Goal: Task Accomplishment & Management: Manage account settings

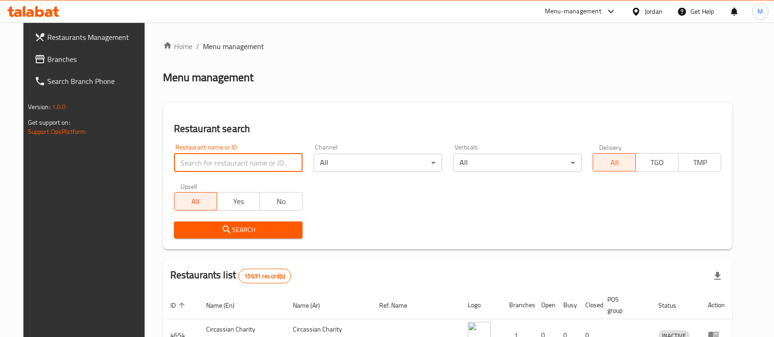
click at [228, 162] on input "search" at bounding box center [238, 163] width 128 height 18
type input "al rayhan"
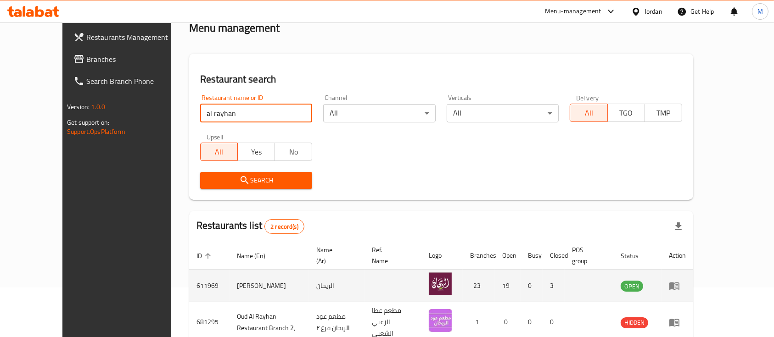
scroll to position [96, 0]
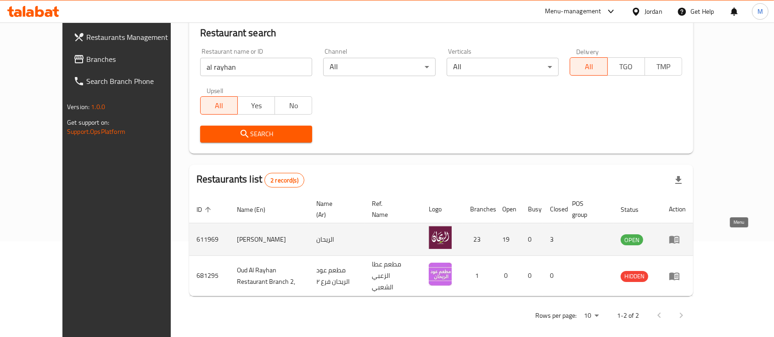
click at [679, 239] on icon "enhanced table" at bounding box center [674, 240] width 10 height 8
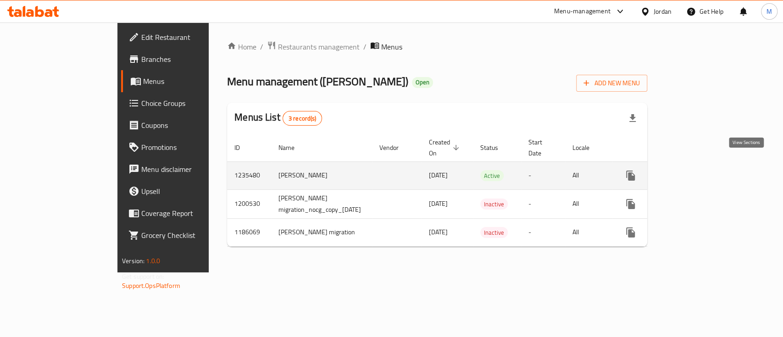
click at [702, 170] on icon "enhanced table" at bounding box center [696, 175] width 11 height 11
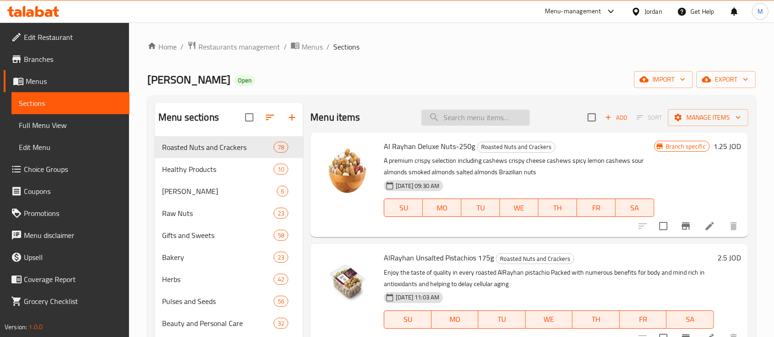
click at [466, 125] on input "search" at bounding box center [475, 118] width 108 height 16
type input ";"
type input "ط"
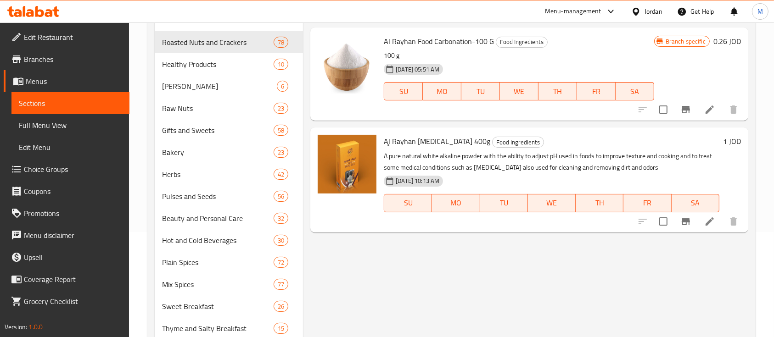
scroll to position [122, 0]
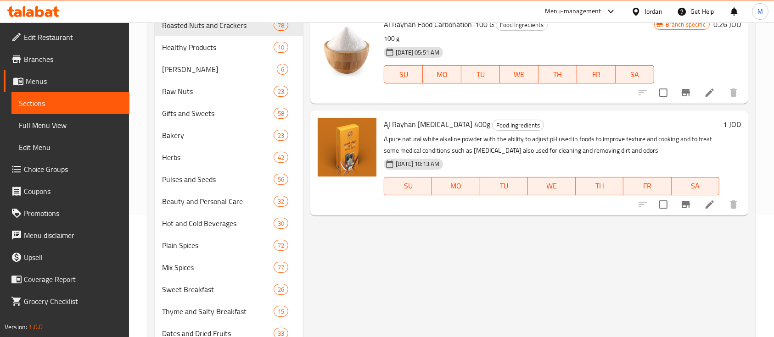
click at [413, 127] on span "Aِِِl Rayhan Sodium Carbonate 400g" at bounding box center [437, 124] width 106 height 14
copy h6 "Aِِِl Rayhan Sodium Carbonate 400g"
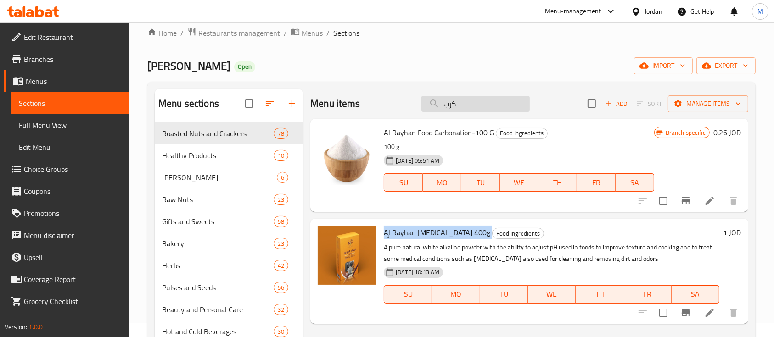
scroll to position [0, 0]
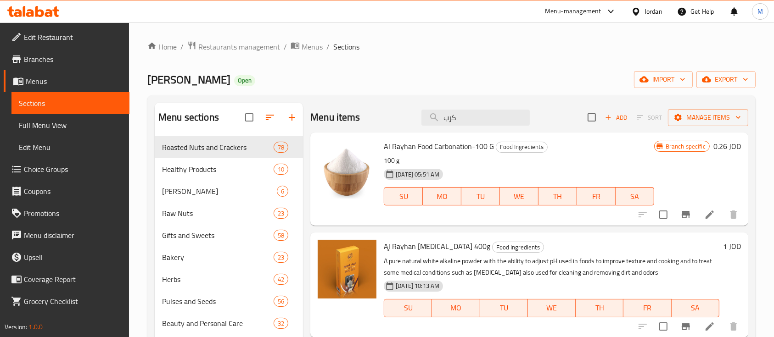
click at [414, 121] on div "Menu items كرب Add Sort Manage items" at bounding box center [529, 118] width 438 height 30
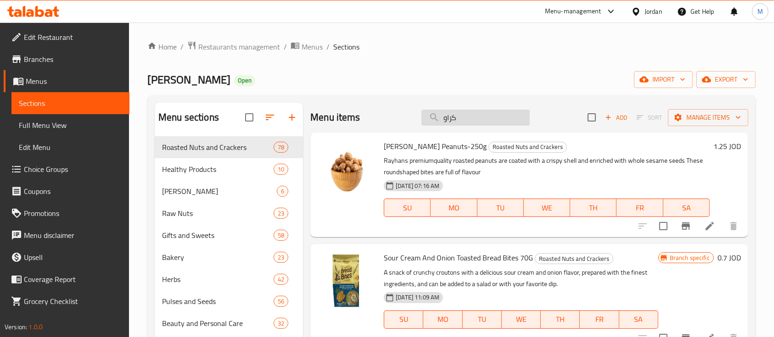
type input "كراوي"
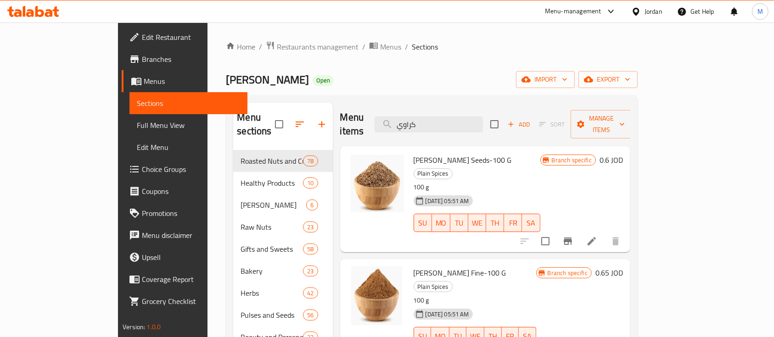
drag, startPoint x: 488, startPoint y: 119, endPoint x: 430, endPoint y: 127, distance: 58.3
click at [430, 127] on div "Menu items كراوي Add Sort Manage items" at bounding box center [485, 125] width 290 height 44
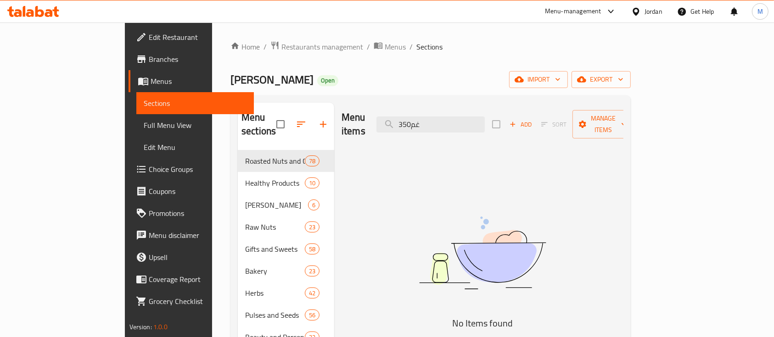
drag, startPoint x: 456, startPoint y: 126, endPoint x: 424, endPoint y: 127, distance: 31.7
click at [424, 127] on div "Menu items 350غم Add Sort Manage items" at bounding box center [482, 125] width 282 height 44
type input "سريع"
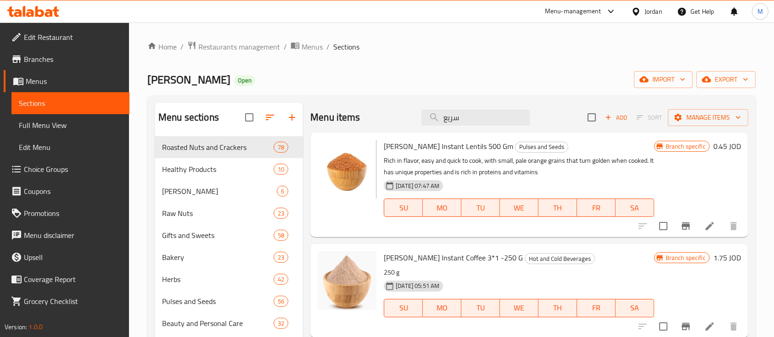
drag, startPoint x: 469, startPoint y: 114, endPoint x: 433, endPoint y: 132, distance: 40.6
click at [421, 124] on input "سريع" at bounding box center [475, 118] width 108 height 16
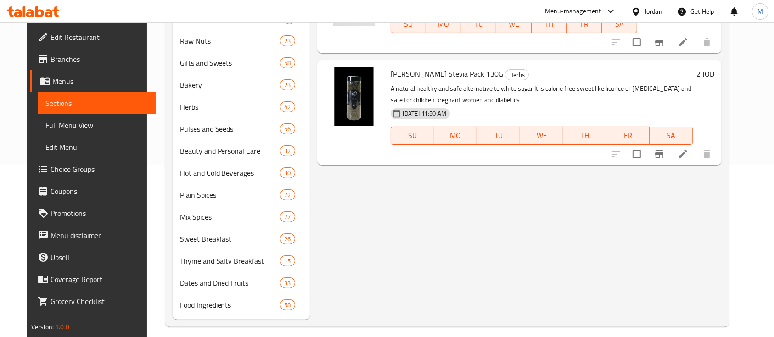
scroll to position [180, 0]
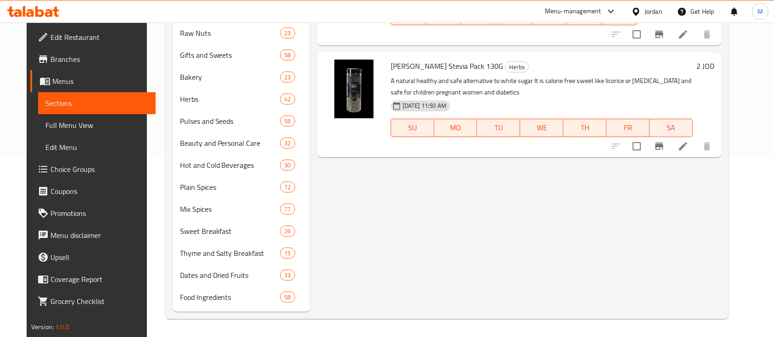
type input "ستي"
click at [417, 61] on span "Al Rayhan Stevia Pack 130G" at bounding box center [446, 66] width 112 height 14
copy h6 "Al Rayhan Stevia Pack 130G"
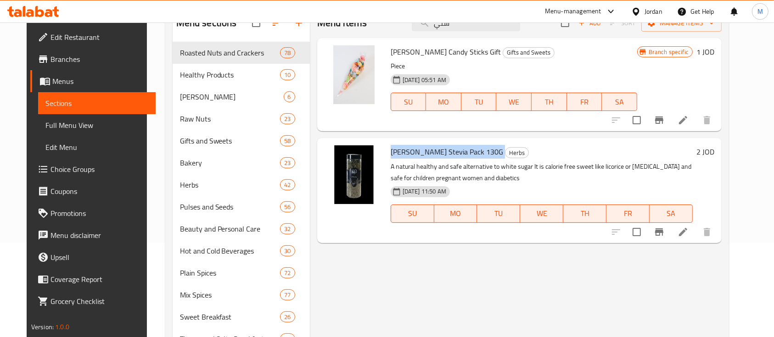
scroll to position [0, 0]
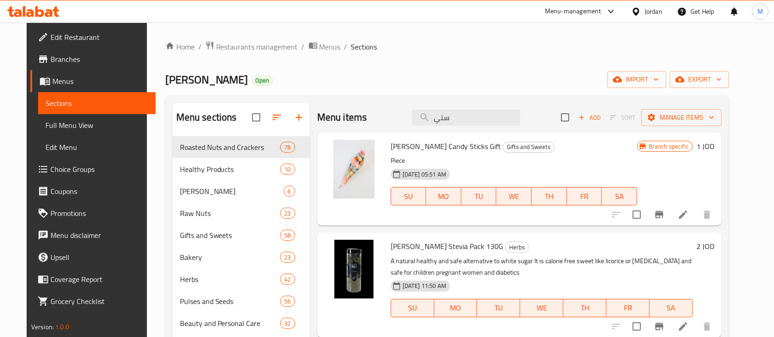
drag, startPoint x: 461, startPoint y: 121, endPoint x: 400, endPoint y: 123, distance: 61.0
click at [400, 123] on div "Menu items ستي Add Sort Manage items" at bounding box center [519, 118] width 404 height 30
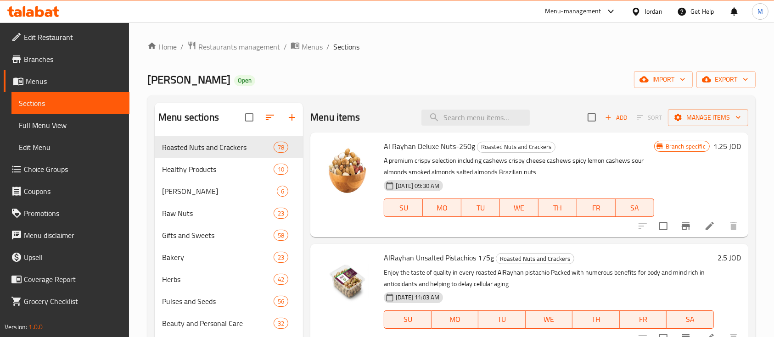
type input "س"
type input "ا"
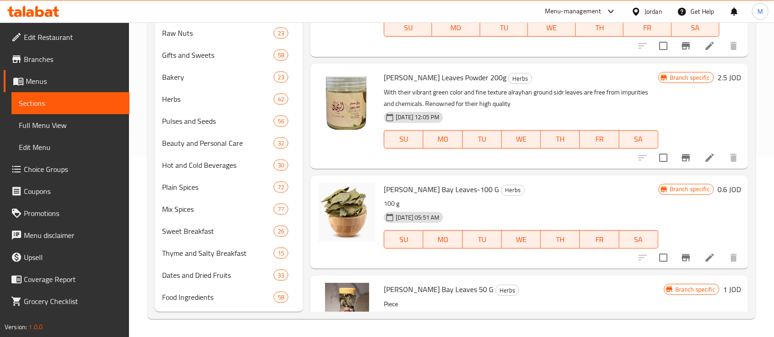
type input "ورق"
click at [428, 79] on span "Rayhan Sidr Leaves Powder 200g" at bounding box center [445, 78] width 122 height 14
copy h6 "Rayhan Sidr Leaves Powder 200g"
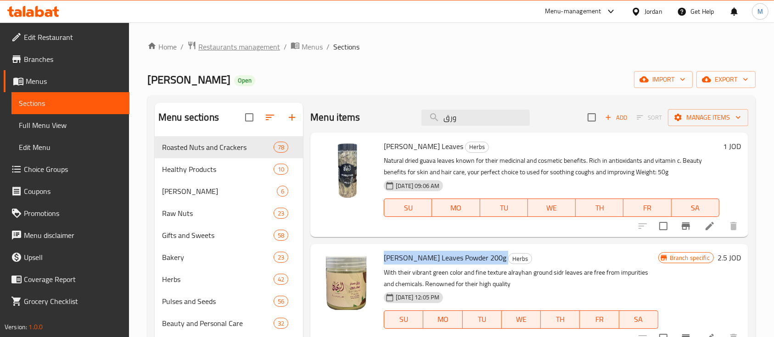
click at [263, 50] on span "Restaurants management" at bounding box center [239, 46] width 82 height 11
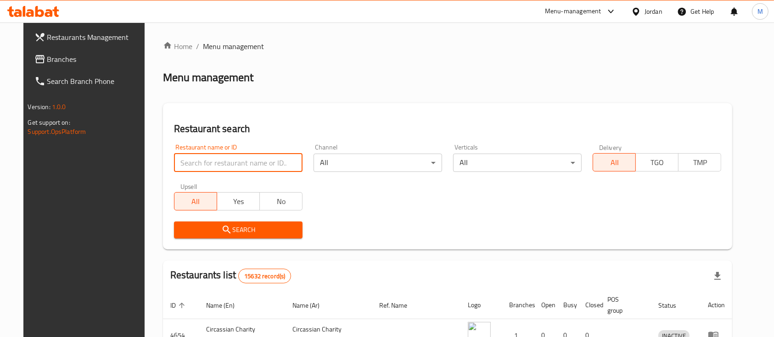
type input "s"
type input "h"
type input "house of meat"
click button "Search" at bounding box center [238, 230] width 128 height 17
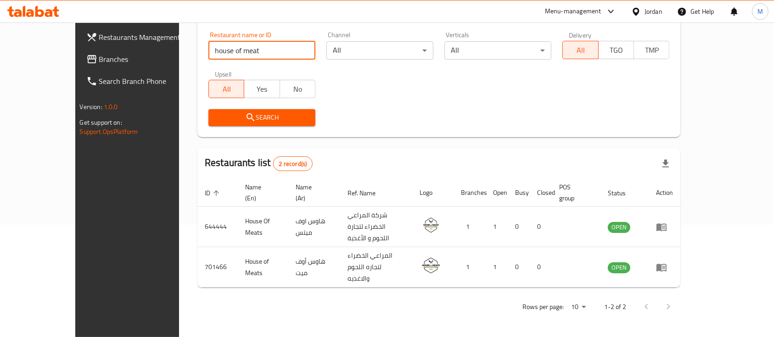
scroll to position [85, 0]
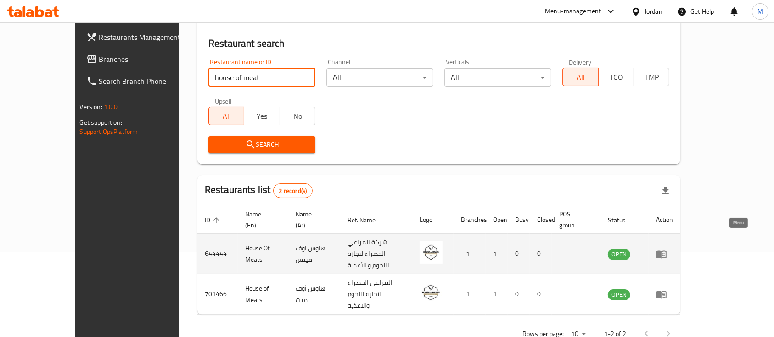
click at [665, 253] on icon "enhanced table" at bounding box center [663, 255] width 3 height 4
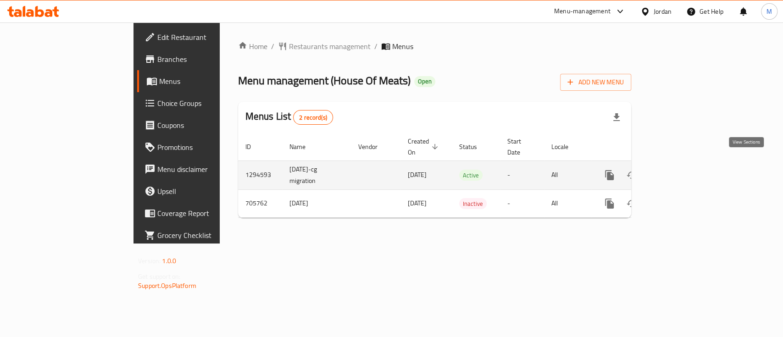
click at [681, 170] on icon "enhanced table" at bounding box center [675, 175] width 11 height 11
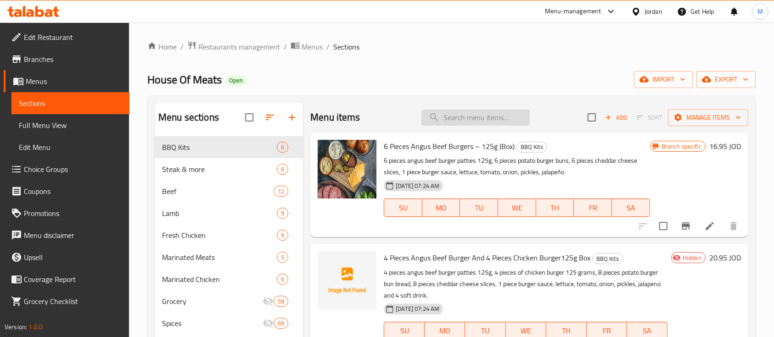
click at [487, 117] on input "search" at bounding box center [475, 118] width 108 height 16
paste input "Chicken Cubes"
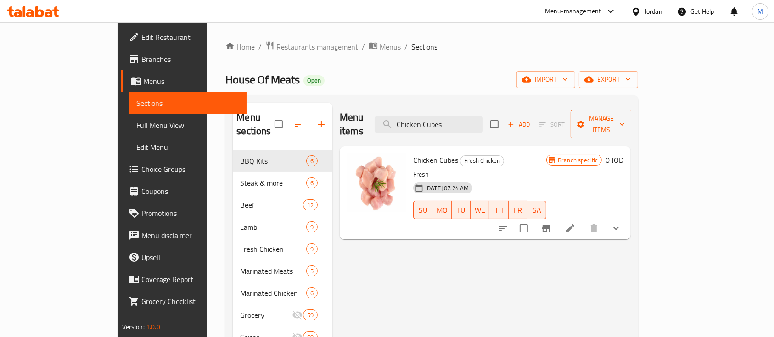
type input "Chicken Cubes"
click at [624, 117] on span "Manage items" at bounding box center [601, 124] width 47 height 23
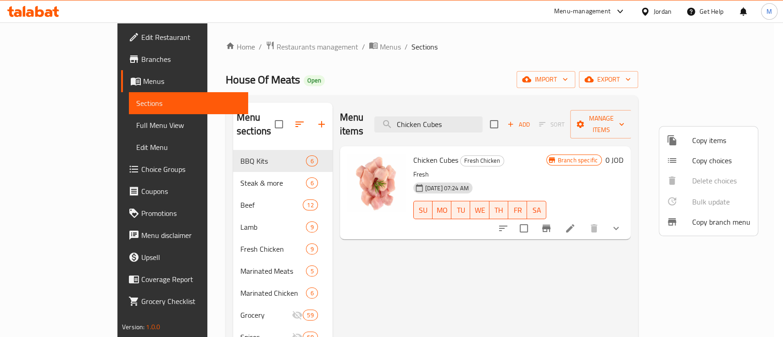
click at [731, 148] on li "Copy items" at bounding box center [708, 140] width 99 height 20
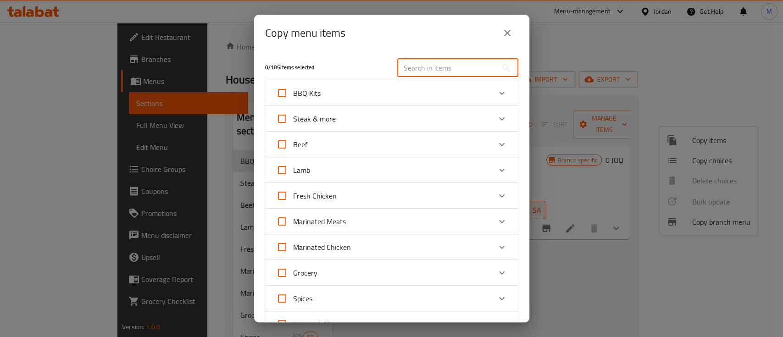
click at [448, 66] on input "text" at bounding box center [447, 68] width 100 height 18
paste input "Chicken Cubes"
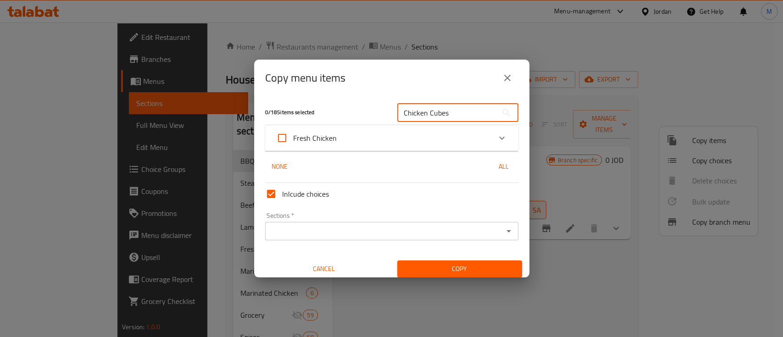
type input "Chicken Cubes"
click at [268, 196] on input "Inlcude choices" at bounding box center [271, 194] width 22 height 22
checkbox input "false"
click at [491, 134] on div "Expand" at bounding box center [502, 138] width 22 height 22
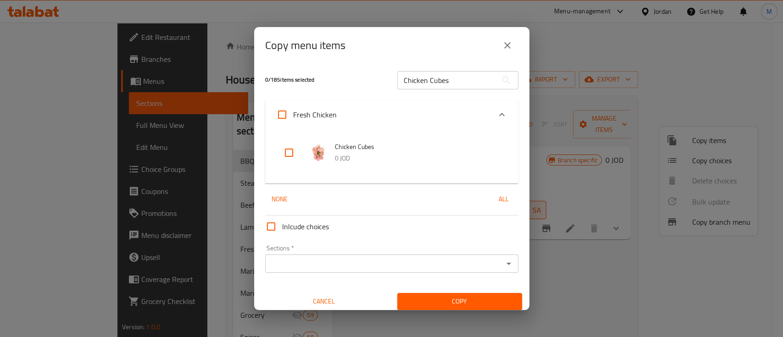
click at [290, 152] on input "checkbox" at bounding box center [289, 153] width 22 height 22
checkbox input "true"
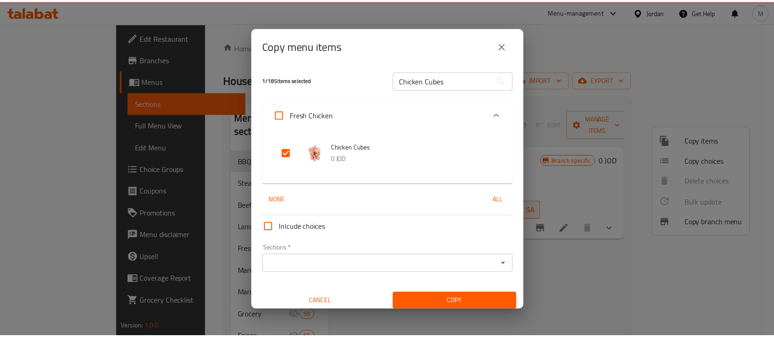
scroll to position [5, 0]
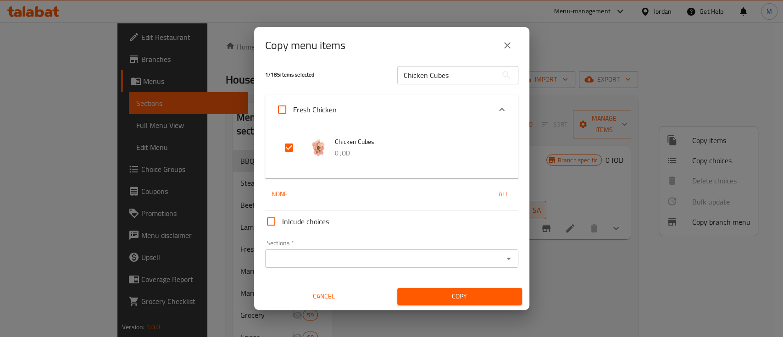
click at [453, 301] on span "Copy" at bounding box center [460, 296] width 110 height 11
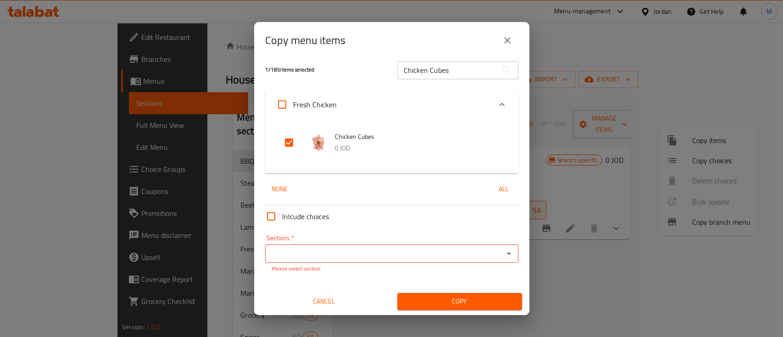
click at [385, 247] on input "Sections   *" at bounding box center [384, 253] width 233 height 13
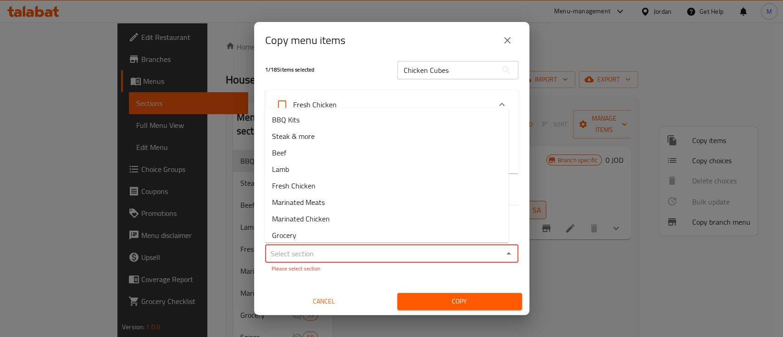
click at [393, 252] on input "Sections   *" at bounding box center [384, 253] width 233 height 13
click at [360, 254] on input "Sections   *" at bounding box center [384, 253] width 233 height 13
click at [361, 193] on li "Fresh Chicken" at bounding box center [387, 186] width 244 height 17
type input "Fresh Chicken"
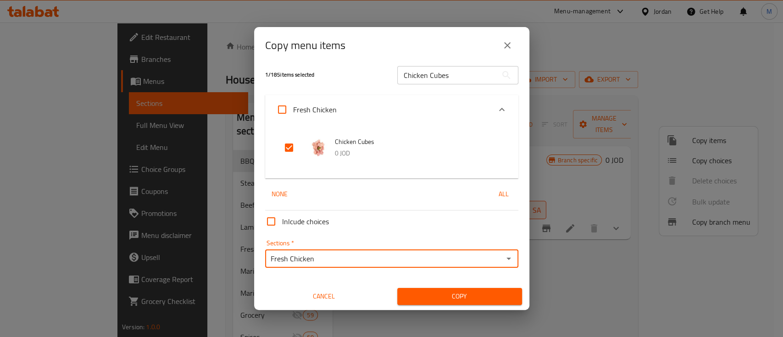
click at [462, 297] on span "Copy" at bounding box center [460, 296] width 110 height 11
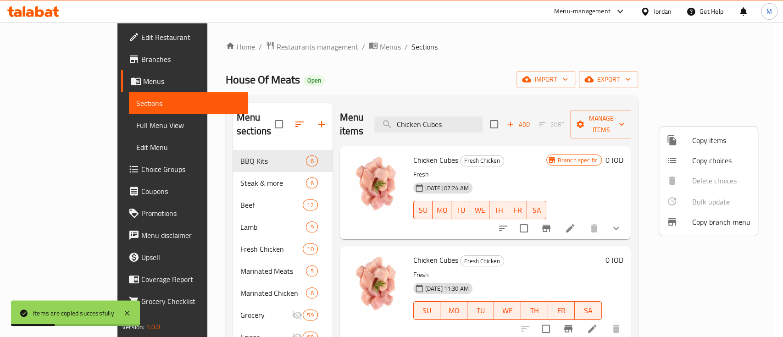
click at [753, 269] on div at bounding box center [391, 168] width 783 height 337
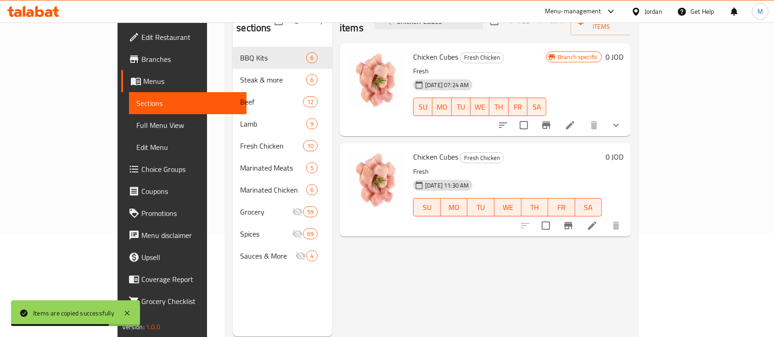
scroll to position [108, 0]
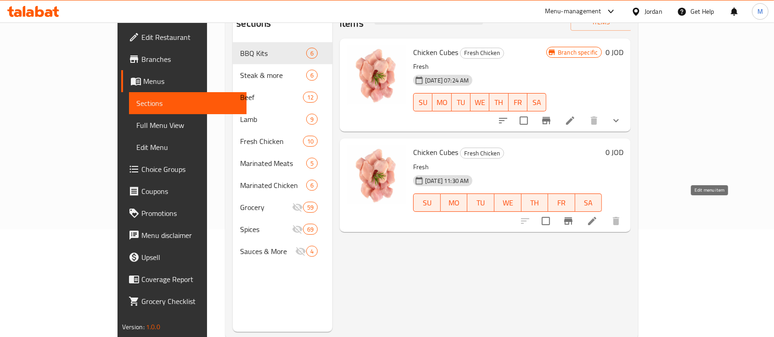
click at [597, 216] on icon at bounding box center [591, 221] width 11 height 11
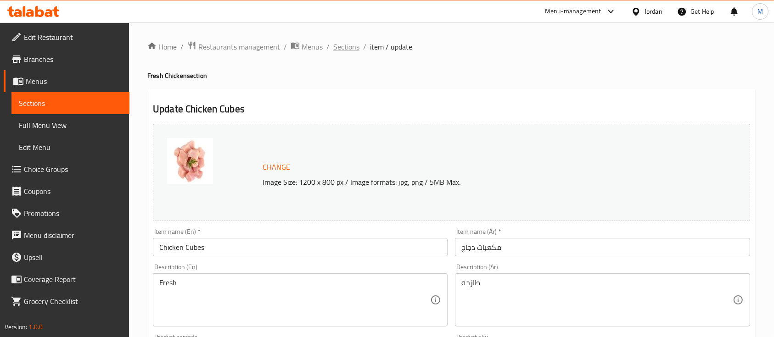
click at [344, 46] on span "Sections" at bounding box center [346, 46] width 26 height 11
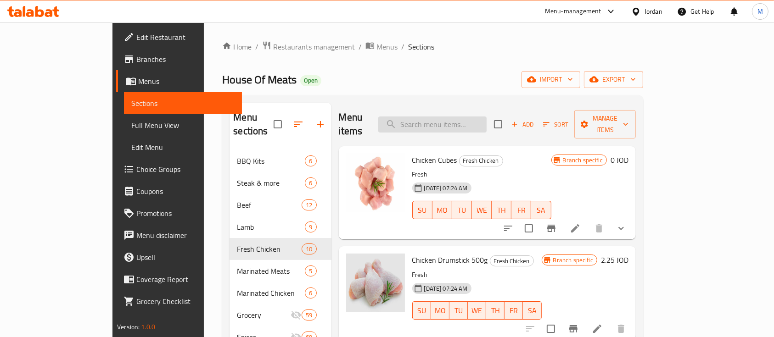
click at [472, 118] on input "search" at bounding box center [432, 125] width 108 height 16
paste input "Chicken Cubes"
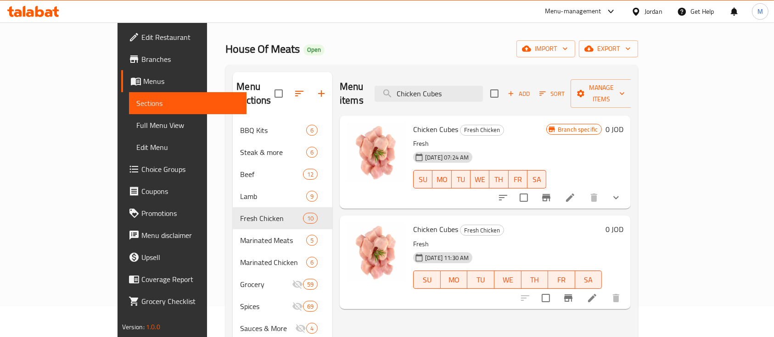
scroll to position [61, 0]
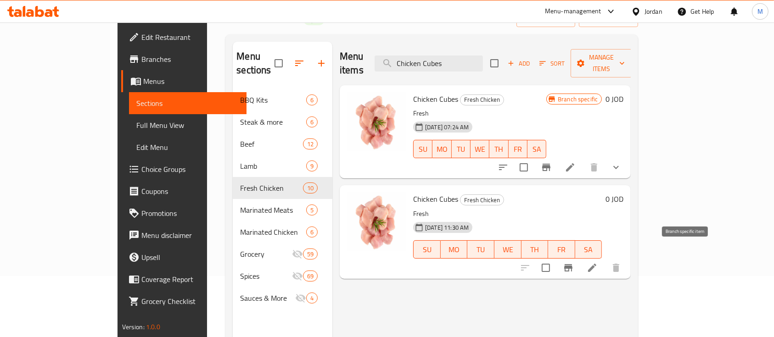
type input "Chicken Cubes"
click at [579, 258] on button "Branch-specific-item" at bounding box center [568, 268] width 22 height 22
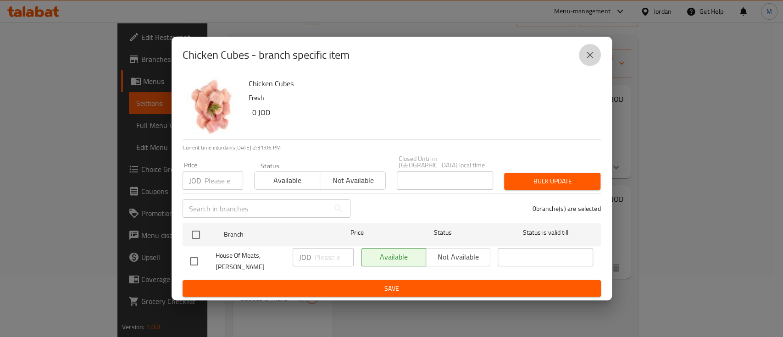
click at [594, 61] on icon "close" at bounding box center [589, 55] width 11 height 11
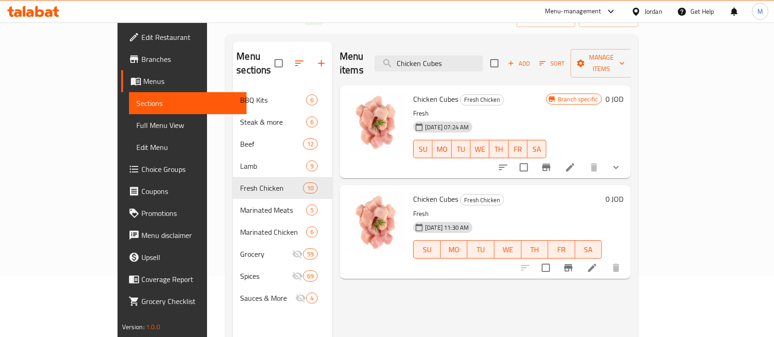
click at [621, 162] on icon "show more" at bounding box center [615, 167] width 11 height 11
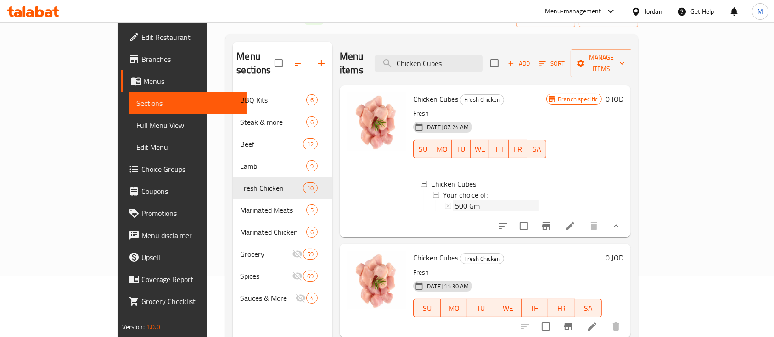
click at [459, 200] on div "500 Gm" at bounding box center [497, 205] width 84 height 11
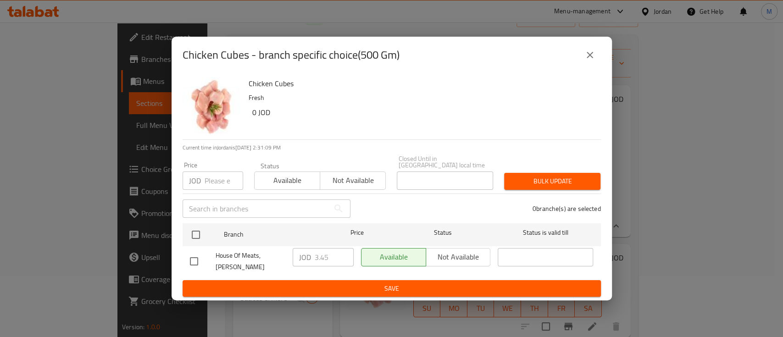
click at [310, 255] on div "JOD 3.45 ​" at bounding box center [323, 257] width 61 height 18
click at [590, 58] on icon "close" at bounding box center [590, 55] width 6 height 6
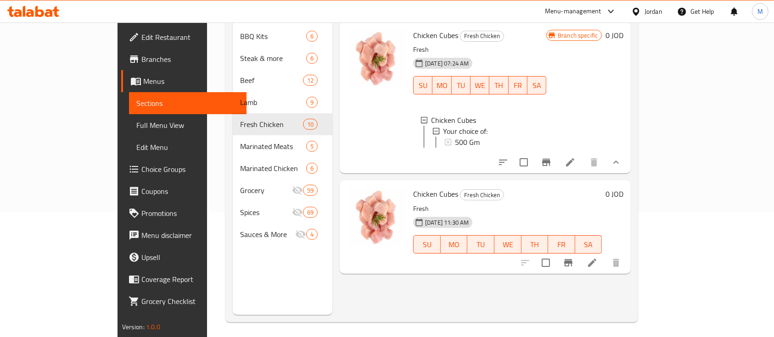
scroll to position [128, 0]
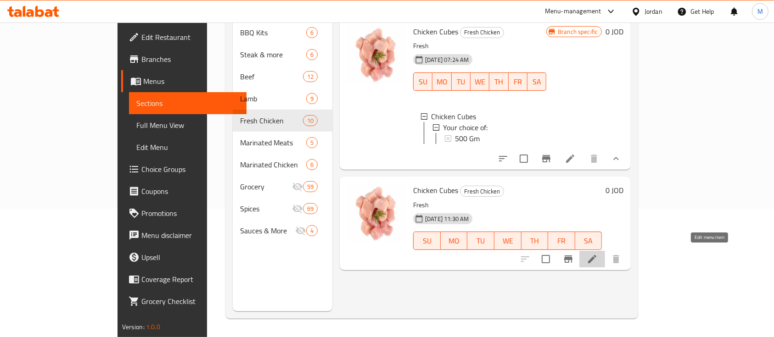
click at [597, 257] on icon at bounding box center [591, 259] width 11 height 11
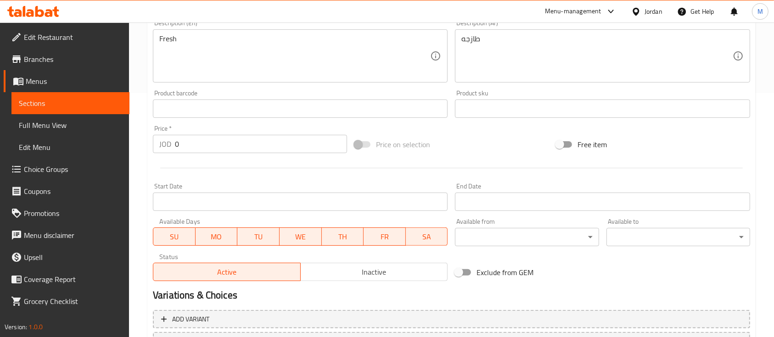
scroll to position [245, 0]
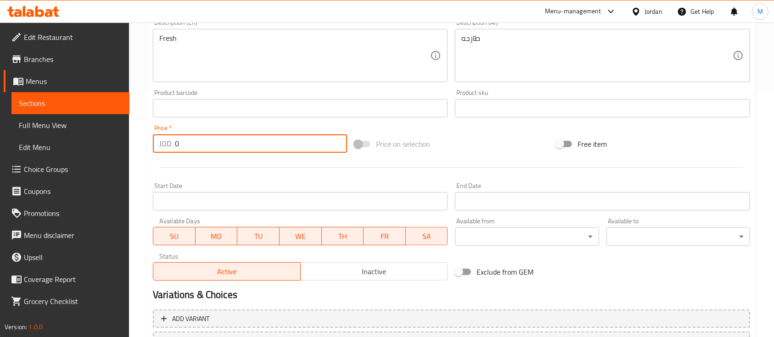
drag, startPoint x: 198, startPoint y: 149, endPoint x: 166, endPoint y: 147, distance: 32.6
click at [167, 147] on div "JOD 0 Price *" at bounding box center [250, 143] width 194 height 18
paste input "3.45"
type input "3.45"
click at [252, 168] on div at bounding box center [451, 167] width 604 height 22
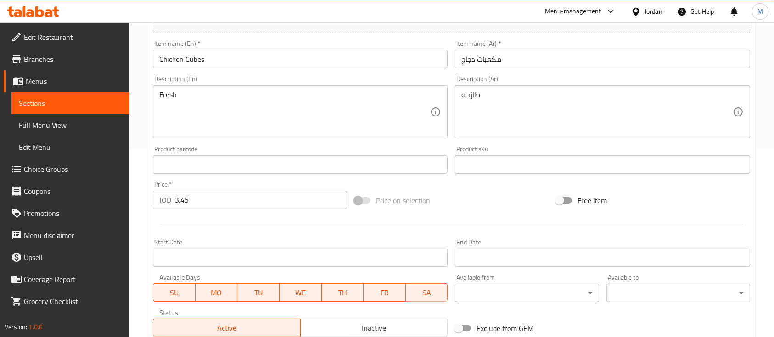
scroll to position [122, 0]
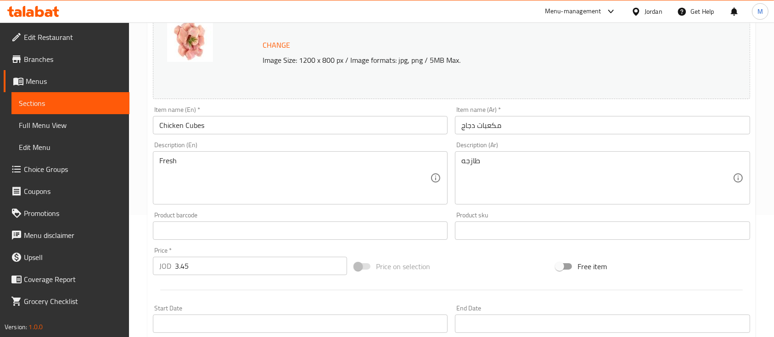
click at [242, 123] on input "Chicken Cubes" at bounding box center [300, 125] width 295 height 18
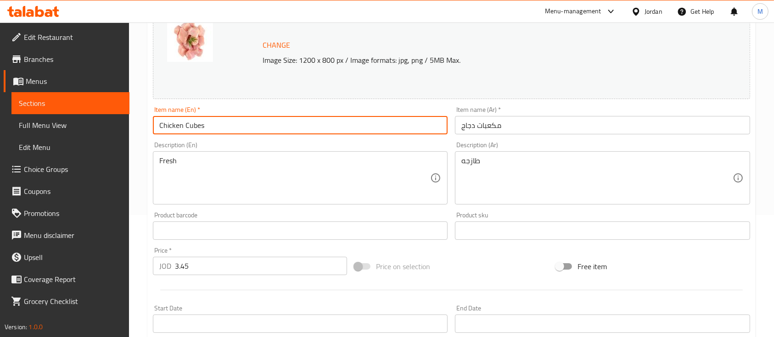
paste input "500 g"
type input "Chicken Cubes 500 g"
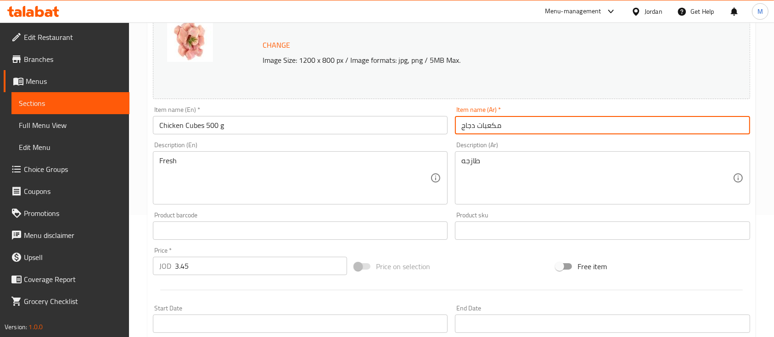
click at [537, 127] on input "مكعبات دجاج" at bounding box center [602, 125] width 295 height 18
type input "مكعبات دجاج 500غم"
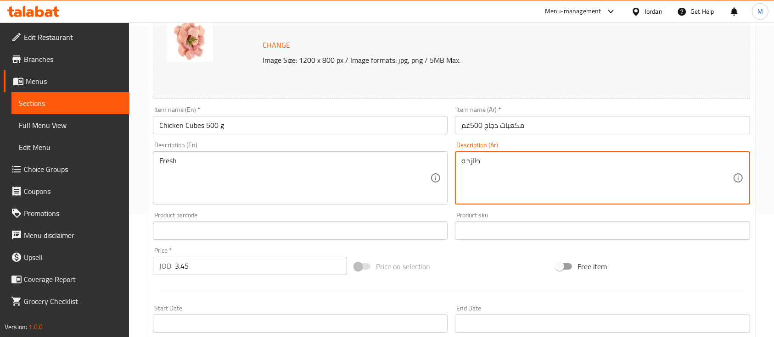
click at [378, 142] on div "Description (En) Fresh Description (En)" at bounding box center [300, 173] width 295 height 63
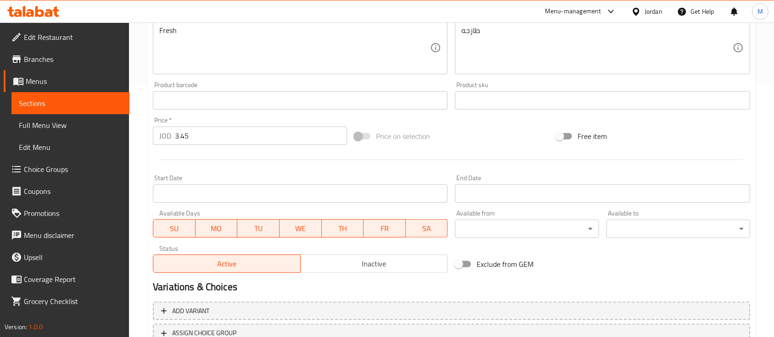
scroll to position [324, 0]
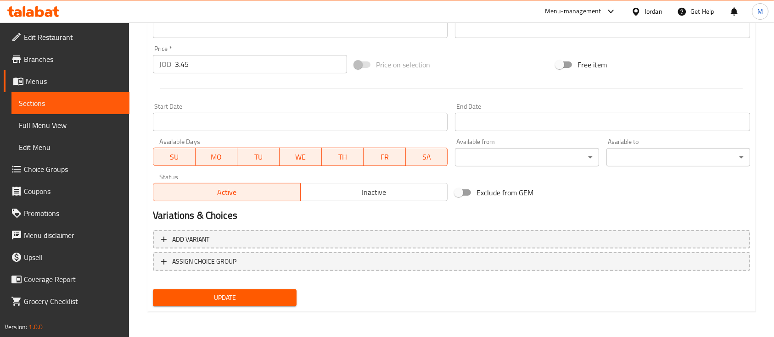
click at [278, 299] on span "Update" at bounding box center [224, 297] width 129 height 11
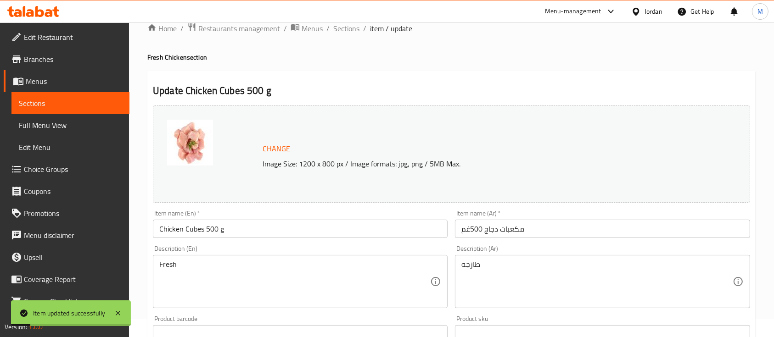
scroll to position [0, 0]
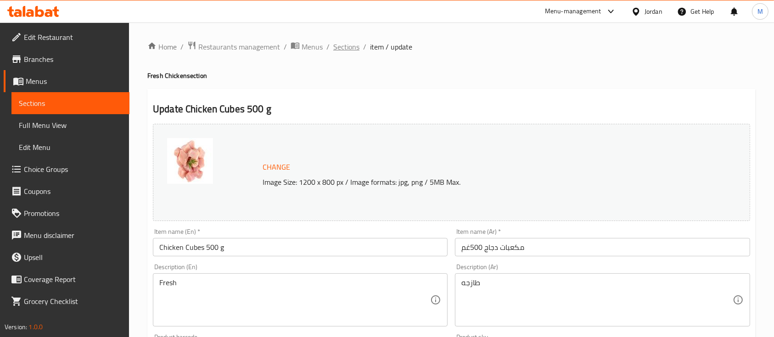
click at [344, 48] on span "Sections" at bounding box center [346, 46] width 26 height 11
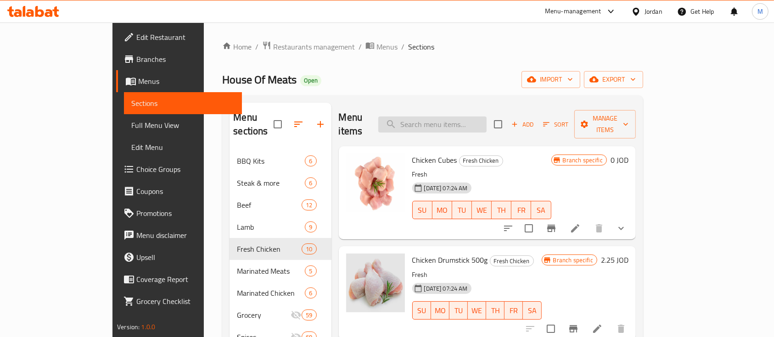
click at [486, 117] on input "search" at bounding box center [432, 125] width 108 height 16
paste input "500 g"
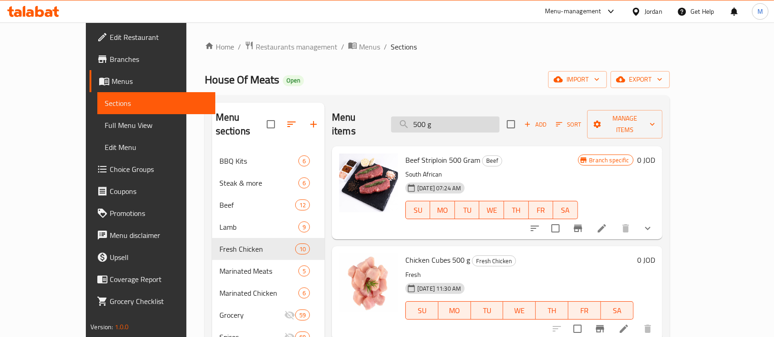
drag, startPoint x: 484, startPoint y: 116, endPoint x: 425, endPoint y: 117, distance: 58.7
click at [425, 117] on input "500 g" at bounding box center [445, 125] width 108 height 16
drag, startPoint x: 385, startPoint y: 248, endPoint x: 427, endPoint y: 244, distance: 42.4
click at [427, 253] on span "Chicken Cubes 500 g" at bounding box center [437, 260] width 65 height 14
copy span "Chicken Cubes"
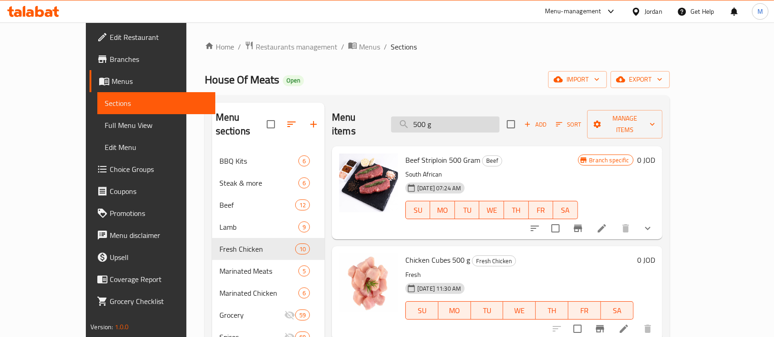
drag, startPoint x: 465, startPoint y: 116, endPoint x: 431, endPoint y: 117, distance: 34.0
click at [431, 117] on input "500 g" at bounding box center [445, 125] width 108 height 16
paste input "Chicken Cubes"
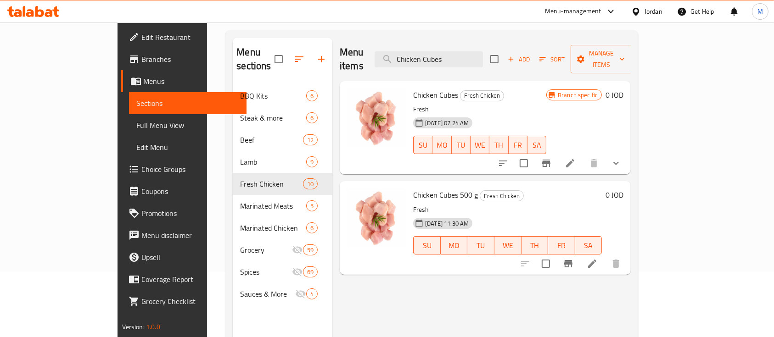
scroll to position [6, 0]
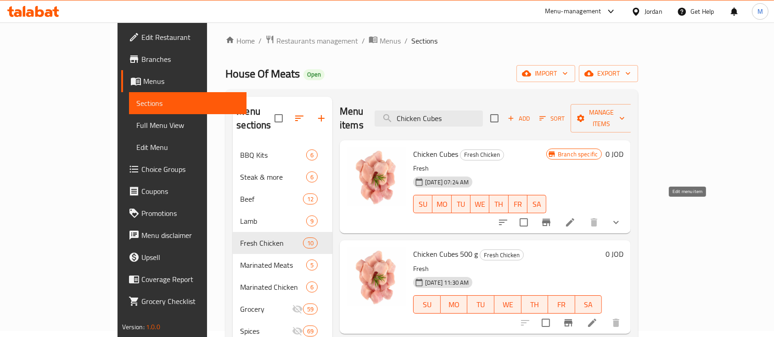
type input "Chicken Cubes"
click at [575, 217] on icon at bounding box center [569, 222] width 11 height 11
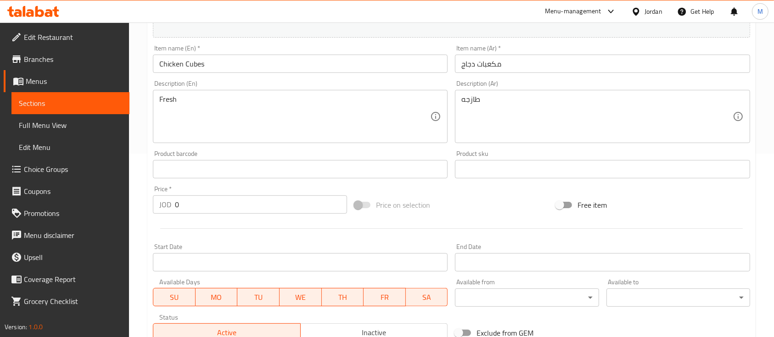
scroll to position [306, 0]
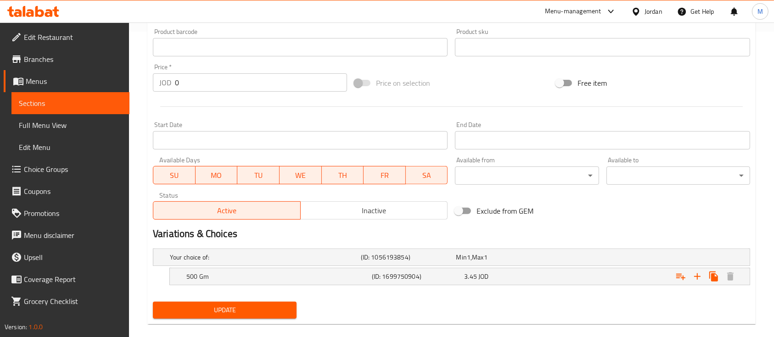
click at [391, 210] on span "Inactive" at bounding box center [374, 210] width 140 height 13
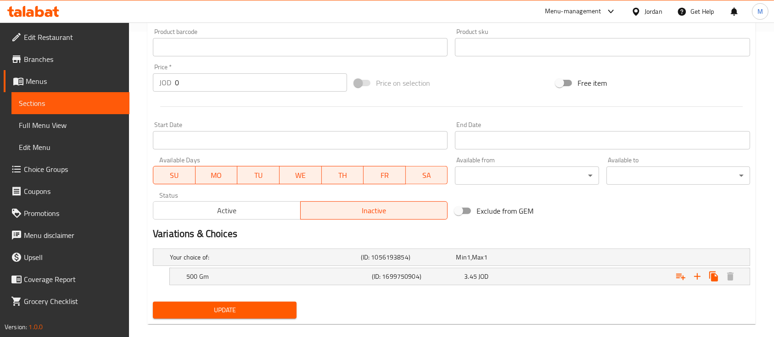
click at [271, 306] on span "Update" at bounding box center [224, 310] width 129 height 11
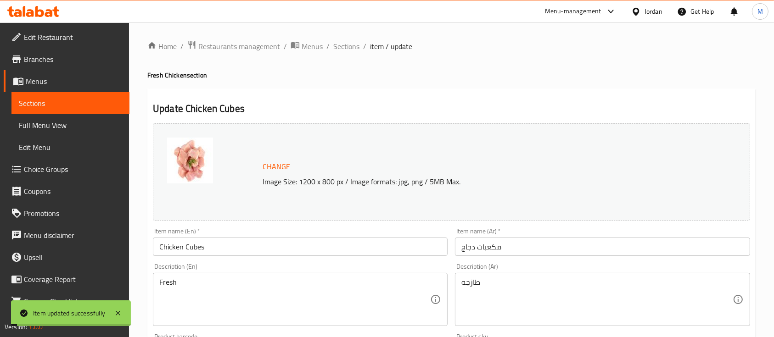
scroll to position [0, 0]
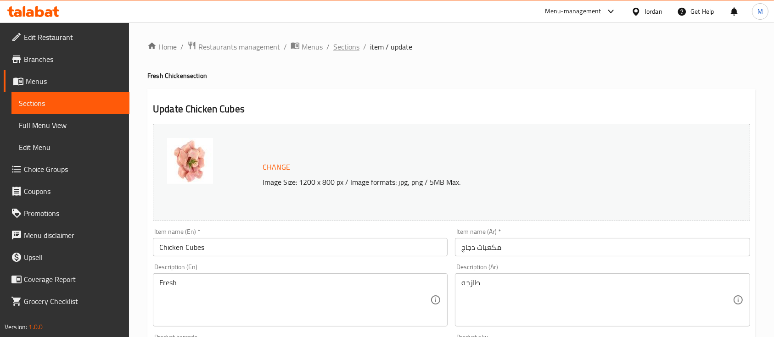
click at [351, 49] on span "Sections" at bounding box center [346, 46] width 26 height 11
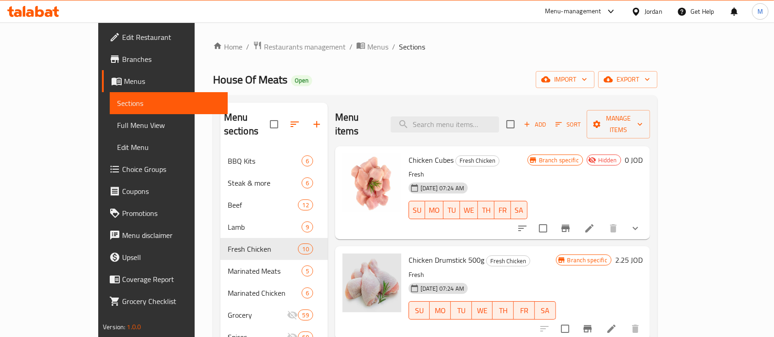
click at [409, 153] on span "Chicken Cubes" at bounding box center [430, 160] width 45 height 14
click at [527, 169] on p "Fresh" at bounding box center [467, 174] width 119 height 11
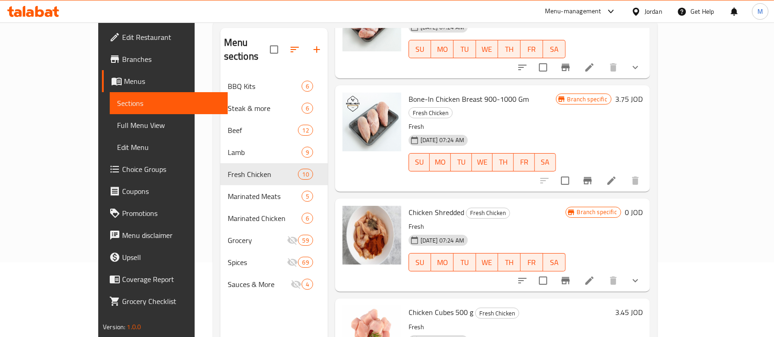
scroll to position [128, 0]
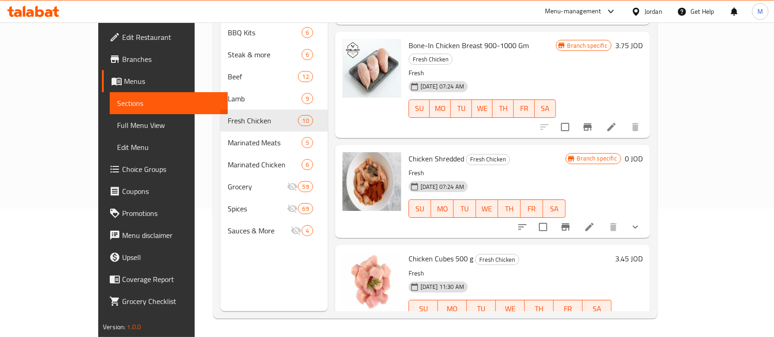
click at [436, 252] on span "Chicken Cubes 500 g" at bounding box center [440, 259] width 65 height 14
click at [440, 252] on span "Chicken Cubes 500 g" at bounding box center [440, 259] width 65 height 14
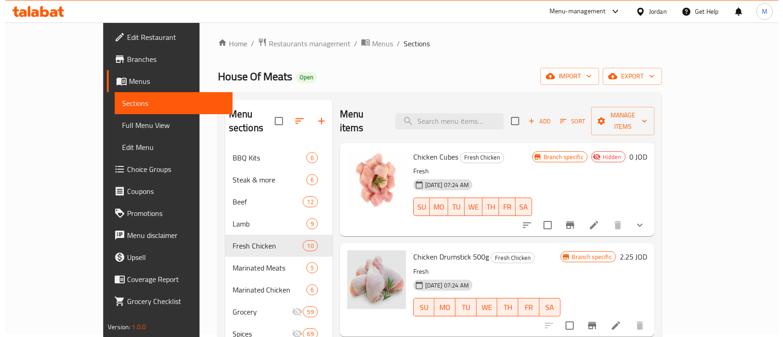
scroll to position [0, 0]
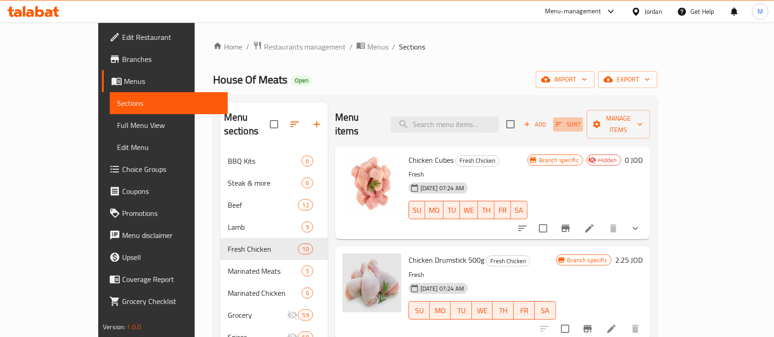
click at [580, 122] on span "Sort" at bounding box center [567, 124] width 25 height 11
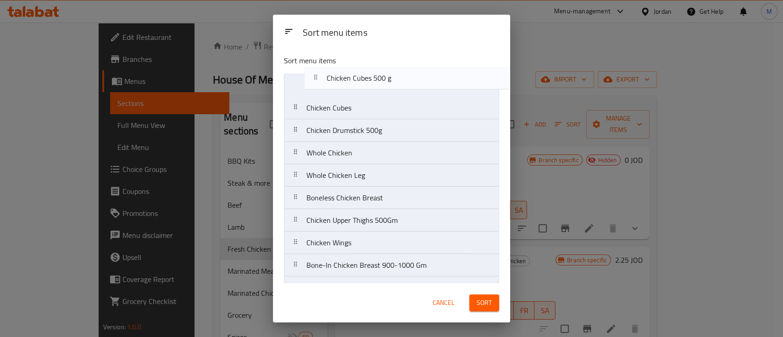
drag, startPoint x: 391, startPoint y: 276, endPoint x: 410, endPoint y: 84, distance: 192.3
click at [410, 84] on nav "Chicken Cubes Chicken Drumstick 500g Whole Chicken Whole Chicken Leg Boneless C…" at bounding box center [391, 187] width 215 height 226
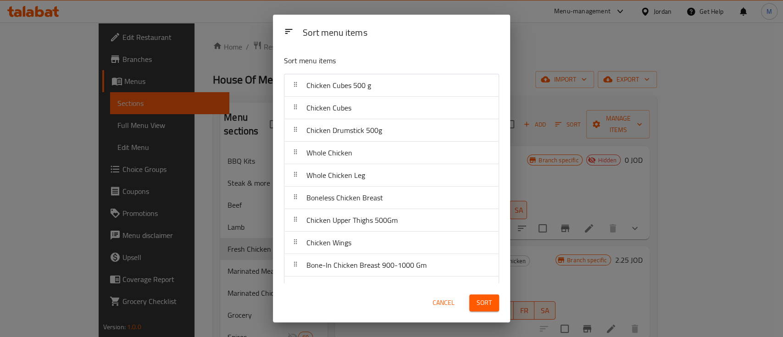
click at [479, 306] on span "Sort" at bounding box center [484, 302] width 15 height 11
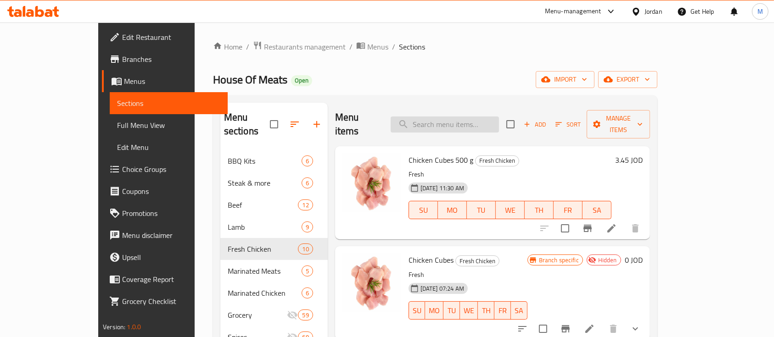
click at [484, 117] on input "search" at bounding box center [444, 125] width 108 height 16
paste input "Whole Chicken Leg"
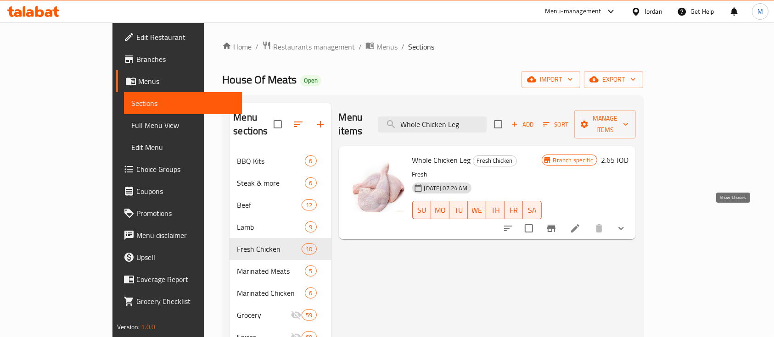
type input "Whole Chicken Leg"
click at [626, 223] on icon "show more" at bounding box center [620, 228] width 11 height 11
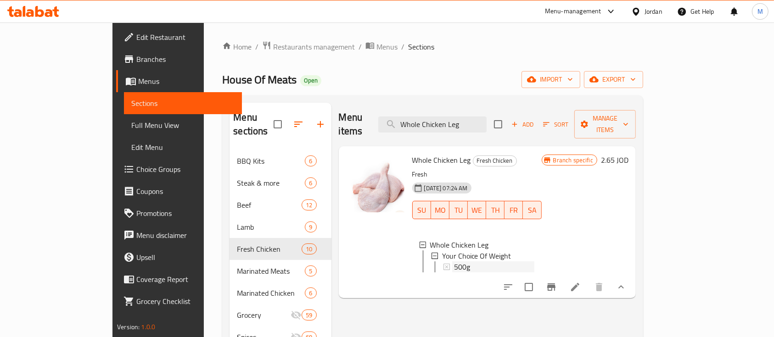
click at [455, 262] on div "500g" at bounding box center [494, 267] width 80 height 11
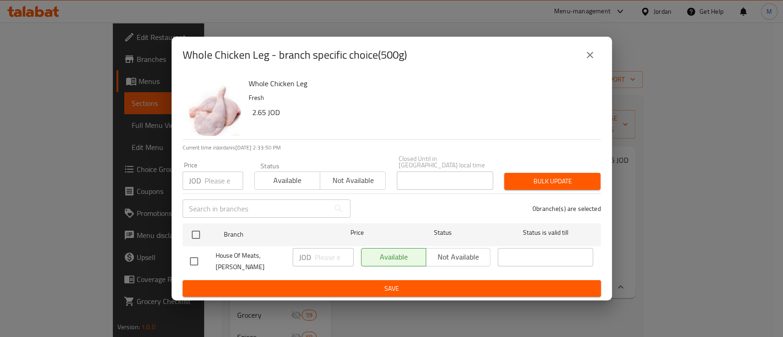
click at [584, 57] on icon "close" at bounding box center [589, 55] width 11 height 11
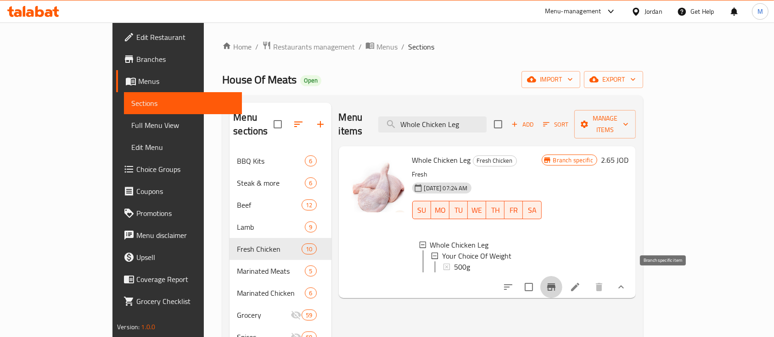
click at [562, 285] on button "Branch-specific-item" at bounding box center [551, 287] width 22 height 22
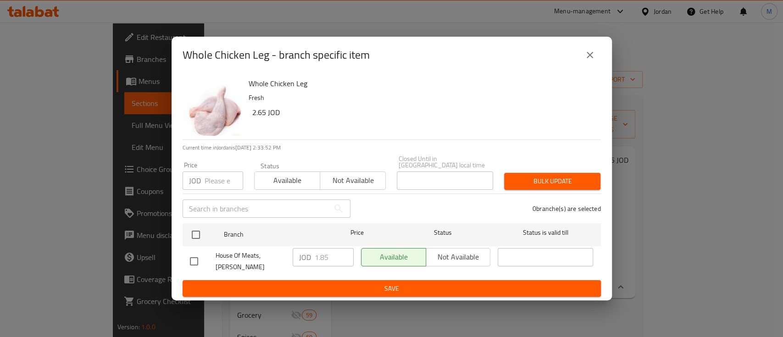
click at [285, 254] on div "House Of Meats, Abdoun [PERSON_NAME] JOD 1.85 ​ Available Not available ​" at bounding box center [391, 262] width 411 height 34
click at [590, 58] on icon "close" at bounding box center [589, 55] width 11 height 11
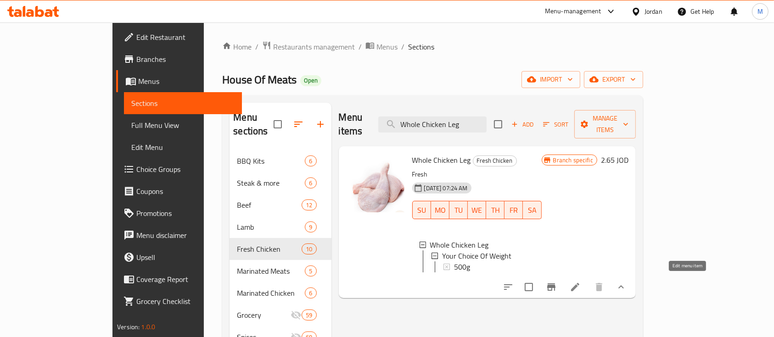
click at [580, 282] on icon at bounding box center [574, 287] width 11 height 11
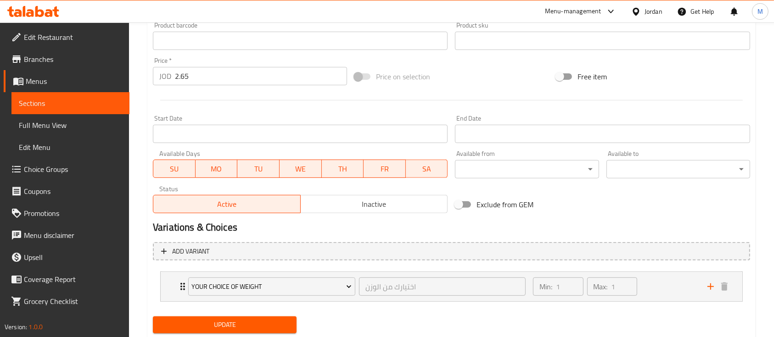
scroll to position [339, 0]
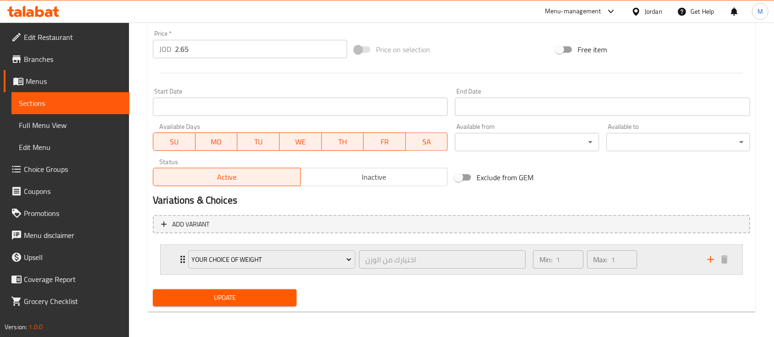
click at [164, 263] on div "Your Choice Of Weight اختيارك من الوزن ​ Min: 1 ​ Max: 1 ​" at bounding box center [451, 259] width 581 height 29
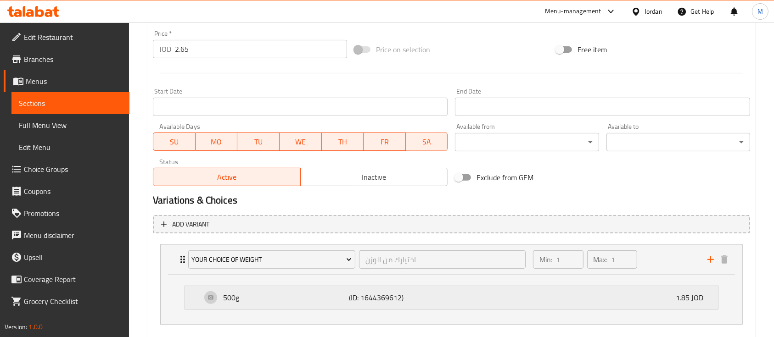
click at [642, 295] on div "500g (ID: 1644369612) 1.85 JOD" at bounding box center [453, 297] width 505 height 23
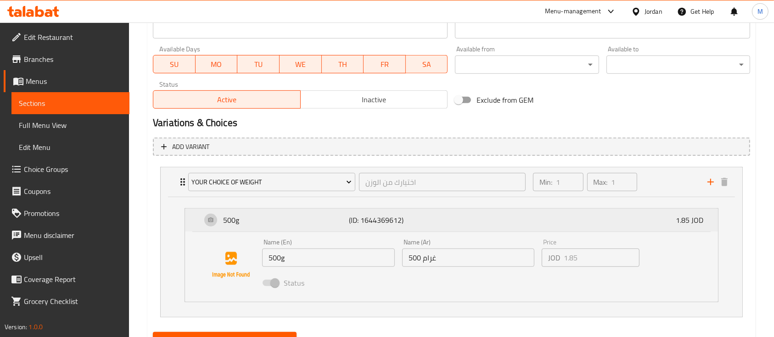
scroll to position [459, 0]
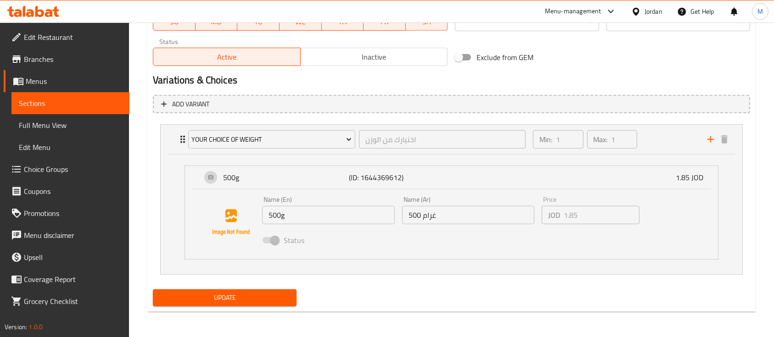
click at [549, 215] on div "JOD 1.85 Price" at bounding box center [590, 215] width 98 height 18
click at [171, 136] on div "Your Choice Of Weight اختيارك من الوزن ​ Min: 1 ​ Max: 1 ​" at bounding box center [451, 139] width 581 height 29
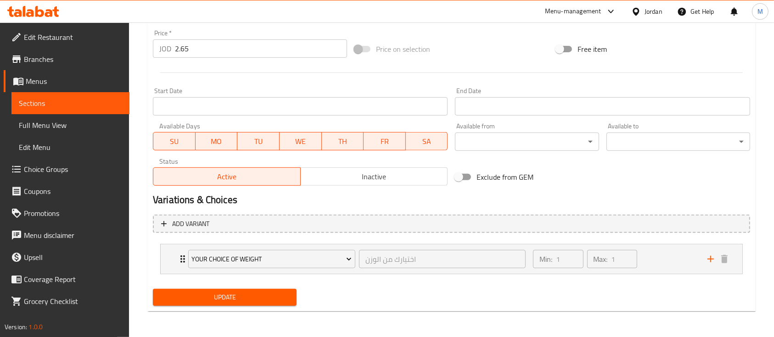
scroll to position [339, 0]
click at [180, 258] on icon "Expand" at bounding box center [182, 259] width 11 height 11
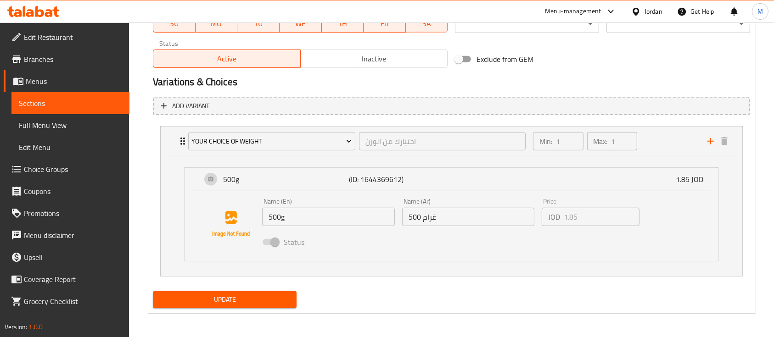
scroll to position [459, 0]
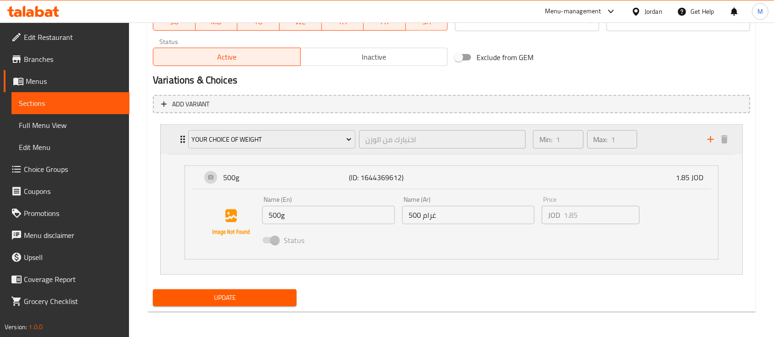
click at [171, 141] on div "Your Choice Of Weight اختيارك من الوزن ​ Min: 1 ​ Max: 1 ​" at bounding box center [451, 139] width 581 height 29
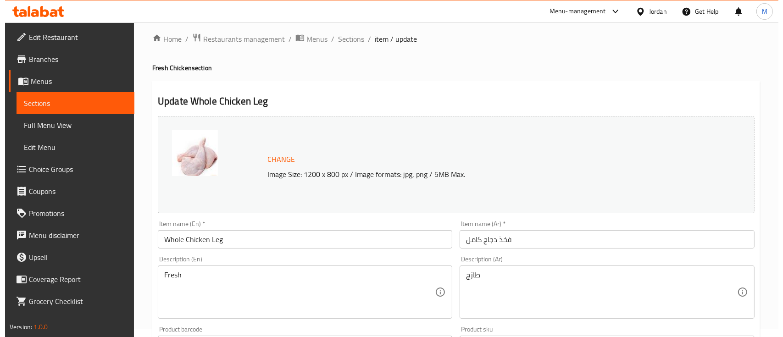
scroll to position [0, 0]
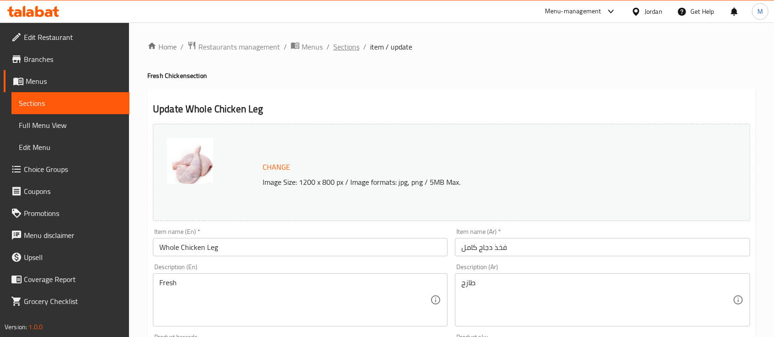
click at [340, 49] on span "Sections" at bounding box center [346, 46] width 26 height 11
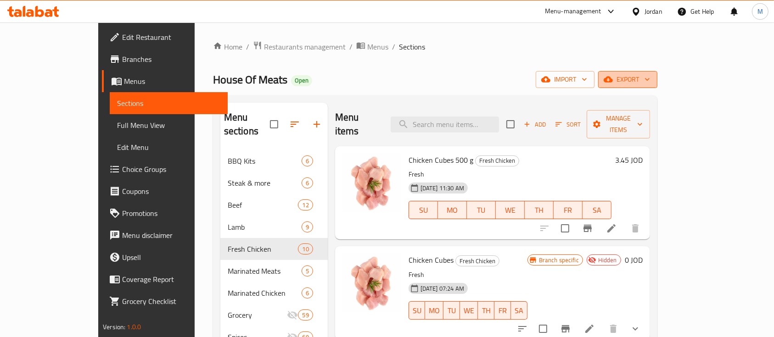
click at [650, 83] on span "export" at bounding box center [627, 79] width 45 height 11
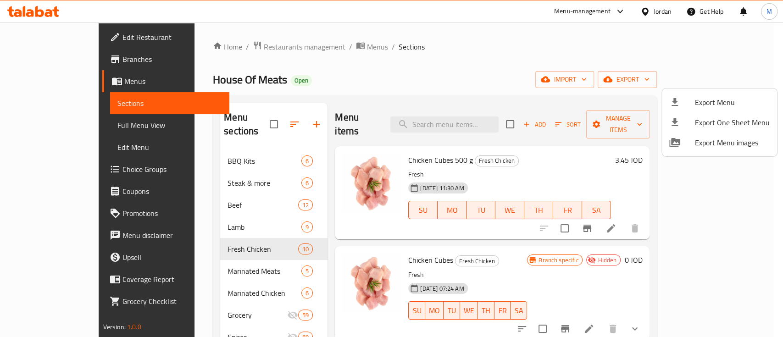
click at [648, 55] on div at bounding box center [391, 168] width 783 height 337
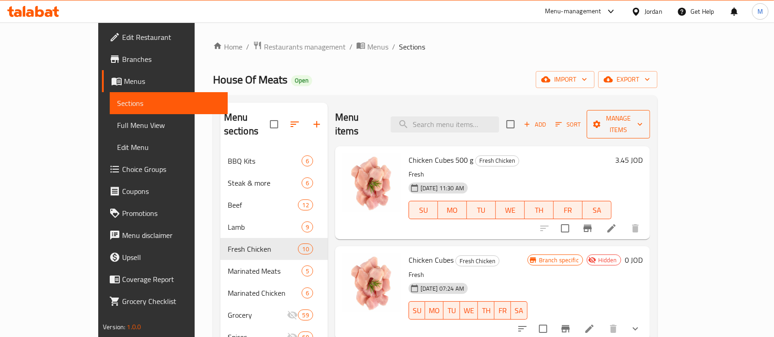
click at [642, 116] on span "Manage items" at bounding box center [618, 124] width 49 height 23
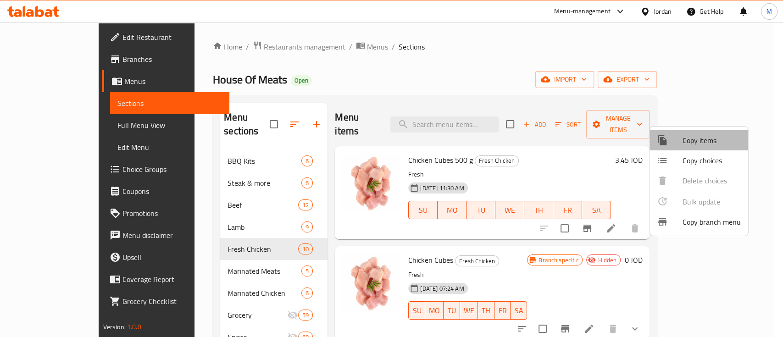
click at [723, 141] on span "Copy items" at bounding box center [712, 140] width 58 height 11
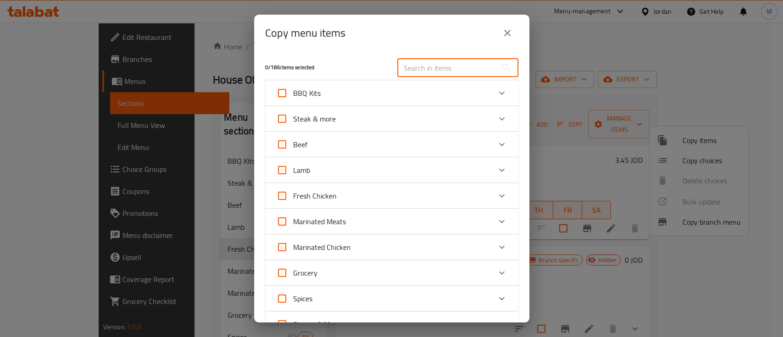
click at [437, 66] on input "text" at bounding box center [447, 68] width 100 height 18
paste input "1.85"
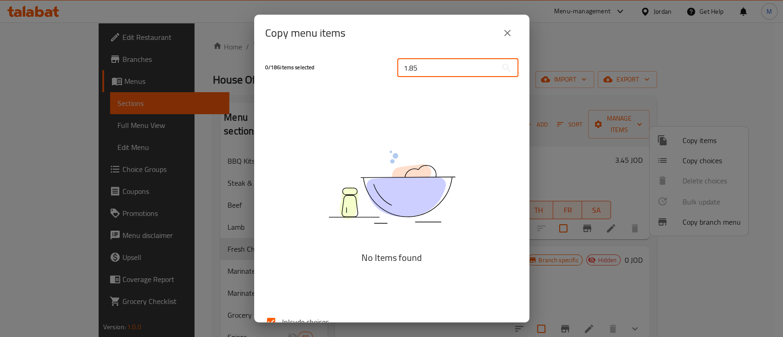
drag, startPoint x: 439, startPoint y: 70, endPoint x: 374, endPoint y: 70, distance: 64.2
click at [374, 70] on div "0 / 186 items selected 1.85 ​" at bounding box center [392, 68] width 264 height 36
type input "1.85"
click at [507, 31] on icon "close" at bounding box center [507, 33] width 11 height 11
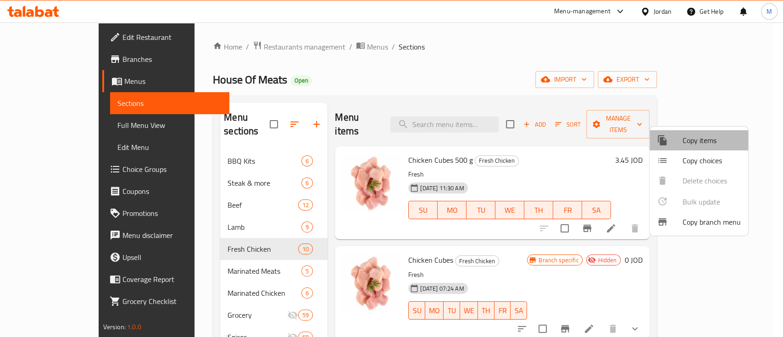
click at [703, 145] on span "Copy items" at bounding box center [712, 140] width 58 height 11
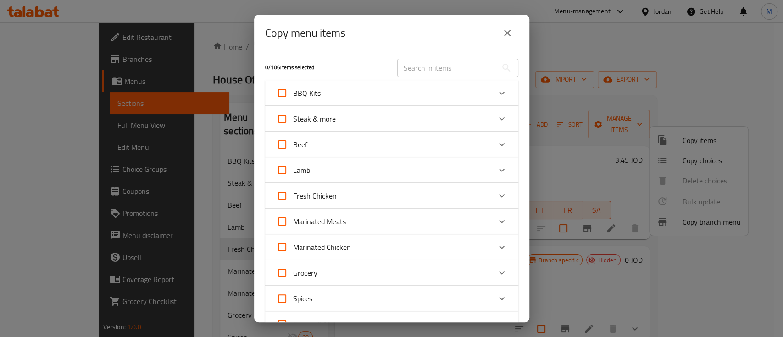
click at [423, 68] on input "text" at bounding box center [447, 68] width 100 height 18
paste input "Whole Chicken Leg"
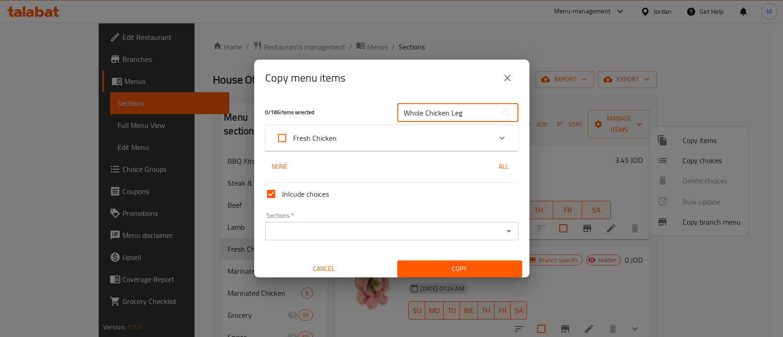
type input "Whole Chicken Leg"
click at [272, 196] on input "Inlcude choices" at bounding box center [271, 194] width 22 height 22
checkbox input "false"
click at [496, 133] on icon "Expand" at bounding box center [501, 138] width 11 height 11
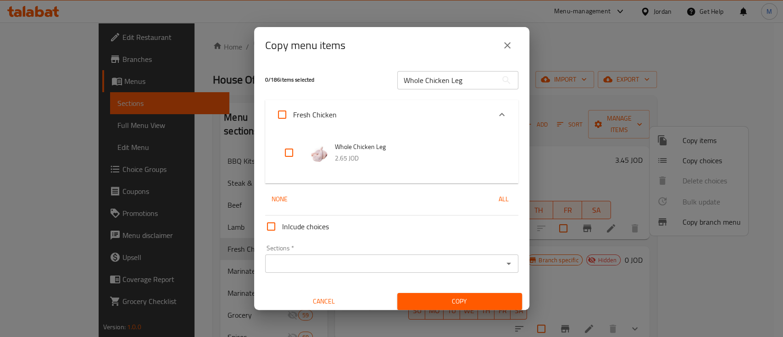
click at [286, 154] on input "checkbox" at bounding box center [289, 153] width 22 height 22
checkbox input "true"
click at [422, 270] on div "Sections *" at bounding box center [391, 264] width 253 height 18
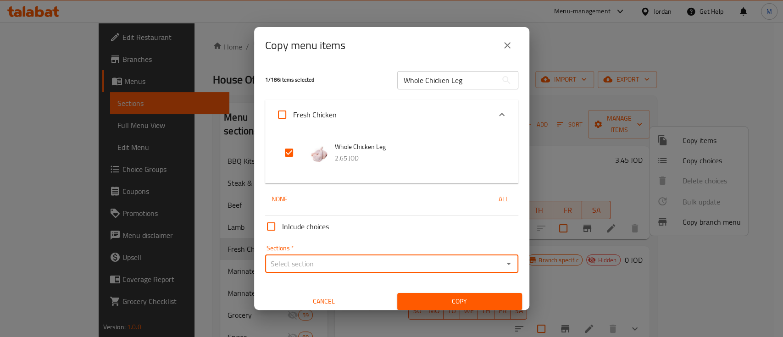
click at [422, 270] on div "Sections *" at bounding box center [391, 264] width 253 height 18
click at [503, 263] on icon "Open" at bounding box center [508, 263] width 11 height 11
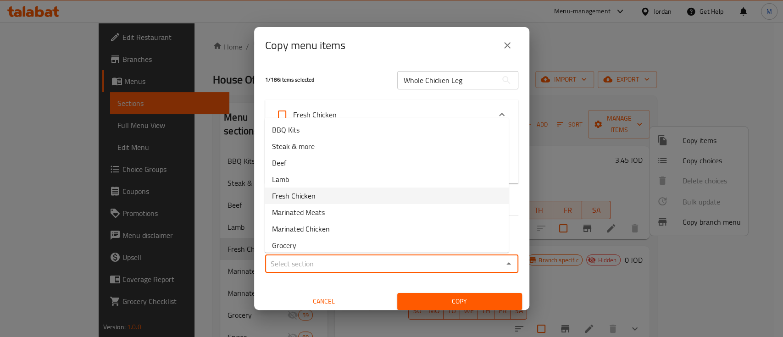
click at [429, 195] on li "Fresh Chicken" at bounding box center [387, 196] width 244 height 17
type input "Fresh Chicken"
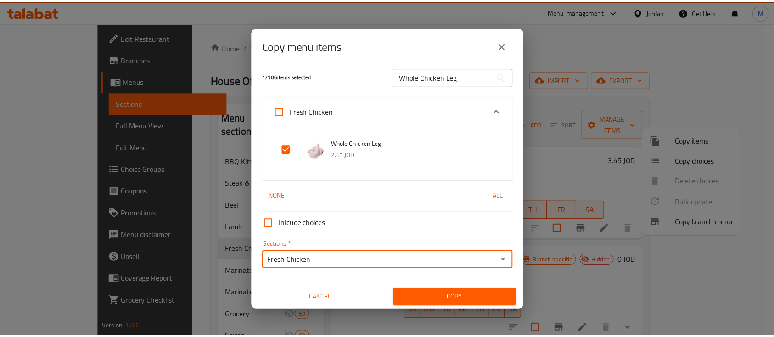
scroll to position [5, 0]
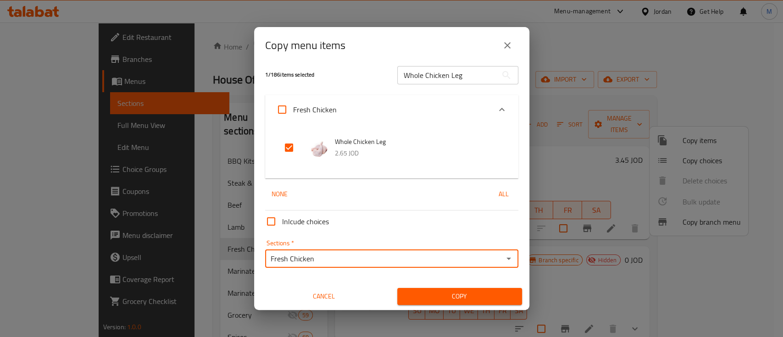
click at [491, 294] on span "Copy" at bounding box center [460, 296] width 110 height 11
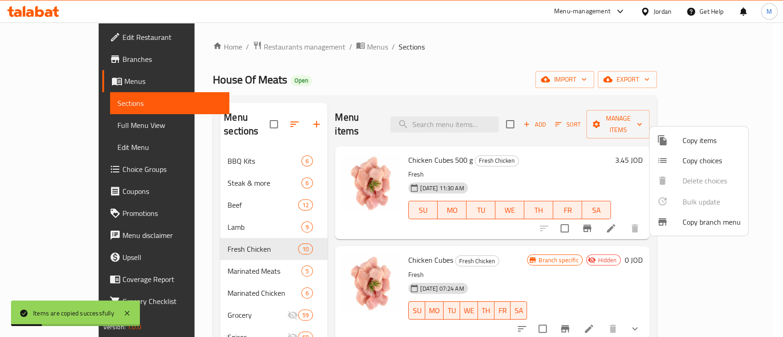
click at [473, 117] on div at bounding box center [391, 168] width 783 height 337
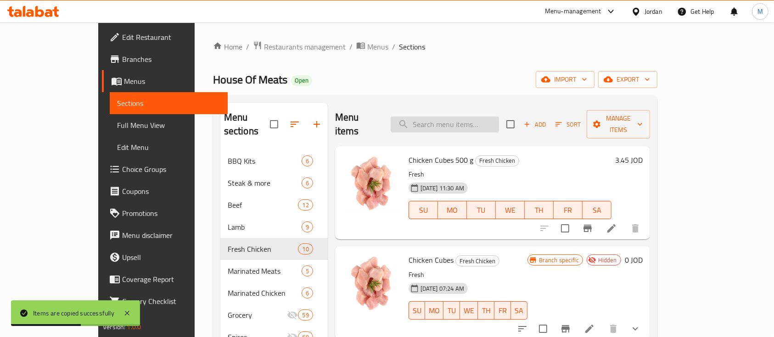
click at [469, 117] on input "search" at bounding box center [444, 125] width 108 height 16
paste input "Whole Chicken Leg"
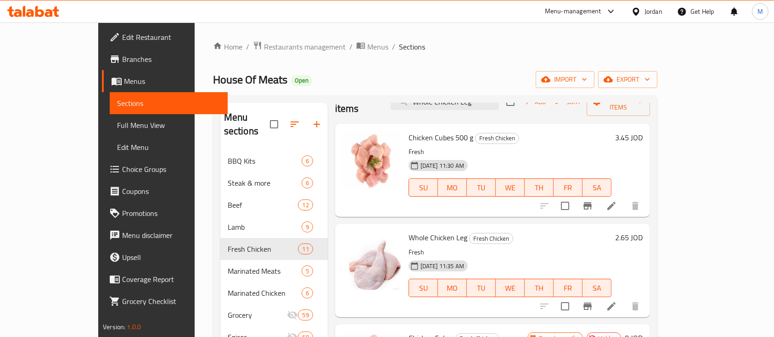
scroll to position [0, 0]
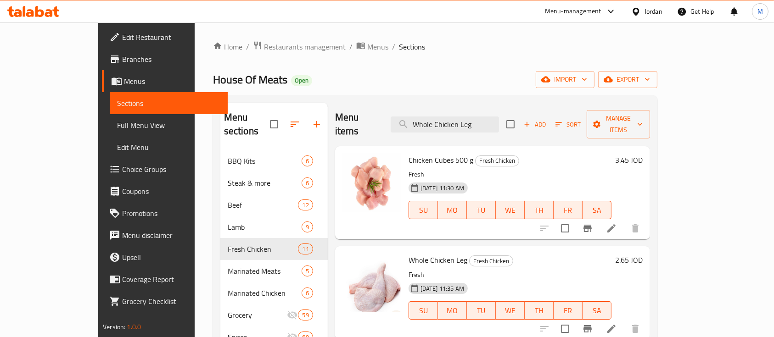
type input "Whole Chicken Leg"
click at [624, 321] on li at bounding box center [611, 329] width 26 height 17
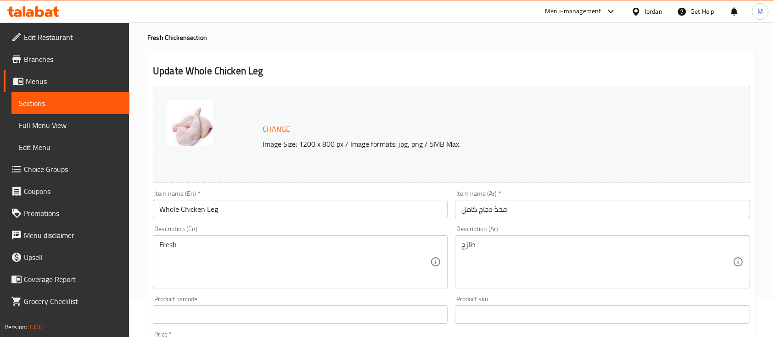
scroll to position [122, 0]
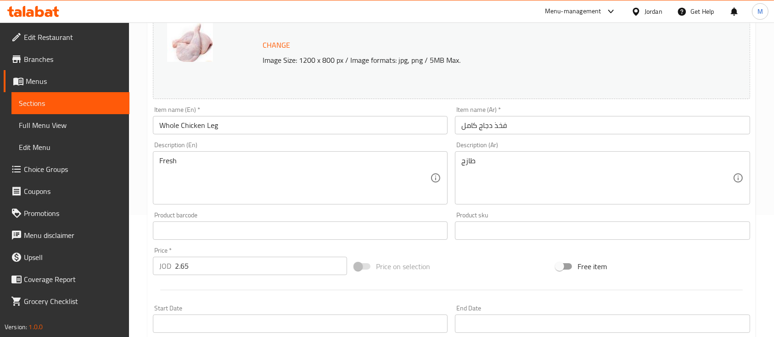
click at [276, 134] on div "Item name (En)   * Whole Chicken Leg Item name (En) *" at bounding box center [300, 120] width 302 height 35
click at [272, 128] on input "Whole Chicken Leg" at bounding box center [300, 125] width 295 height 18
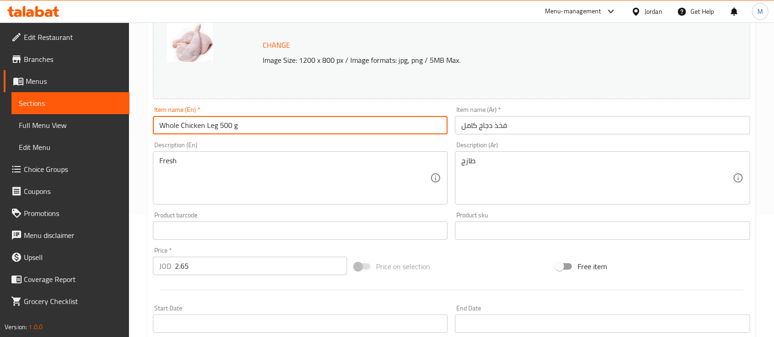
type input "Whole Chicken Leg 500 g"
click at [527, 131] on input "فخذ دجاج كامل" at bounding box center [602, 125] width 295 height 18
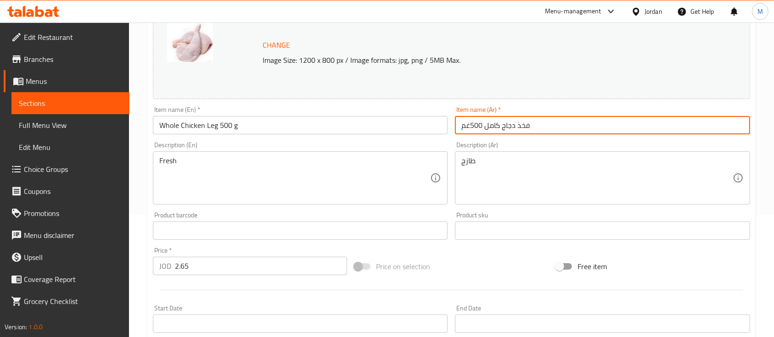
type input "فخذ دجاج كامل 500غم"
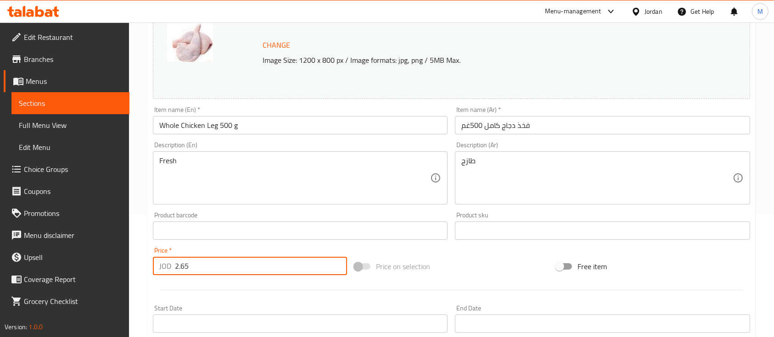
drag, startPoint x: 200, startPoint y: 266, endPoint x: 161, endPoint y: 269, distance: 39.2
click at [161, 269] on div "JOD 2.65 Price *" at bounding box center [250, 266] width 194 height 18
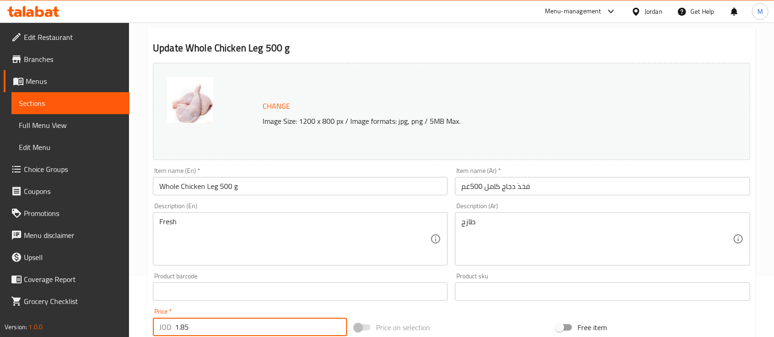
scroll to position [324, 0]
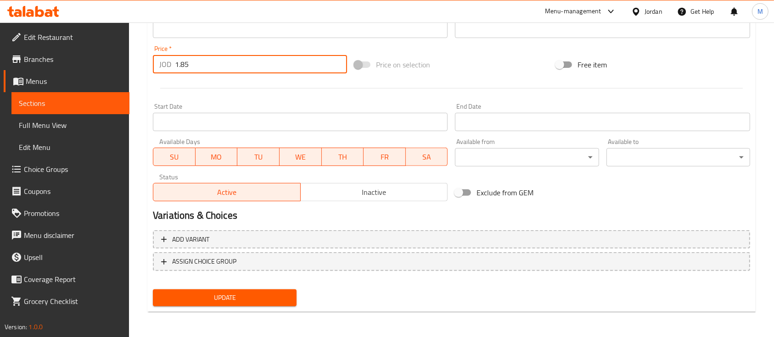
type input "1.85"
click at [279, 302] on span "Update" at bounding box center [224, 297] width 129 height 11
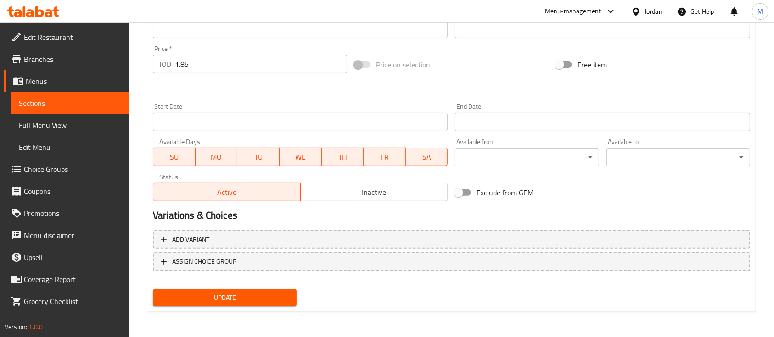
type textarea "طازج"
click at [255, 292] on span "Update" at bounding box center [224, 297] width 129 height 11
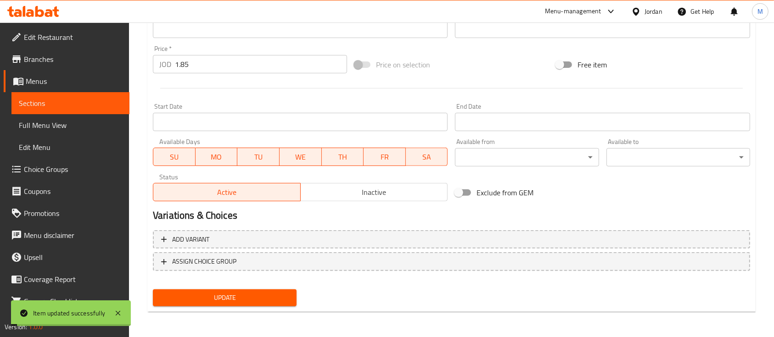
scroll to position [0, 0]
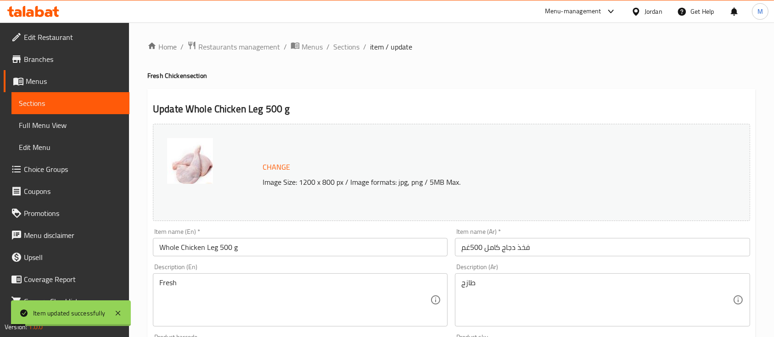
drag, startPoint x: 336, startPoint y: 45, endPoint x: 361, endPoint y: 66, distance: 32.9
click at [336, 45] on span "Sections" at bounding box center [346, 46] width 26 height 11
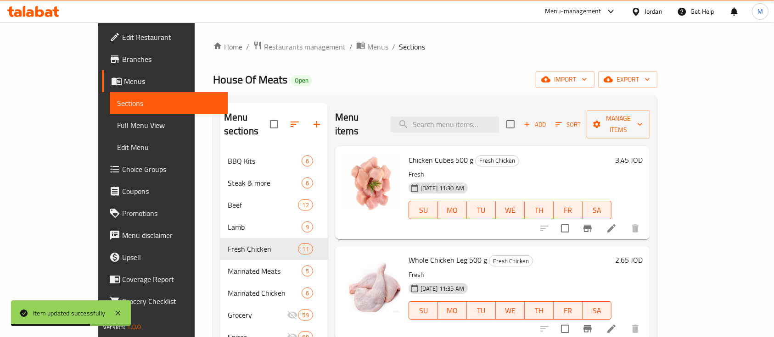
click at [583, 124] on button "Sort" at bounding box center [568, 124] width 30 height 14
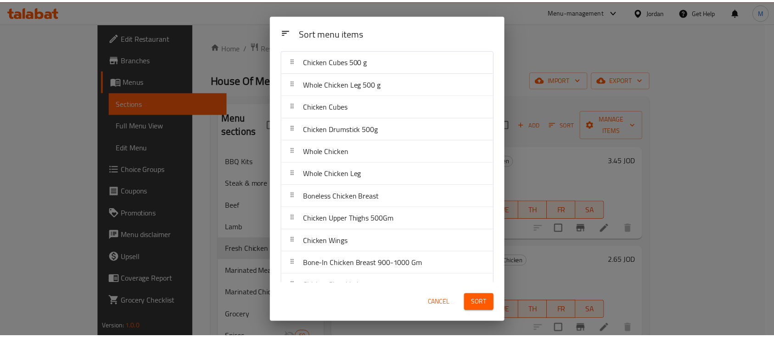
scroll to position [41, 0]
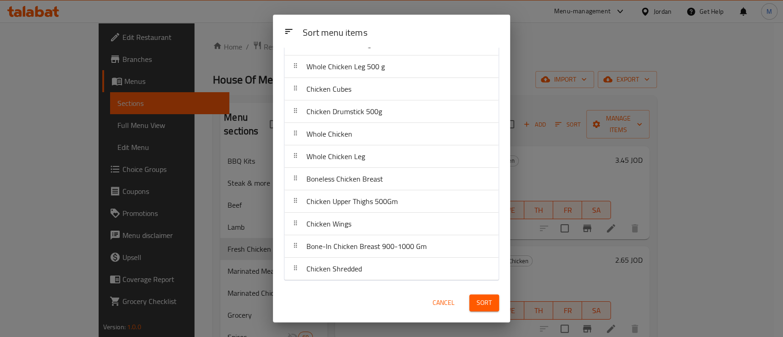
click at [524, 134] on div "Sort menu items Sort menu items Chicken Cubes 500 g Whole Chicken Leg 500 g Chi…" at bounding box center [391, 168] width 783 height 337
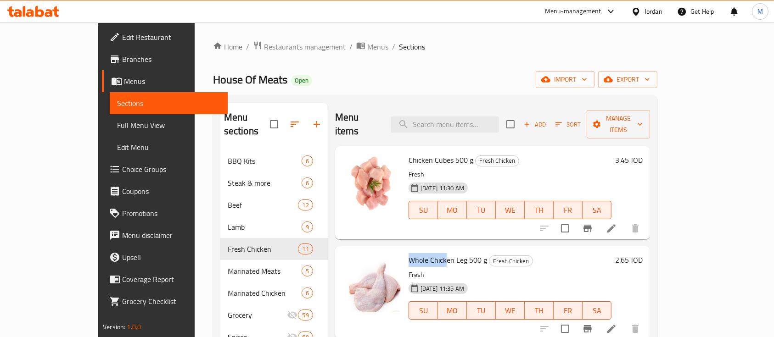
drag, startPoint x: 383, startPoint y: 247, endPoint x: 421, endPoint y: 248, distance: 38.1
click at [421, 253] on span "Whole Chicken Leg 500 g" at bounding box center [447, 260] width 78 height 14
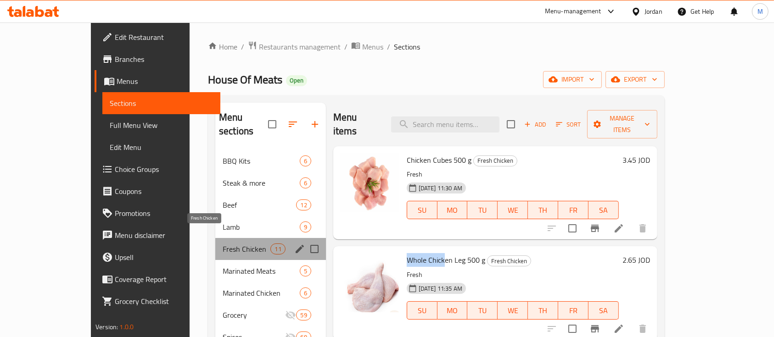
click at [223, 244] on span "Fresh Chicken" at bounding box center [247, 249] width 48 height 11
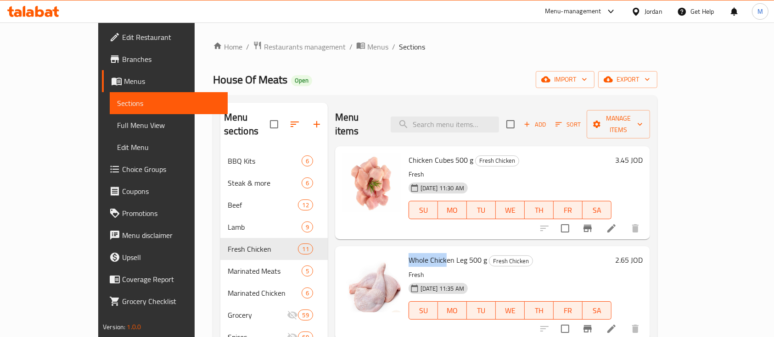
click at [408, 253] on span "Whole Chicken Leg 500 g" at bounding box center [447, 260] width 78 height 14
drag, startPoint x: 383, startPoint y: 248, endPoint x: 442, endPoint y: 245, distance: 58.8
click at [442, 253] on span "Whole Chicken Leg 500 g" at bounding box center [447, 260] width 78 height 14
copy span "Whole Chicken Leg"
click at [470, 119] on input "search" at bounding box center [444, 125] width 108 height 16
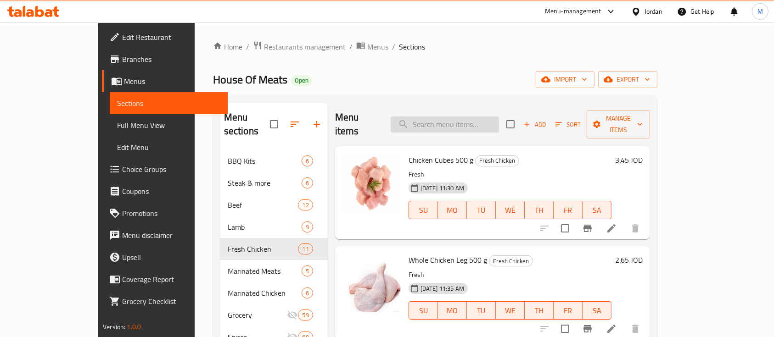
paste input "Whole Chicken Leg"
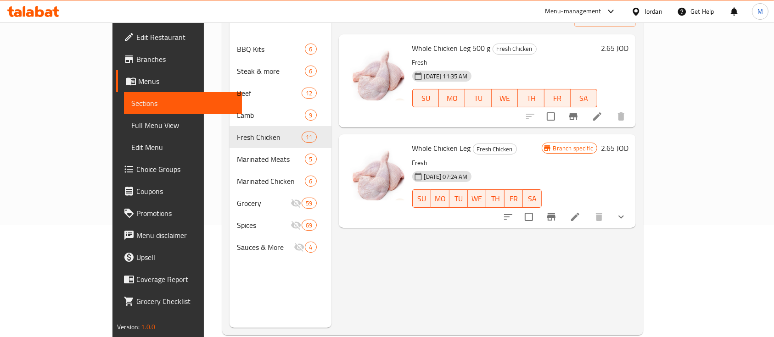
scroll to position [122, 0]
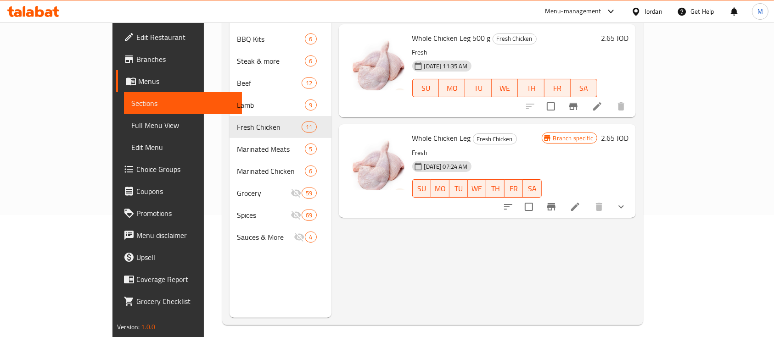
type input "Whole Chicken Leg"
click at [580, 201] on icon at bounding box center [574, 206] width 11 height 11
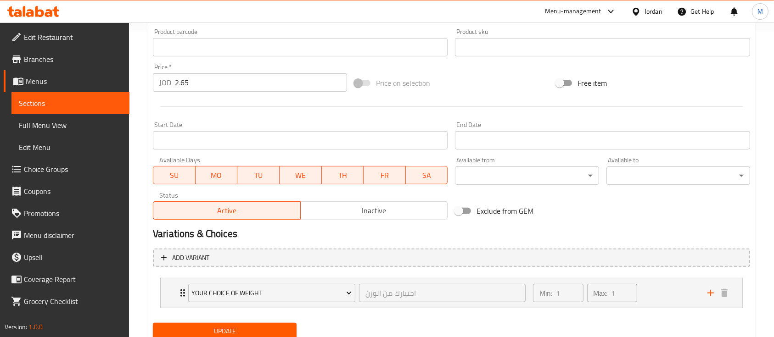
click at [399, 218] on button "Inactive" at bounding box center [374, 210] width 148 height 18
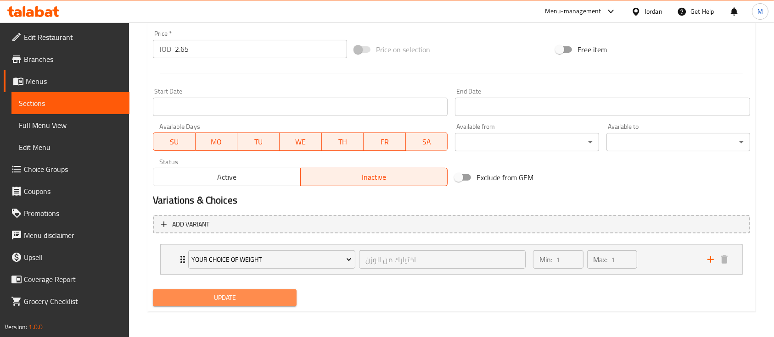
click at [262, 297] on span "Update" at bounding box center [224, 297] width 129 height 11
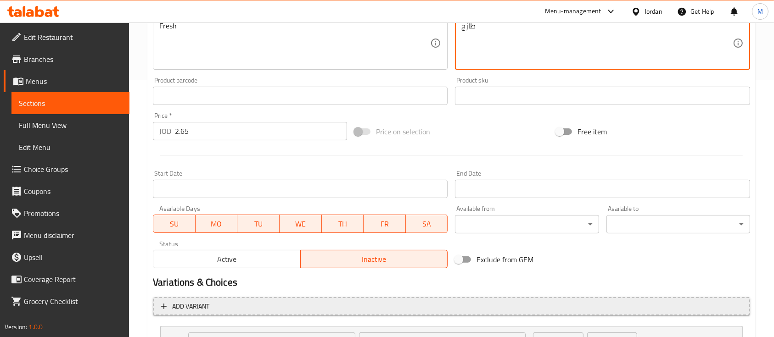
scroll to position [339, 0]
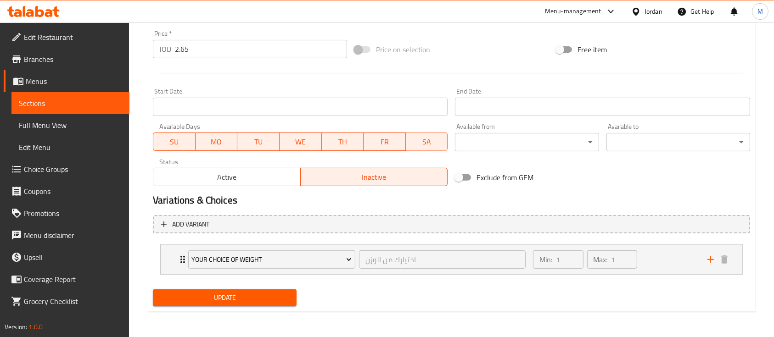
type textarea "طازج"
click at [264, 303] on button "Update" at bounding box center [225, 297] width 144 height 17
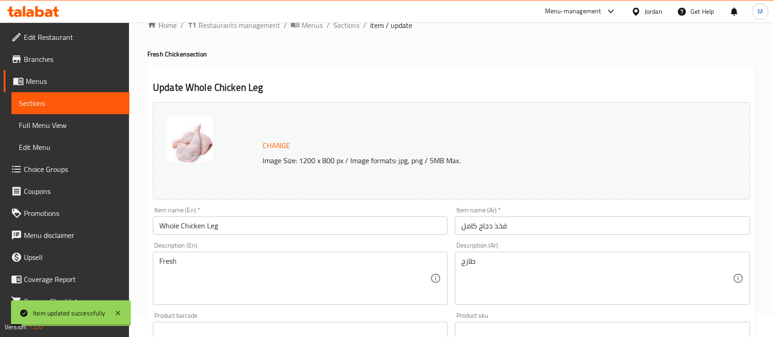
scroll to position [0, 0]
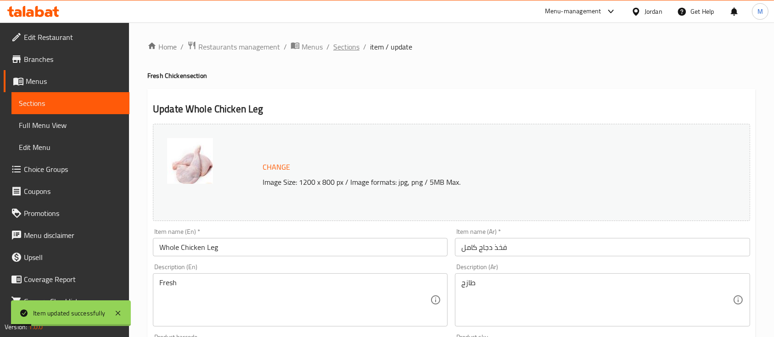
click at [347, 46] on span "Sections" at bounding box center [346, 46] width 26 height 11
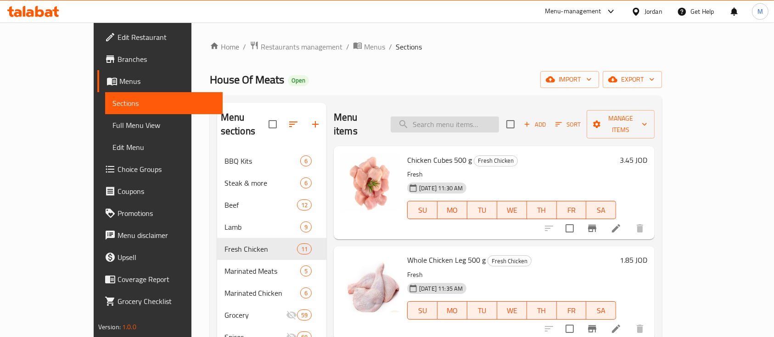
click at [479, 121] on input "search" at bounding box center [444, 125] width 108 height 16
paste input "Boneless Chicken Breast"
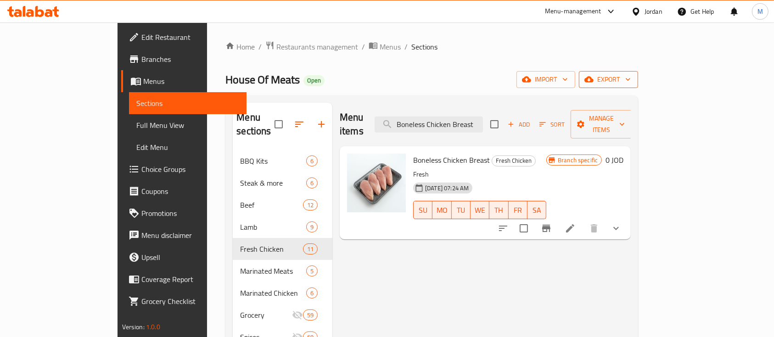
type input "Boneless Chicken Breast"
click at [632, 83] on icon "button" at bounding box center [627, 79] width 9 height 9
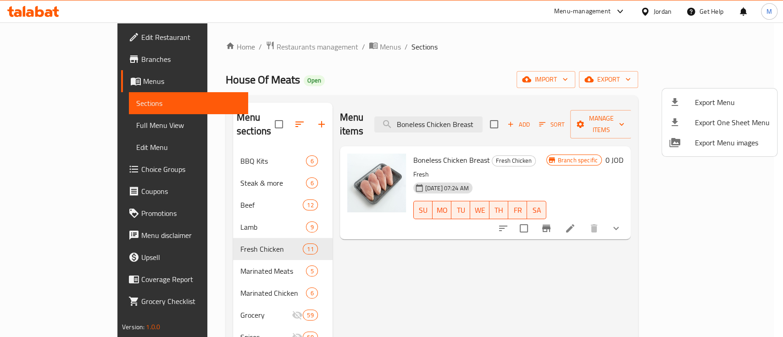
click at [740, 83] on div at bounding box center [391, 168] width 783 height 337
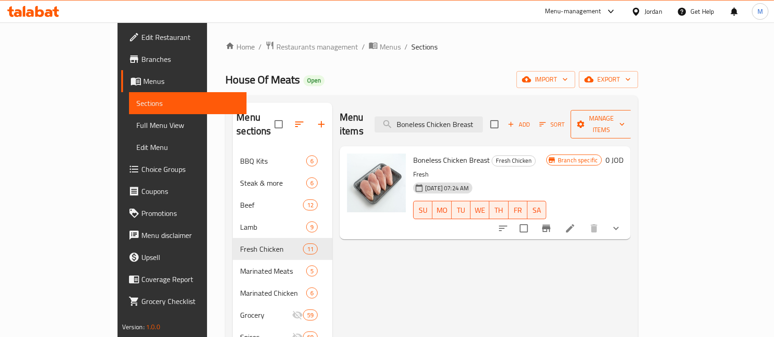
click at [624, 117] on span "Manage items" at bounding box center [601, 124] width 47 height 23
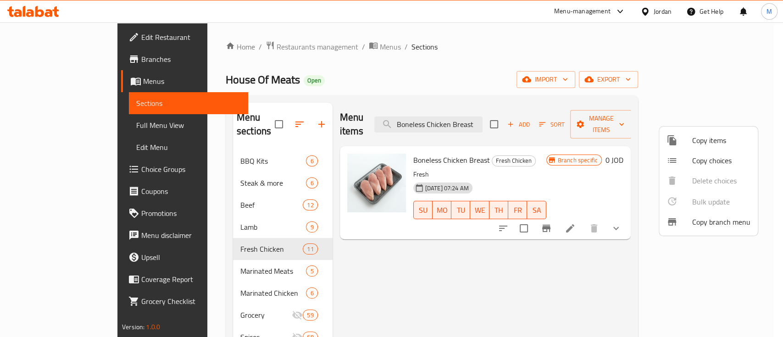
click at [720, 142] on span "Copy items" at bounding box center [721, 140] width 58 height 11
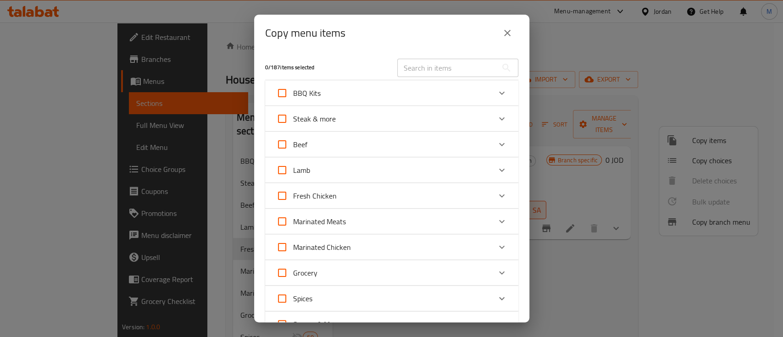
click at [450, 70] on input "text" at bounding box center [447, 68] width 100 height 18
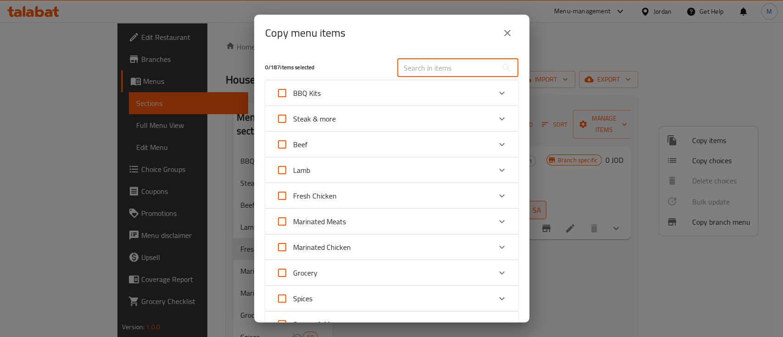
paste input "Boneless Chicken Breast"
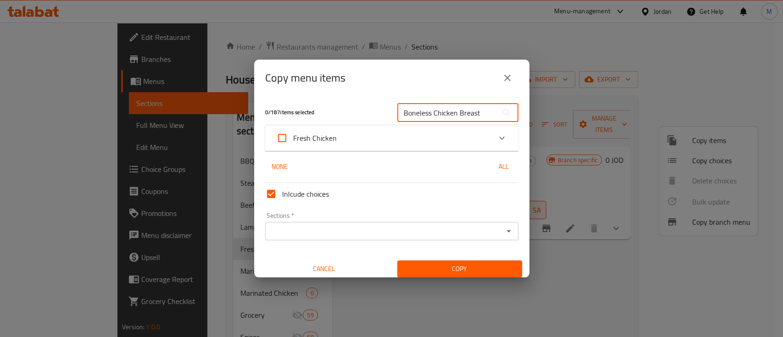
type input "Boneless Chicken Breast"
click at [496, 140] on icon "Expand" at bounding box center [501, 138] width 11 height 11
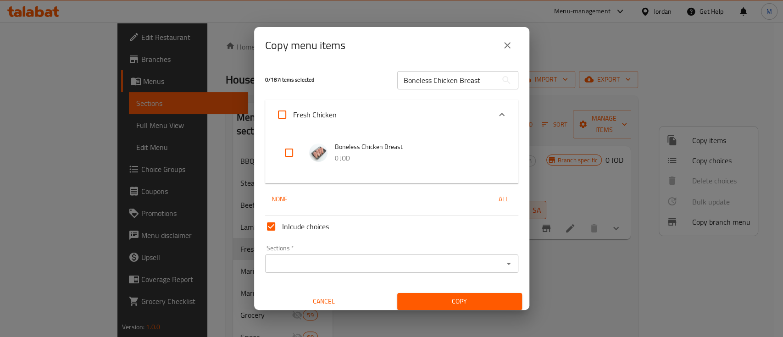
click at [290, 150] on input "checkbox" at bounding box center [289, 153] width 22 height 22
checkbox input "true"
click at [270, 229] on input "Inlcude choices" at bounding box center [271, 227] width 22 height 22
checkbox input "false"
click at [326, 262] on input "Sections   *" at bounding box center [384, 263] width 233 height 13
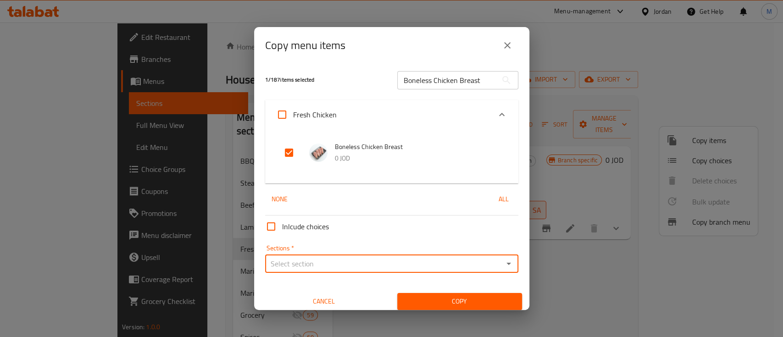
click at [326, 262] on input "Sections   *" at bounding box center [384, 263] width 233 height 13
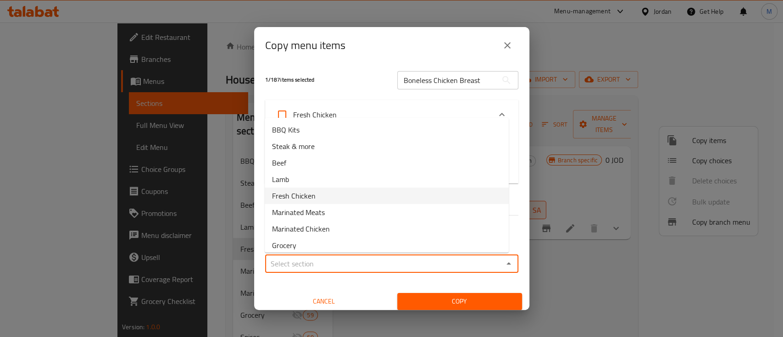
click at [346, 190] on li "Fresh Chicken" at bounding box center [387, 196] width 244 height 17
type input "Fresh Chicken"
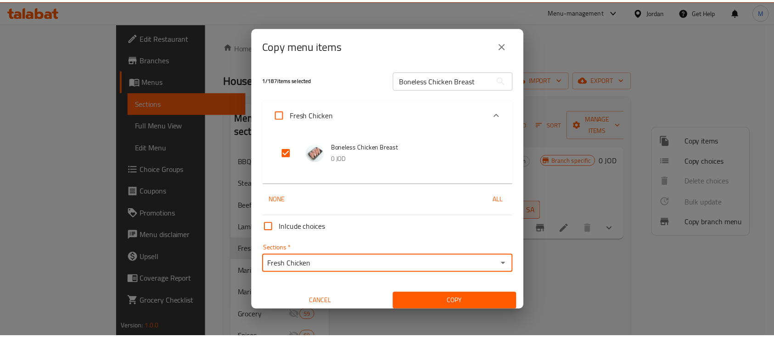
scroll to position [5, 0]
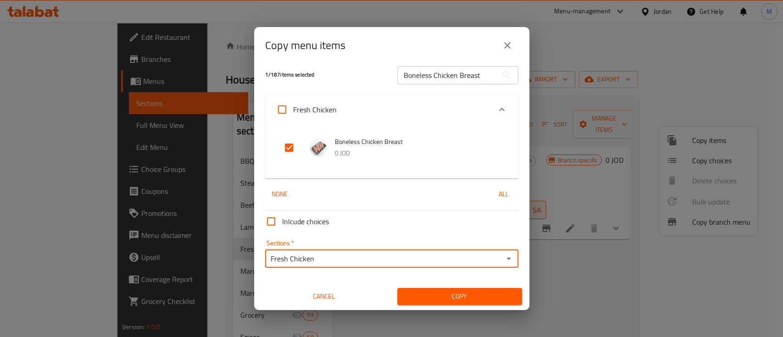
click at [468, 295] on span "Copy" at bounding box center [460, 296] width 110 height 11
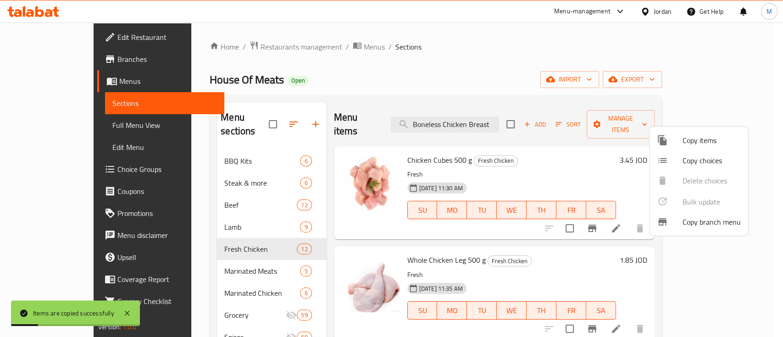
click at [495, 116] on div at bounding box center [391, 168] width 783 height 337
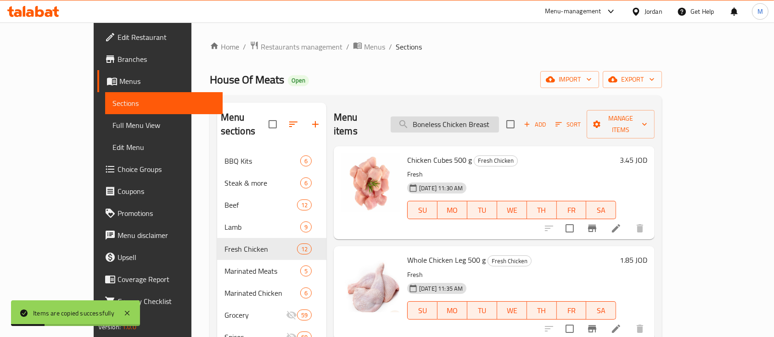
click at [486, 119] on input "Boneless Chicken Breast" at bounding box center [444, 125] width 108 height 16
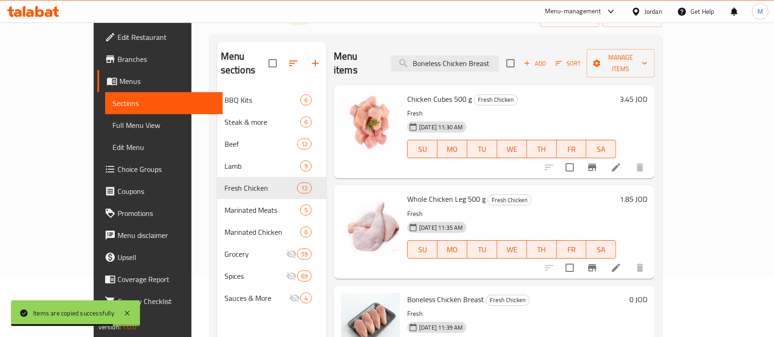
scroll to position [0, 0]
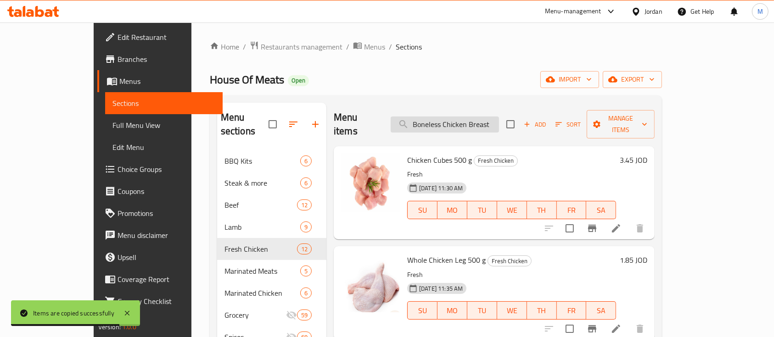
click at [473, 117] on input "Boneless Chicken Breast" at bounding box center [444, 125] width 108 height 16
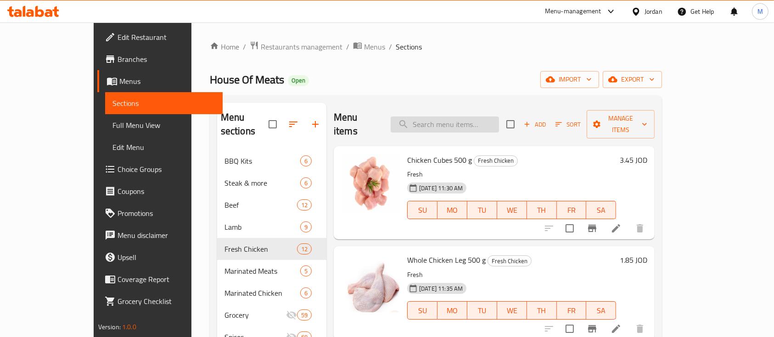
paste input "Boneless Chicken Breast"
type input "Boneless Chicken Breast"
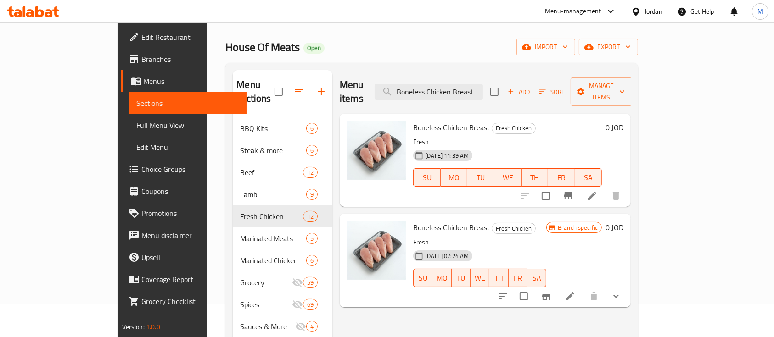
scroll to position [61, 0]
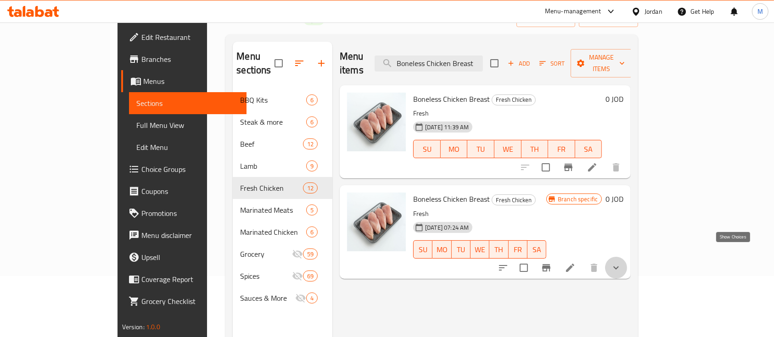
click at [621, 262] on icon "show more" at bounding box center [615, 267] width 11 height 11
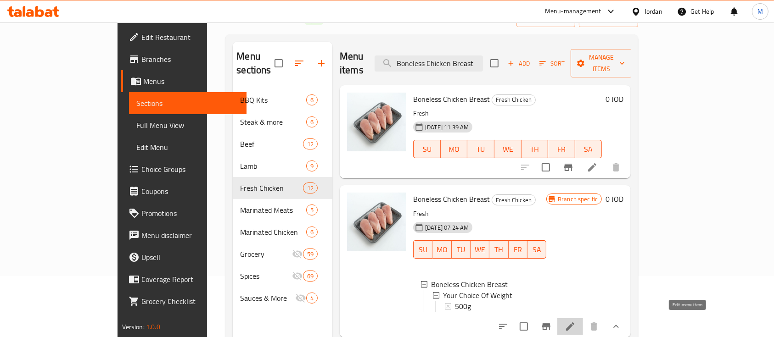
click at [575, 323] on icon at bounding box center [569, 326] width 11 height 11
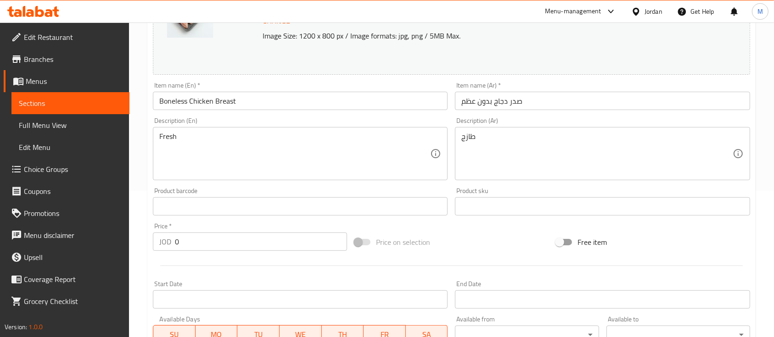
scroll to position [339, 0]
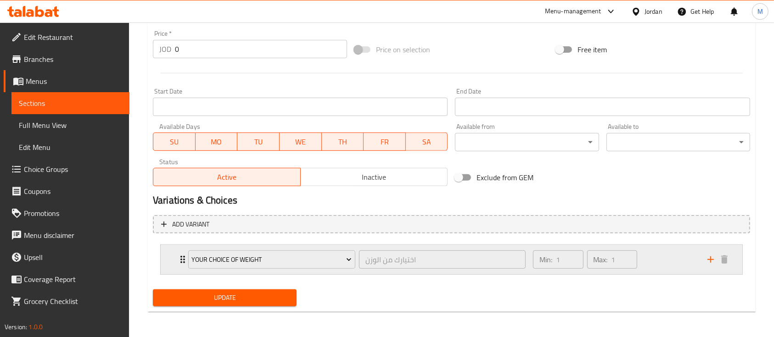
click at [173, 250] on div "Your Choice Of Weight اختيارك من الوزن ​ Min: 1 ​ Max: 1 ​" at bounding box center [451, 259] width 581 height 29
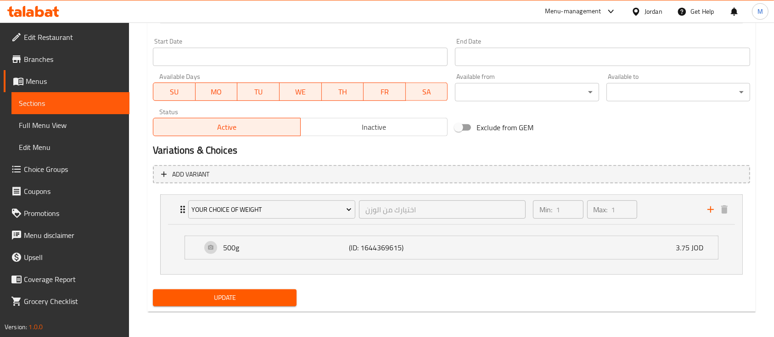
scroll to position [389, 0]
click at [337, 255] on div "500g (ID: 1644369615) 3.75 JOD" at bounding box center [453, 247] width 505 height 23
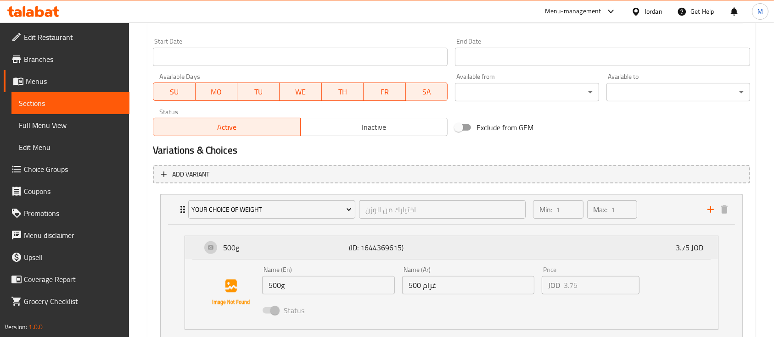
click at [337, 255] on div "500g (ID: 1644369615) 3.75 JOD" at bounding box center [453, 247] width 505 height 23
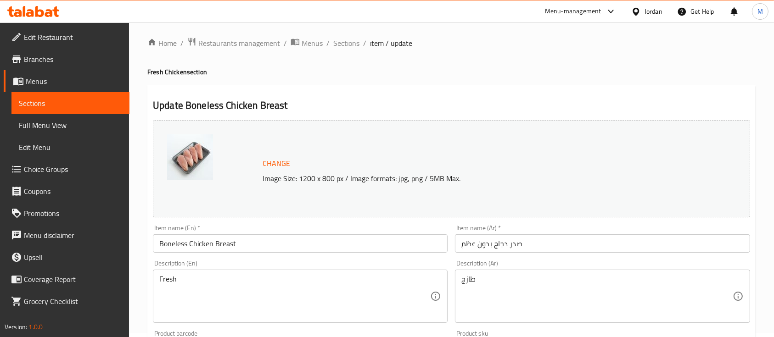
scroll to position [0, 0]
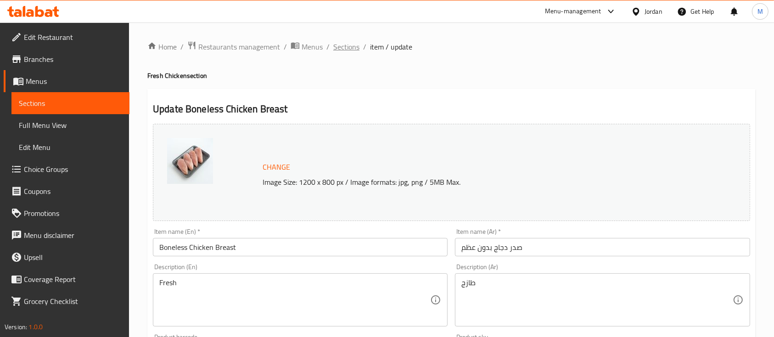
drag, startPoint x: 339, startPoint y: 45, endPoint x: 430, endPoint y: 89, distance: 102.2
click at [340, 45] on span "Sections" at bounding box center [346, 46] width 26 height 11
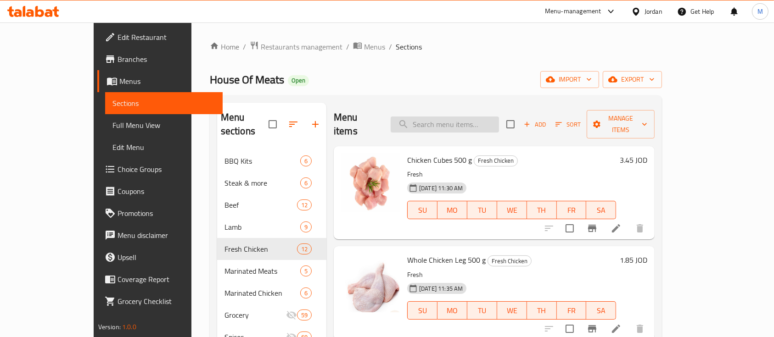
click at [485, 118] on input "search" at bounding box center [444, 125] width 108 height 16
paste input "Boneless Chicken Breast"
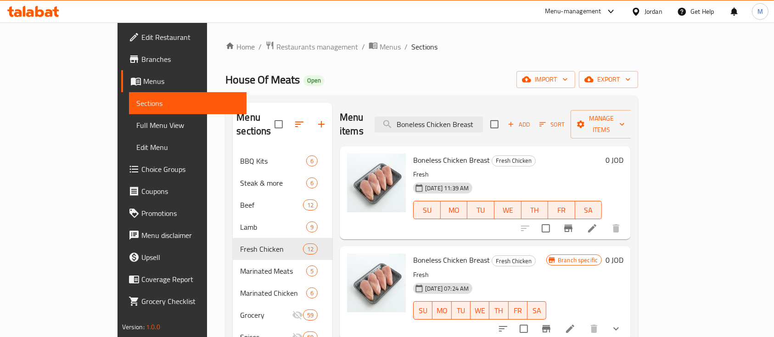
type input "Boneless Chicken Breast"
click at [623, 154] on h6 "0 JOD" at bounding box center [614, 160] width 18 height 13
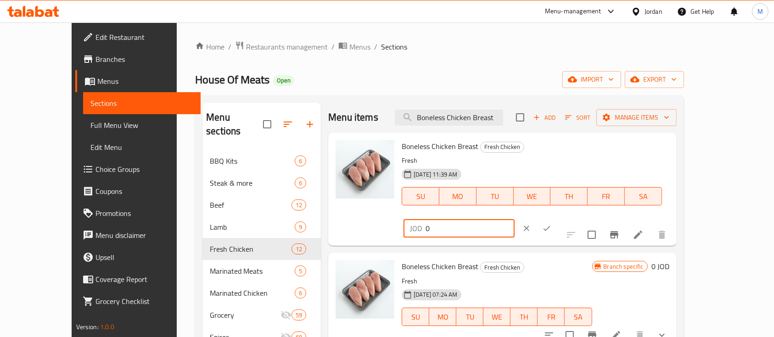
click at [587, 150] on div "Boneless Chicken Breast Fresh Chicken Fresh [DATE] 11:39 AM SU MO TU WE TH FR S…" at bounding box center [535, 189] width 274 height 106
type input "3.75"
click at [551, 224] on icon "ok" at bounding box center [546, 228] width 9 height 9
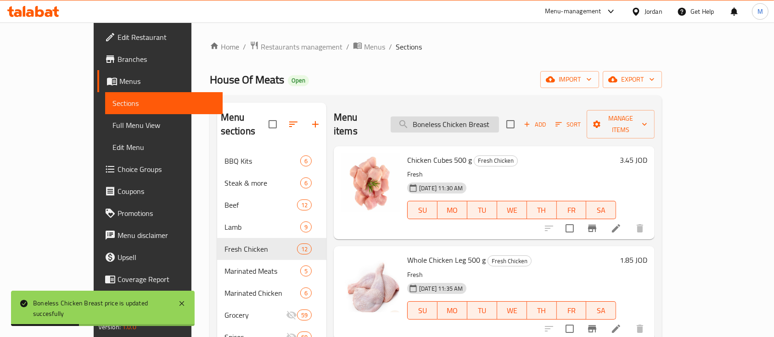
click at [486, 117] on input "Boneless Chicken Breast" at bounding box center [444, 125] width 108 height 16
paste input "Boneless Chicken Breast"
type input "Boneless Chicken Breast"
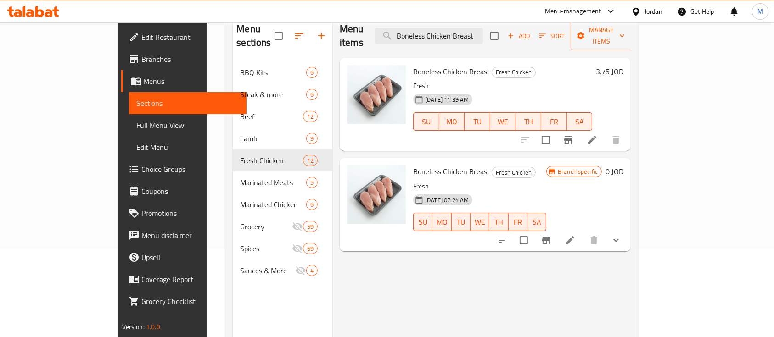
scroll to position [67, 0]
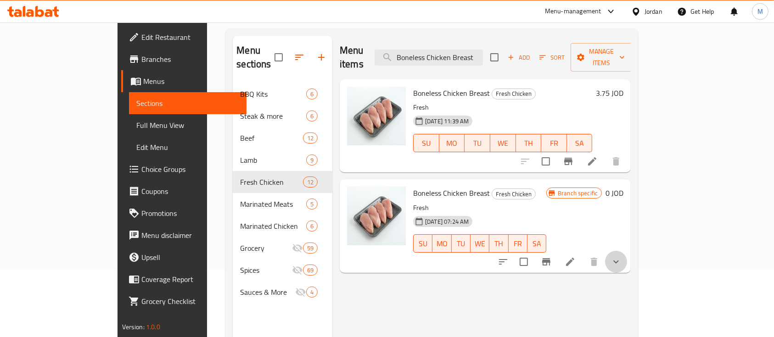
click at [627, 255] on button "show more" at bounding box center [616, 262] width 22 height 22
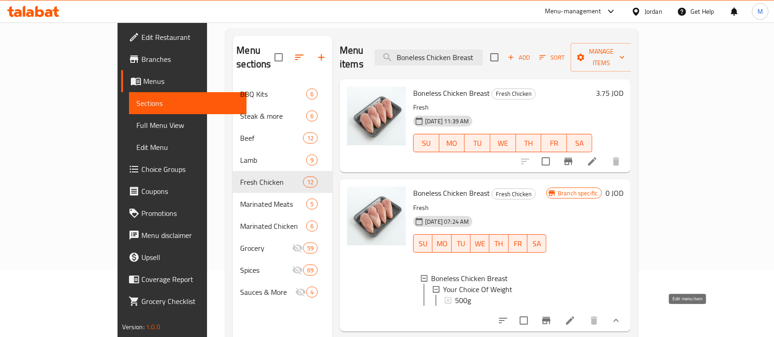
click at [575, 316] on icon at bounding box center [569, 320] width 11 height 11
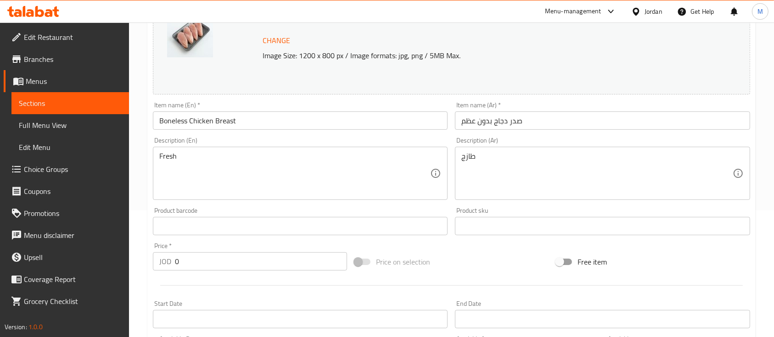
scroll to position [339, 0]
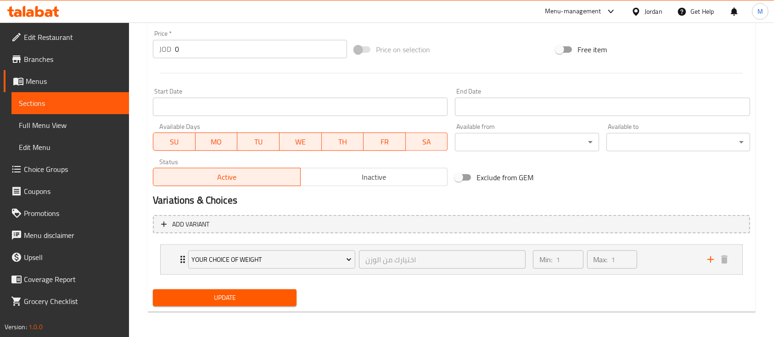
click at [404, 182] on span "Inactive" at bounding box center [374, 177] width 140 height 13
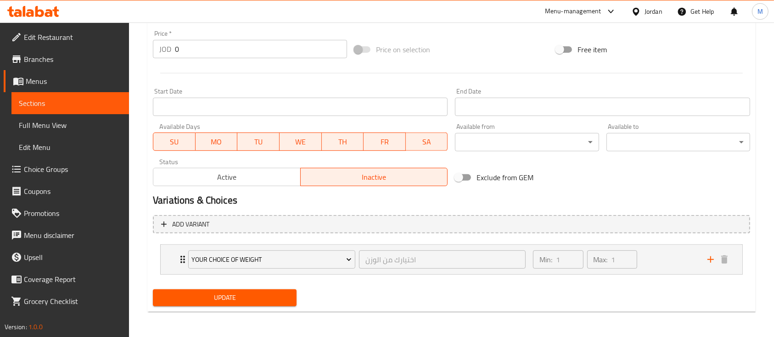
click at [270, 296] on span "Update" at bounding box center [224, 297] width 129 height 11
type textarea "طازج"
click at [266, 295] on span "Update" at bounding box center [224, 297] width 129 height 11
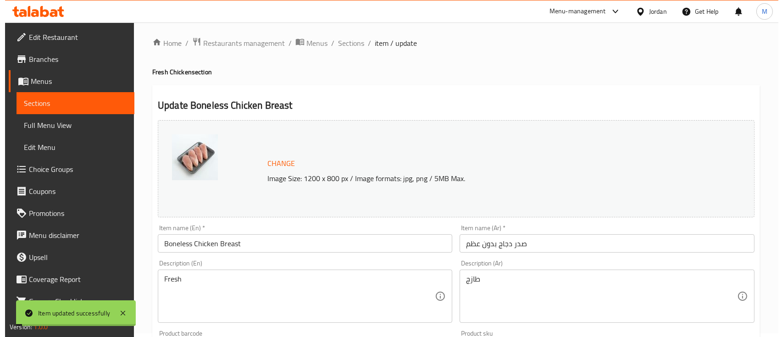
scroll to position [0, 0]
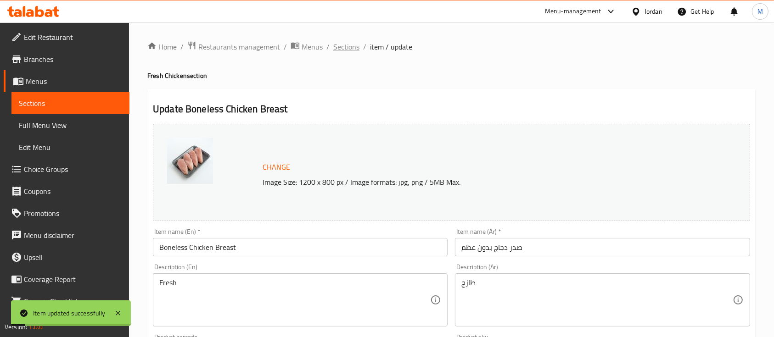
click at [345, 45] on span "Sections" at bounding box center [346, 46] width 26 height 11
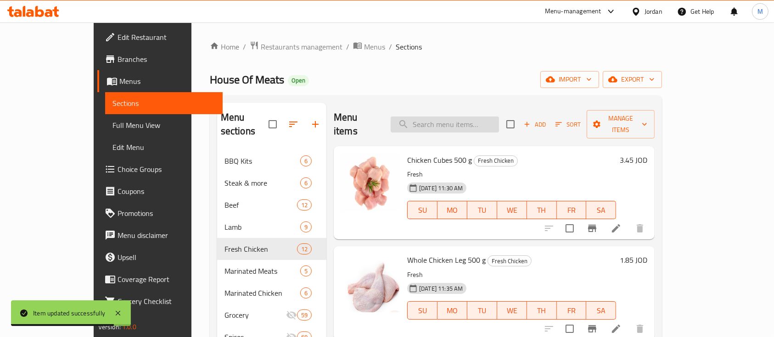
drag, startPoint x: 453, startPoint y: 115, endPoint x: 599, endPoint y: 134, distance: 147.2
click at [454, 117] on input "search" at bounding box center [444, 125] width 108 height 16
paste input "Chicken Wings"
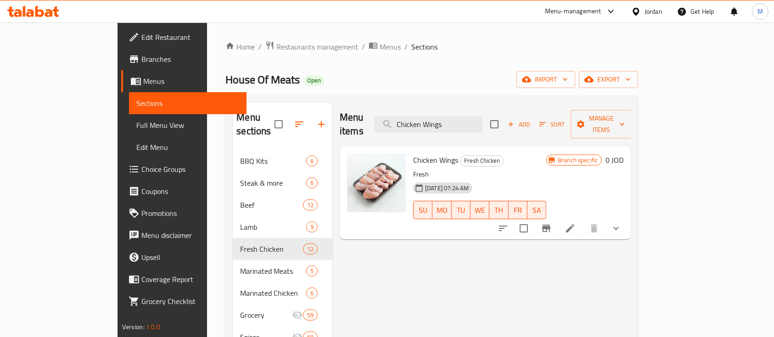
type input "Chicken Wings"
drag, startPoint x: 384, startPoint y: 149, endPoint x: 427, endPoint y: 149, distance: 43.1
click at [427, 153] on span "Chicken Wings" at bounding box center [435, 160] width 45 height 14
copy span "Chicken Wings"
click at [632, 81] on icon "button" at bounding box center [627, 79] width 9 height 9
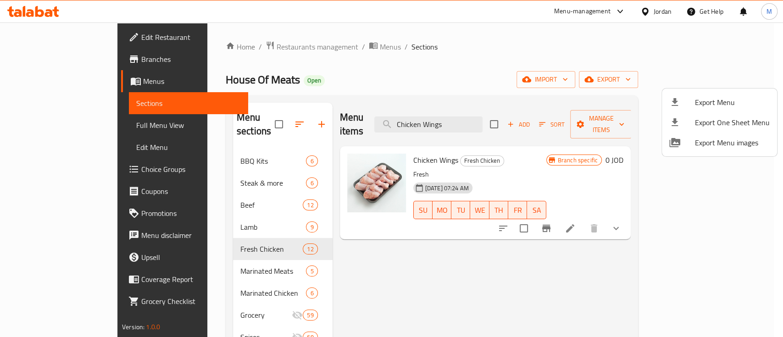
click at [704, 50] on div at bounding box center [391, 168] width 783 height 337
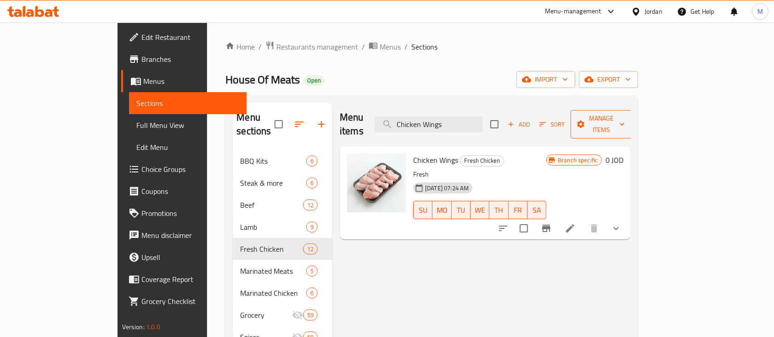
click at [624, 114] on span "Manage items" at bounding box center [601, 124] width 47 height 23
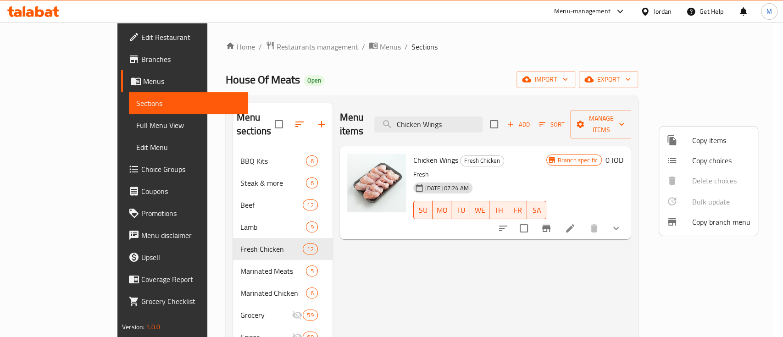
click at [721, 141] on span "Copy items" at bounding box center [721, 140] width 58 height 11
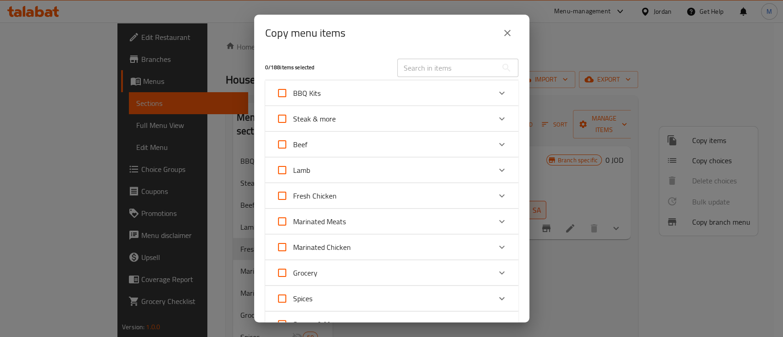
click at [419, 68] on input "text" at bounding box center [447, 68] width 100 height 18
paste input "Chicken Wings"
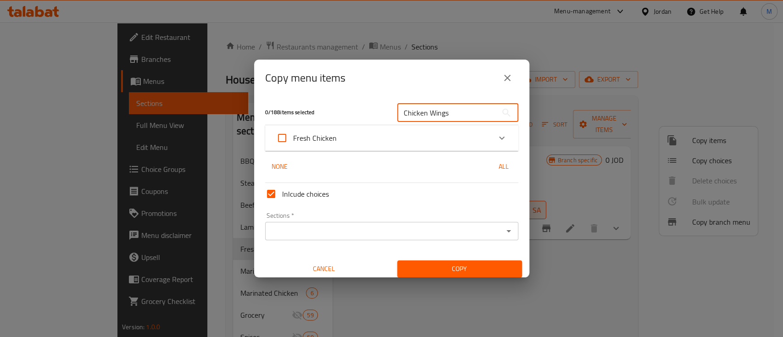
type input "Chicken Wings"
click at [272, 193] on input "Inlcude choices" at bounding box center [271, 194] width 22 height 22
checkbox input "false"
click at [496, 138] on icon "Expand" at bounding box center [501, 138] width 11 height 11
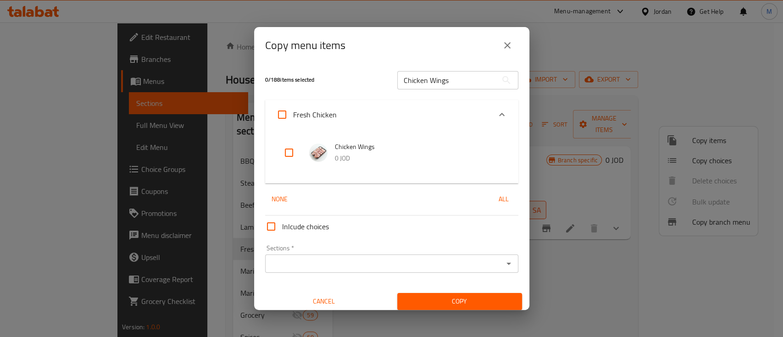
click at [496, 115] on icon "Expand" at bounding box center [501, 114] width 11 height 11
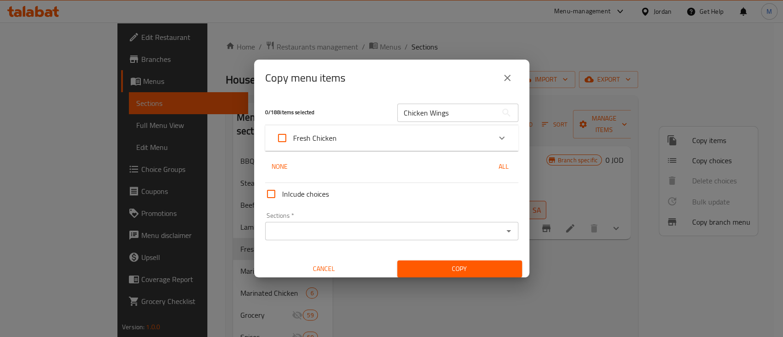
click at [406, 225] on input "Sections   *" at bounding box center [384, 231] width 233 height 13
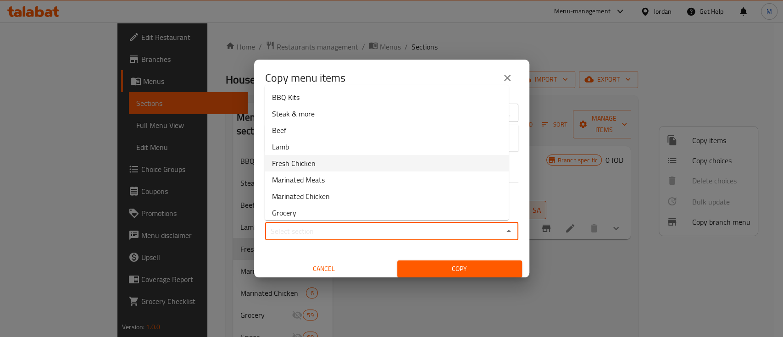
click at [347, 165] on li "Fresh Chicken" at bounding box center [387, 163] width 244 height 17
type input "Fresh Chicken"
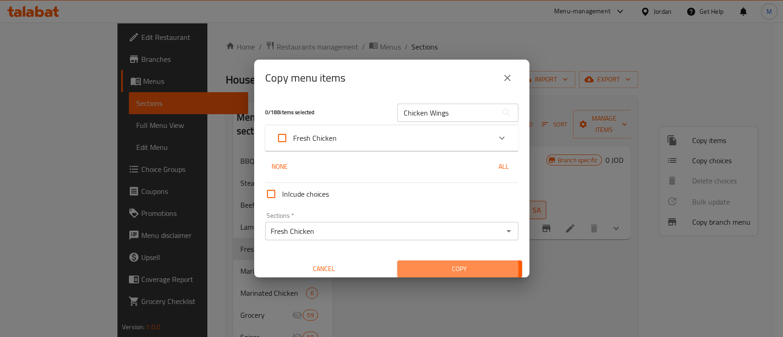
click at [430, 269] on span "Copy" at bounding box center [460, 268] width 110 height 11
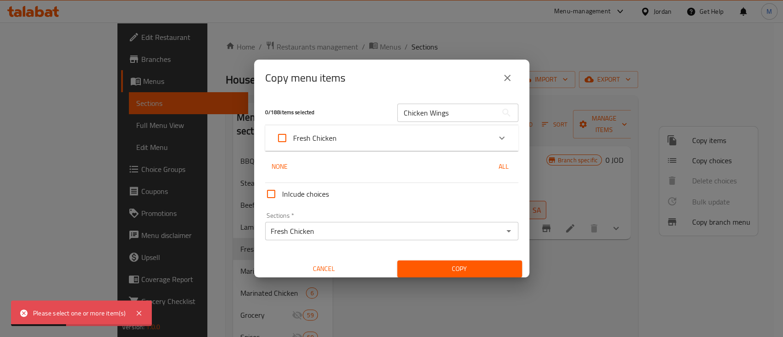
click at [496, 135] on icon "Expand" at bounding box center [501, 138] width 11 height 11
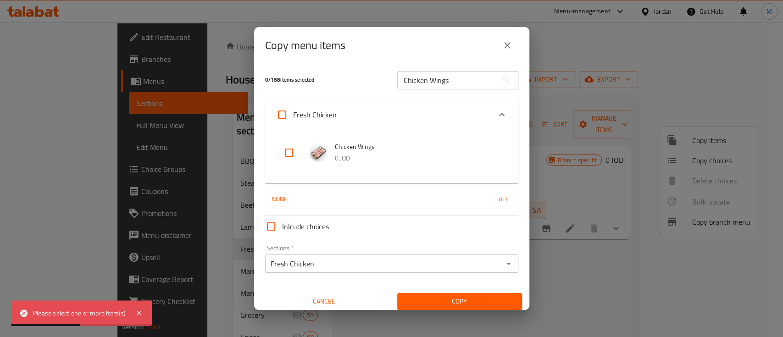
click at [290, 154] on input "checkbox" at bounding box center [289, 153] width 22 height 22
checkbox input "true"
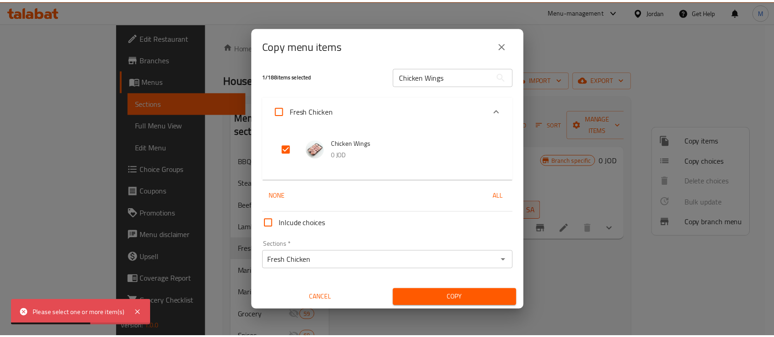
scroll to position [5, 0]
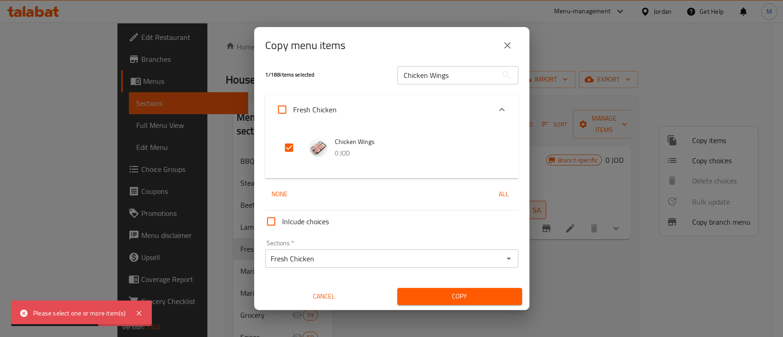
click at [466, 291] on span "Copy" at bounding box center [460, 296] width 110 height 11
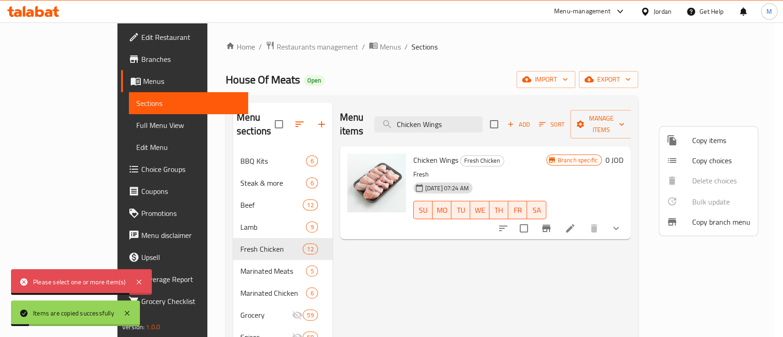
click at [478, 117] on div at bounding box center [391, 168] width 783 height 337
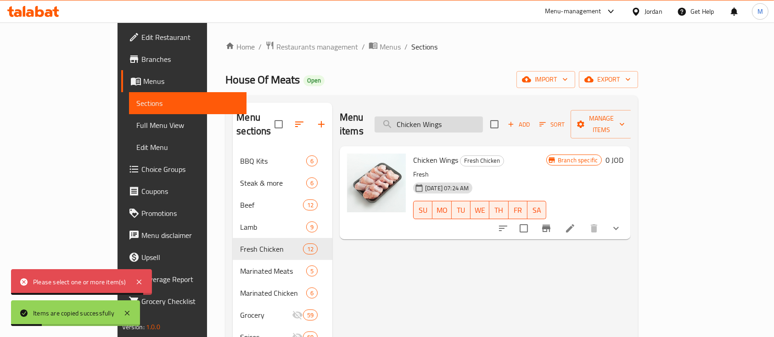
drag, startPoint x: 492, startPoint y: 117, endPoint x: 424, endPoint y: 117, distance: 67.9
click at [424, 117] on input "Chicken Wings" at bounding box center [428, 125] width 108 height 16
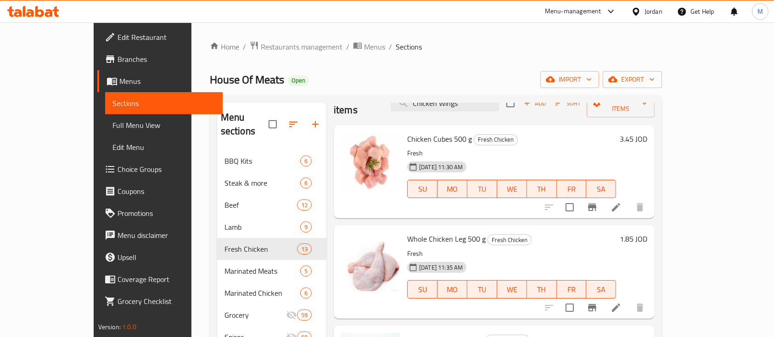
scroll to position [0, 0]
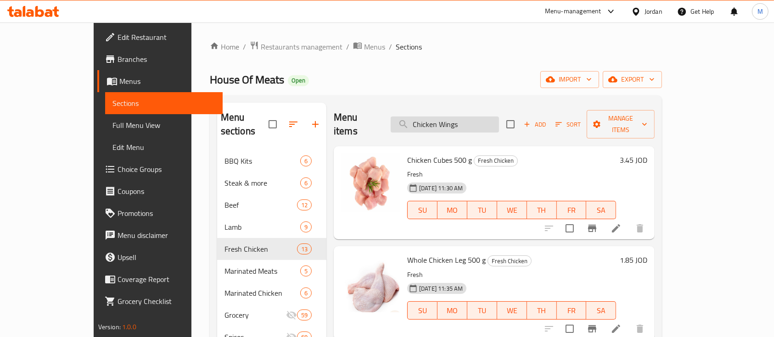
click at [484, 118] on input "Chicken Wings" at bounding box center [444, 125] width 108 height 16
drag, startPoint x: 477, startPoint y: 118, endPoint x: 409, endPoint y: 122, distance: 68.5
click at [409, 122] on div "Menu items Chicken Wings Add Sort Manage items" at bounding box center [494, 125] width 321 height 44
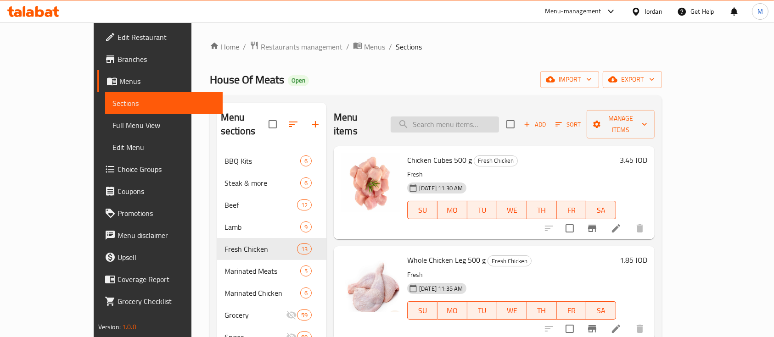
click at [490, 117] on input "search" at bounding box center [444, 125] width 108 height 16
paste input "Chicken Wings"
type input "Chicken Wings"
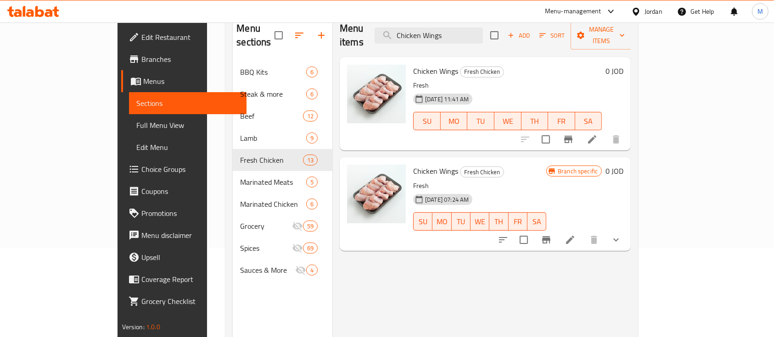
scroll to position [6, 0]
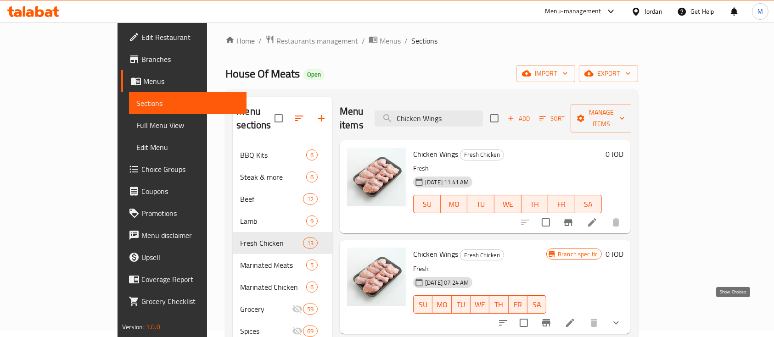
click at [621, 317] on icon "show more" at bounding box center [615, 322] width 11 height 11
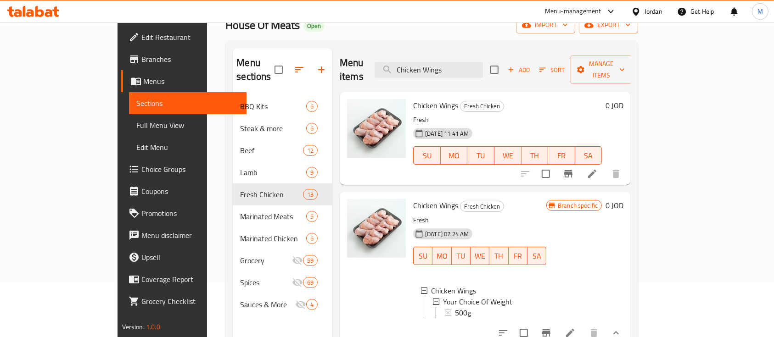
scroll to position [128, 0]
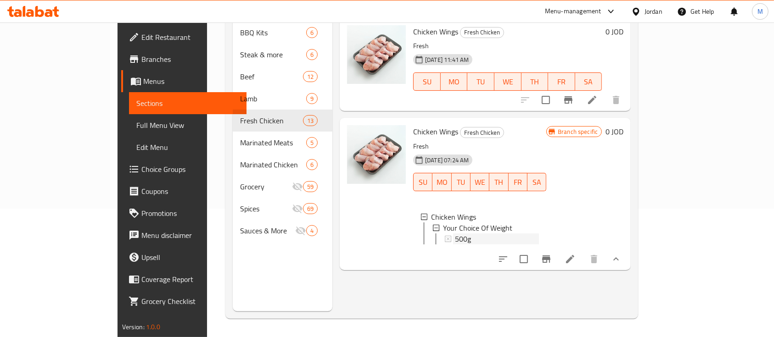
click at [465, 234] on div "500g" at bounding box center [497, 239] width 84 height 11
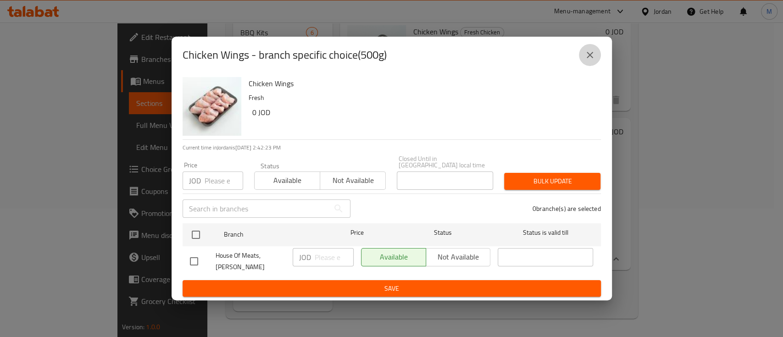
click at [592, 64] on button "close" at bounding box center [590, 55] width 22 height 22
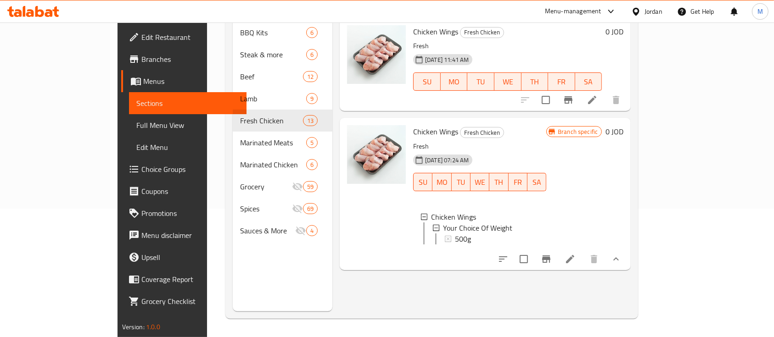
click at [551, 259] on icon "Branch-specific-item" at bounding box center [545, 259] width 11 height 11
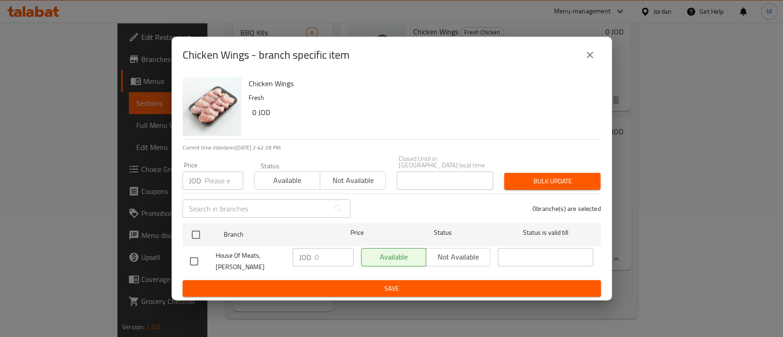
click at [588, 61] on icon "close" at bounding box center [589, 55] width 11 height 11
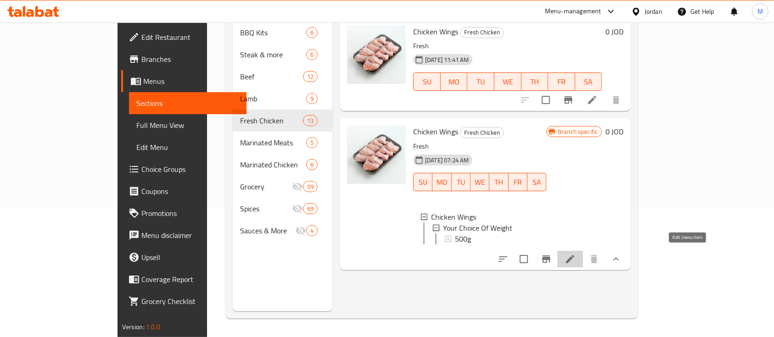
click at [574, 255] on icon at bounding box center [570, 259] width 8 height 8
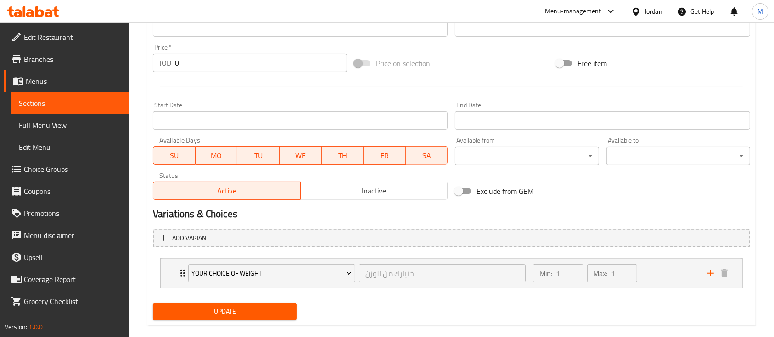
scroll to position [339, 0]
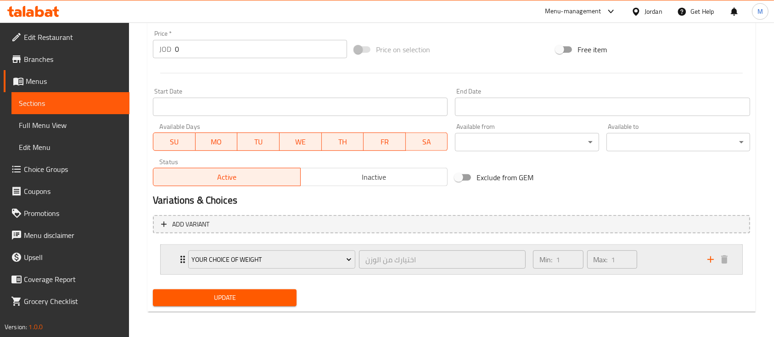
click at [167, 265] on div "Your Choice Of Weight اختيارك من الوزن ​ Min: 1 ​ Max: 1 ​" at bounding box center [451, 259] width 581 height 29
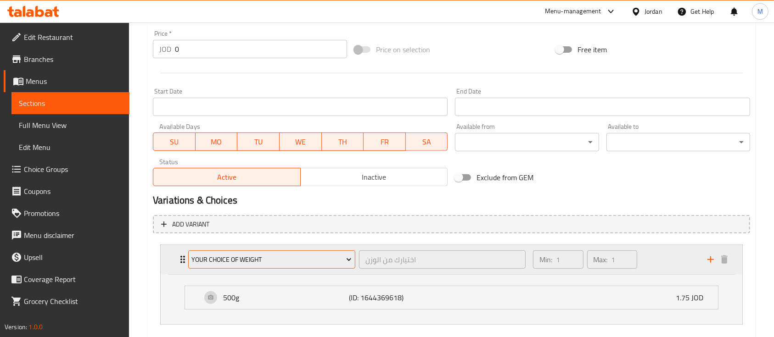
scroll to position [389, 0]
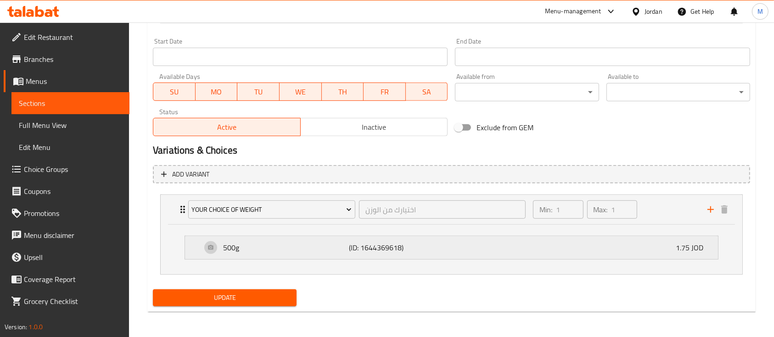
click at [426, 244] on p "(ID: 1644369618)" at bounding box center [391, 247] width 84 height 11
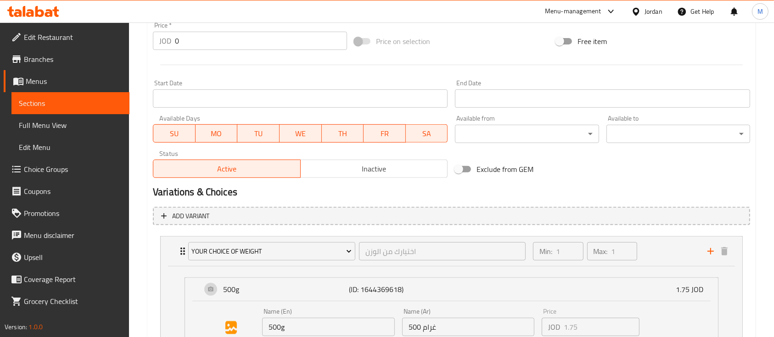
scroll to position [0, 0]
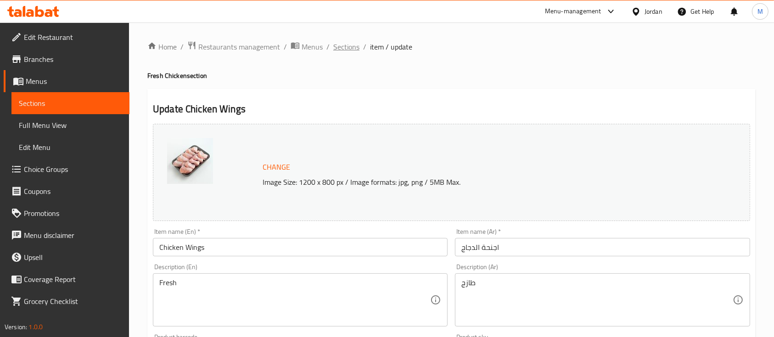
click at [352, 46] on span "Sections" at bounding box center [346, 46] width 26 height 11
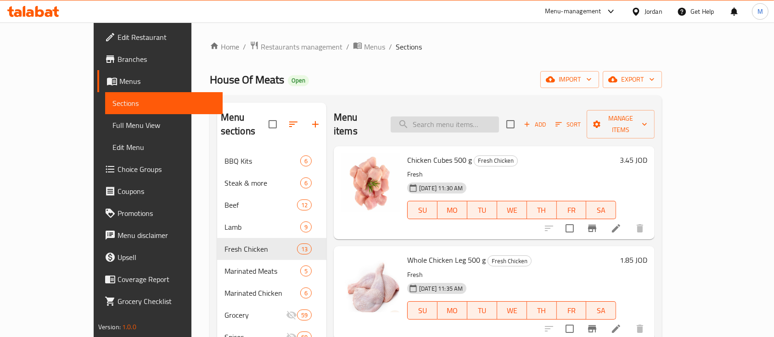
click at [448, 117] on input "search" at bounding box center [444, 125] width 108 height 16
paste input "Chicken Wings"
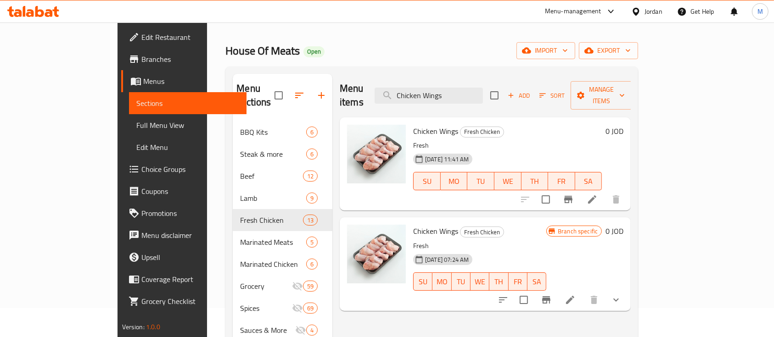
scroll to position [6, 0]
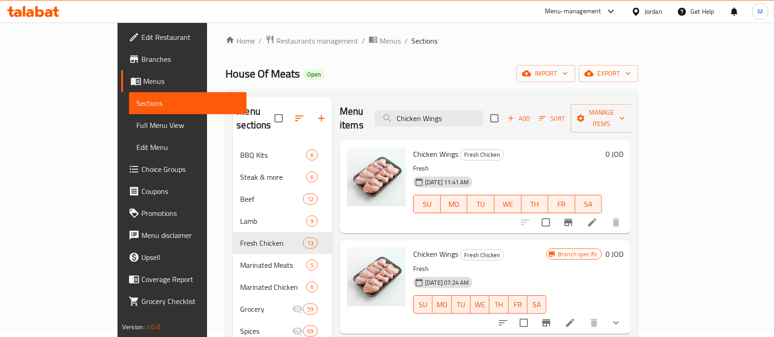
type input "Chicken Wings"
click at [623, 148] on h6 "0 JOD" at bounding box center [614, 154] width 18 height 13
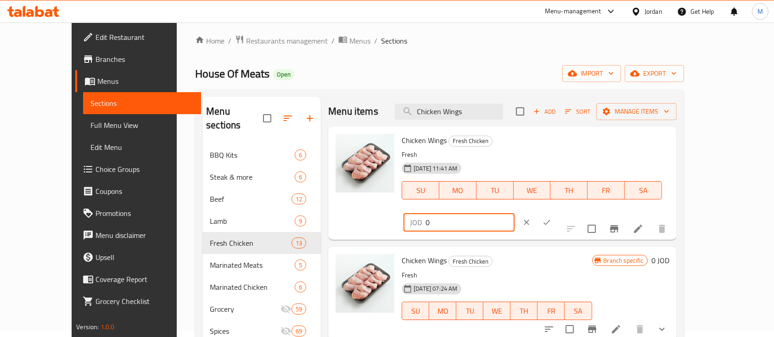
drag, startPoint x: 645, startPoint y: 145, endPoint x: 558, endPoint y: 150, distance: 86.9
click at [557, 151] on div "Chicken Wings Fresh Chicken Fresh [DATE] 11:41 AM SU MO TU WE TH FR SA JOD 0 ​" at bounding box center [535, 183] width 274 height 106
type input "1.75"
click at [557, 212] on button "ok" at bounding box center [546, 222] width 20 height 20
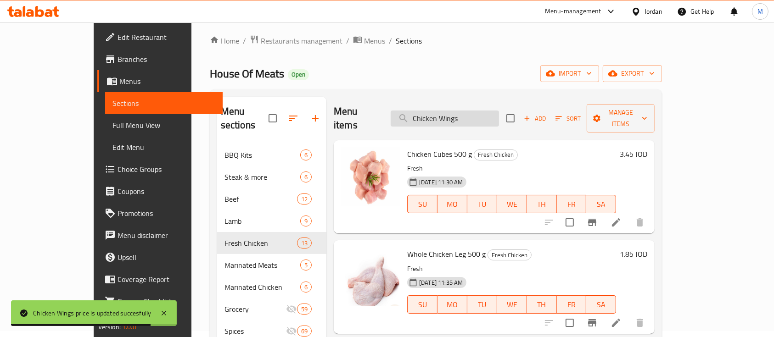
click at [488, 117] on input "Chicken Wings" at bounding box center [444, 119] width 108 height 16
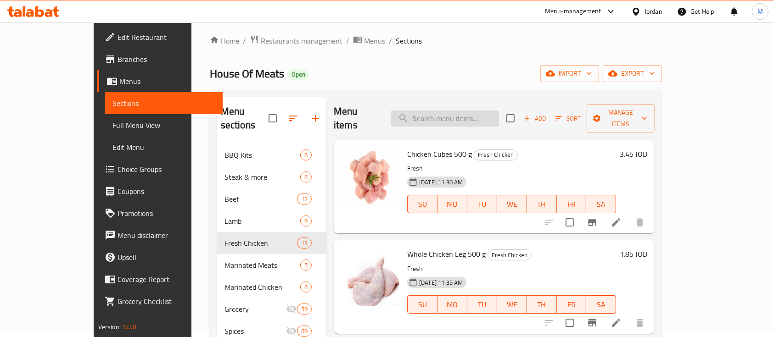
paste input "Chicken Wings"
type input "Chicken Wings"
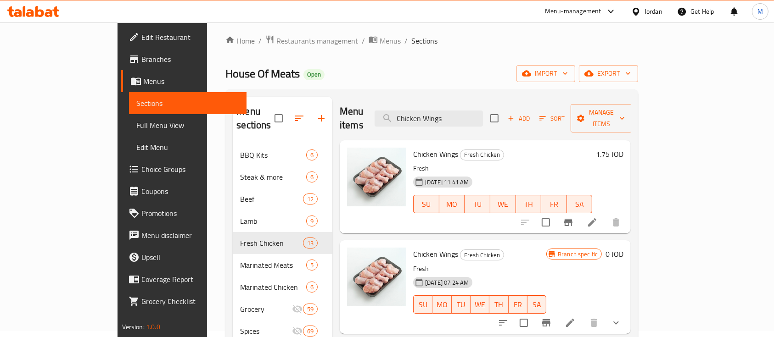
click at [597, 217] on icon at bounding box center [591, 222] width 11 height 11
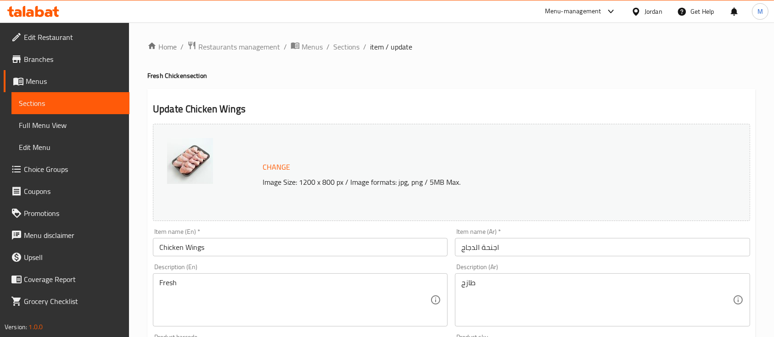
click at [262, 258] on div "Item name (En)   * Chicken Wings Item name (En) *" at bounding box center [300, 242] width 302 height 35
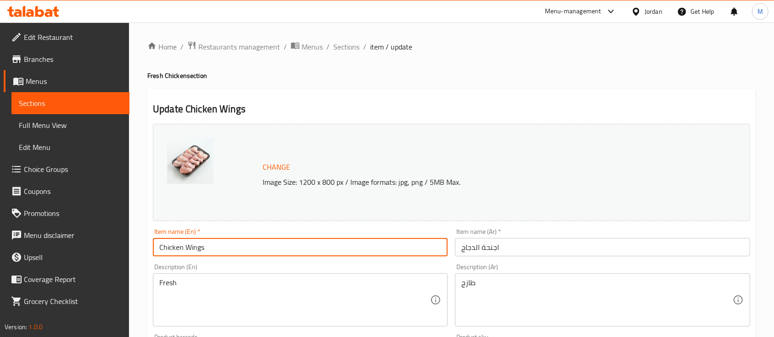
click at [261, 248] on input "Chicken Wings" at bounding box center [300, 247] width 295 height 18
type input "Chicken Wings 500g"
click at [542, 246] on input "اجنحة الدجاج" at bounding box center [602, 247] width 295 height 18
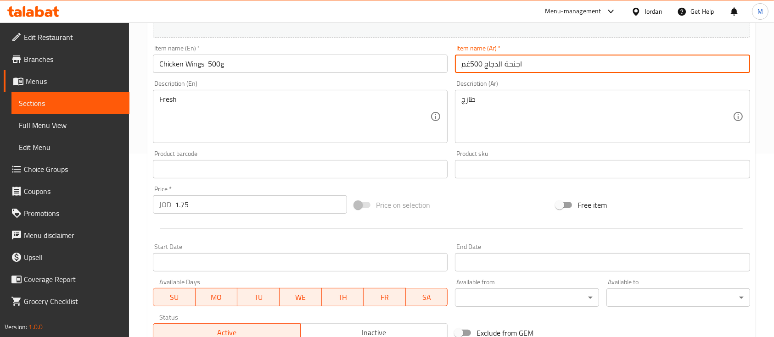
scroll to position [324, 0]
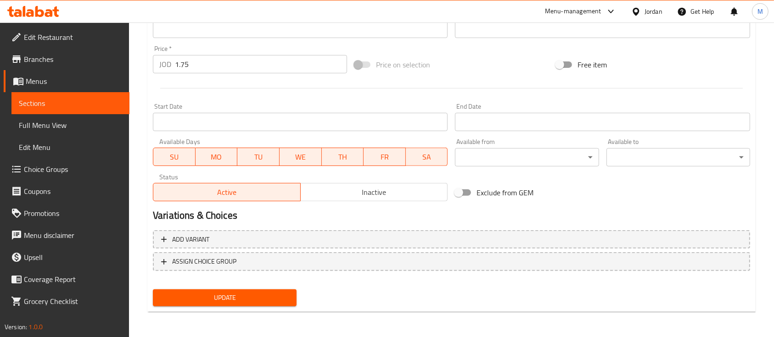
type input "اجنحة الدجاج 500غم"
click at [267, 297] on span "Update" at bounding box center [224, 297] width 129 height 11
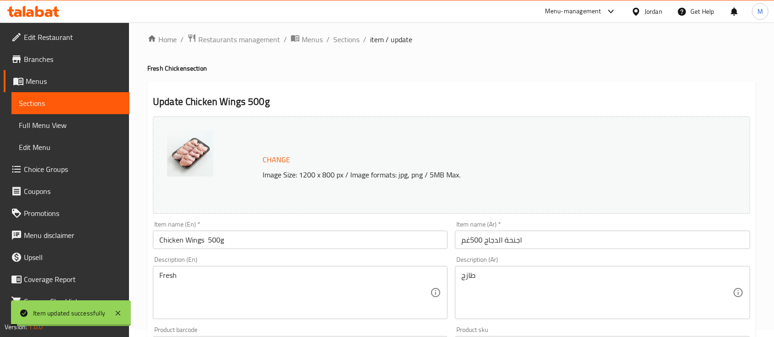
scroll to position [0, 0]
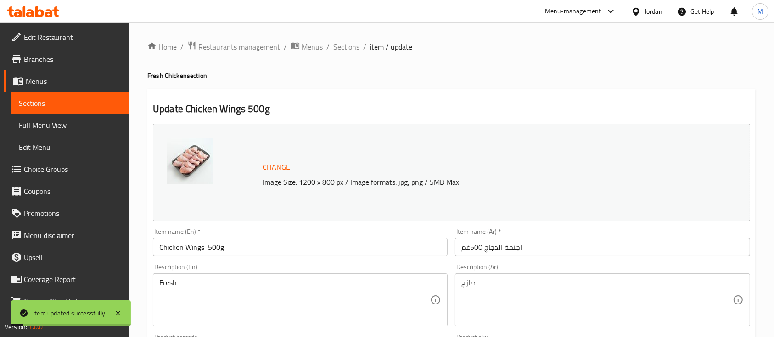
click at [342, 46] on span "Sections" at bounding box center [346, 46] width 26 height 11
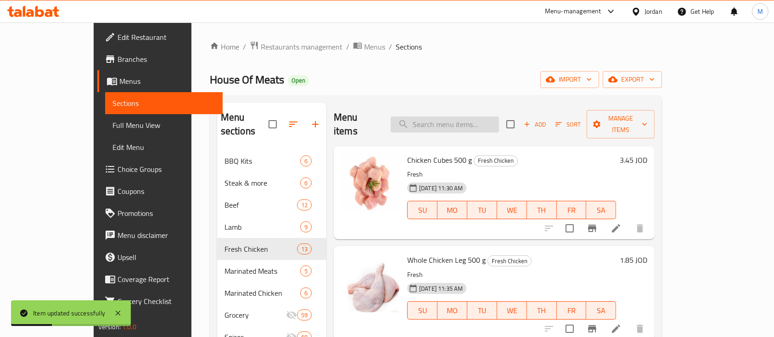
click at [472, 121] on input "search" at bounding box center [444, 125] width 108 height 16
paste input "Chicken Wings"
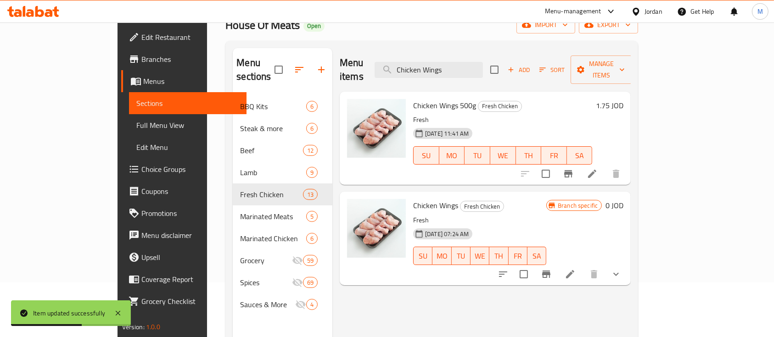
scroll to position [55, 0]
type input "Chicken Wings"
click at [575, 268] on icon at bounding box center [569, 273] width 11 height 11
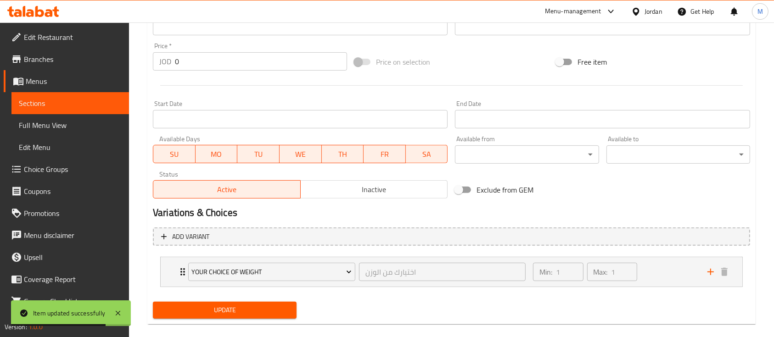
scroll to position [339, 0]
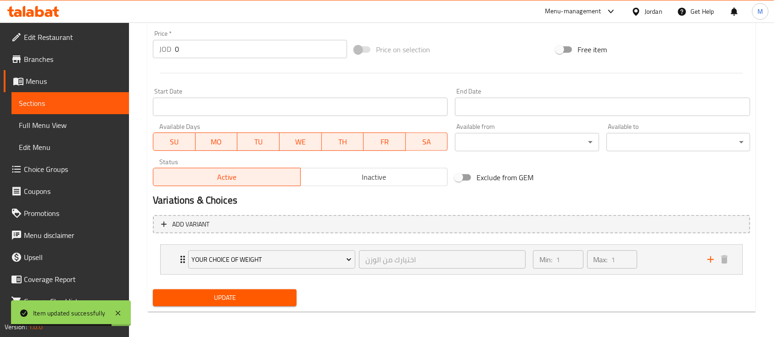
click at [393, 178] on span "Inactive" at bounding box center [374, 177] width 140 height 13
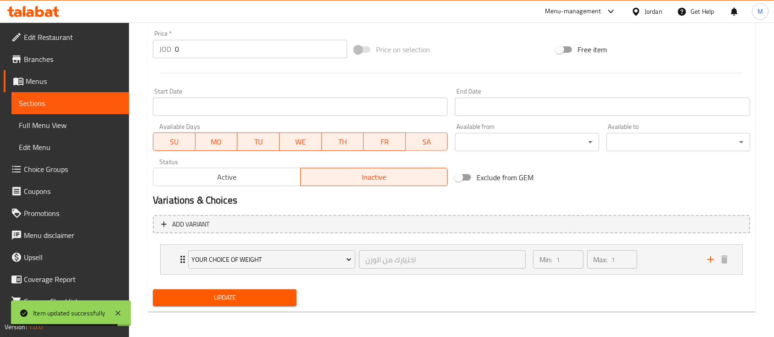
click at [258, 300] on span "Update" at bounding box center [224, 297] width 129 height 11
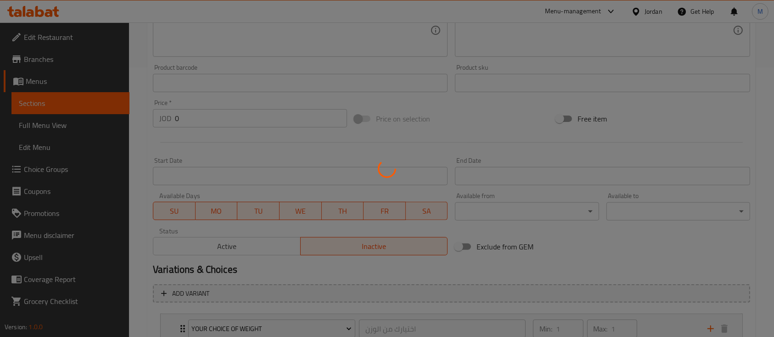
scroll to position [0, 0]
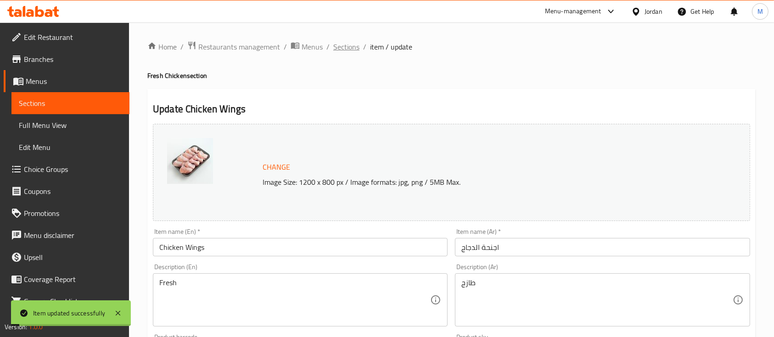
click at [342, 48] on span "Sections" at bounding box center [346, 46] width 26 height 11
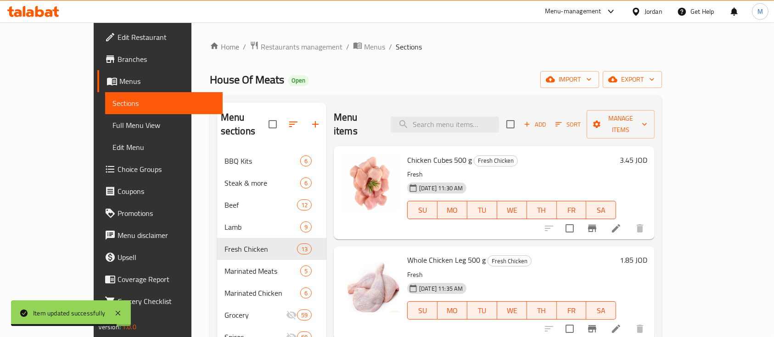
click at [619, 154] on div "Chicken Cubes 500 g Fresh Chicken Fresh [DATE] 11:30 AM SU MO TU WE TH FR SA" at bounding box center [511, 193] width 216 height 86
click at [479, 117] on input "search" at bounding box center [444, 125] width 108 height 16
paste input "Chicken Shredded"
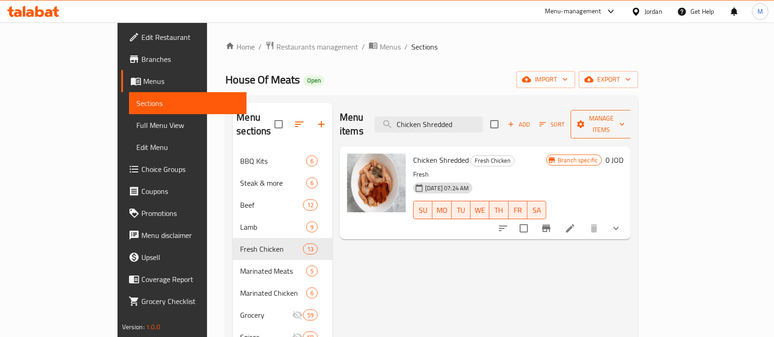
type input "Chicken Shredded"
click at [632, 123] on button "Manage items" at bounding box center [600, 124] width 61 height 28
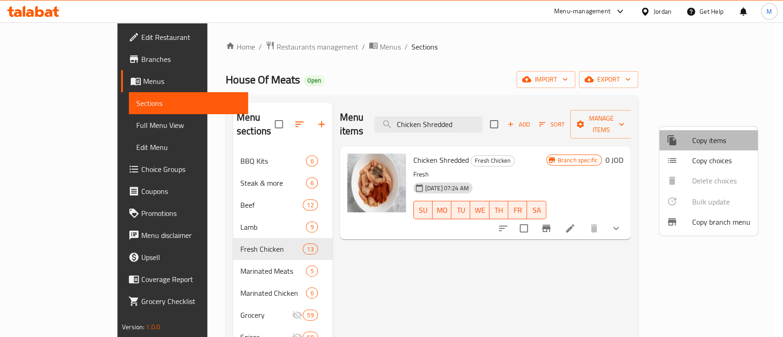
click at [719, 145] on span "Copy items" at bounding box center [721, 140] width 58 height 11
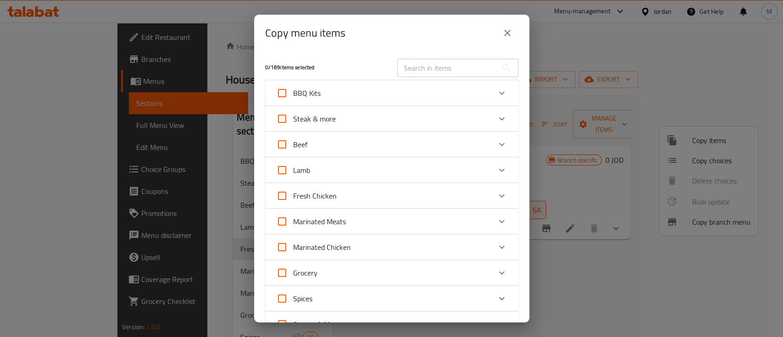
drag, startPoint x: 423, startPoint y: 71, endPoint x: 400, endPoint y: 79, distance: 24.4
click at [423, 71] on input "text" at bounding box center [447, 68] width 100 height 18
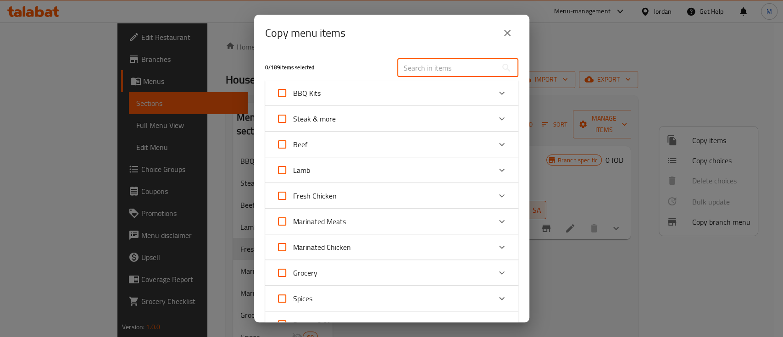
paste input "Chicken Shredded"
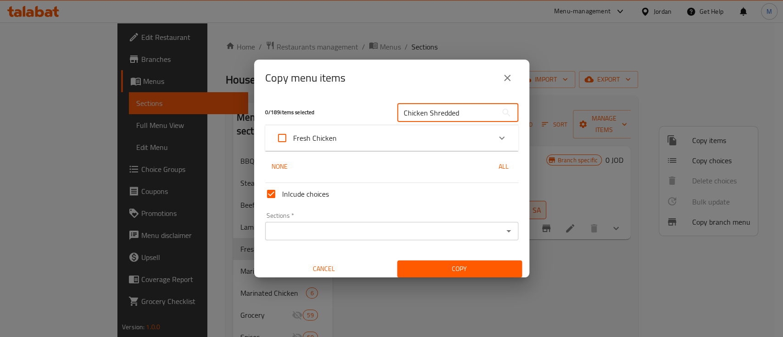
type input "Chicken Shredded"
click at [496, 138] on icon "Expand" at bounding box center [501, 138] width 11 height 11
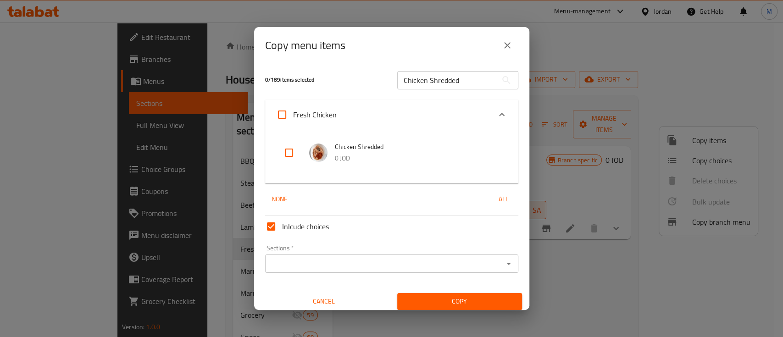
click at [293, 152] on input "checkbox" at bounding box center [289, 153] width 22 height 22
checkbox input "true"
click at [268, 228] on input "Inlcude choices" at bounding box center [271, 227] width 22 height 22
checkbox input "false"
click at [333, 271] on div "Sections *" at bounding box center [391, 264] width 253 height 18
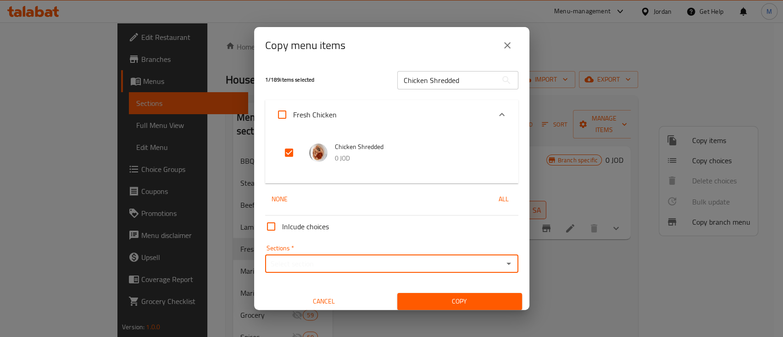
click at [335, 271] on div "Sections *" at bounding box center [391, 264] width 253 height 18
click at [336, 266] on input "Sections   *" at bounding box center [384, 263] width 233 height 13
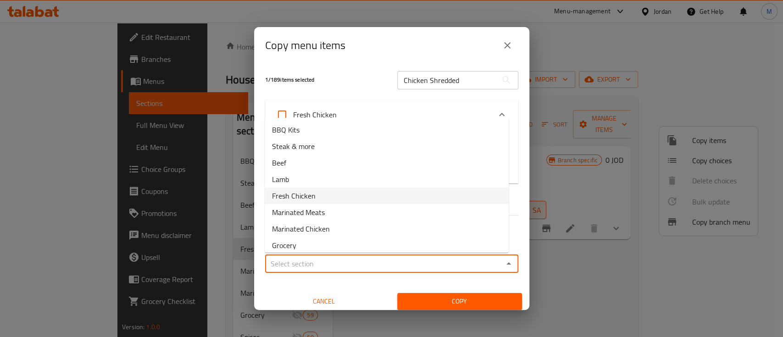
click at [333, 197] on li "Fresh Chicken" at bounding box center [387, 196] width 244 height 17
type input "Fresh Chicken"
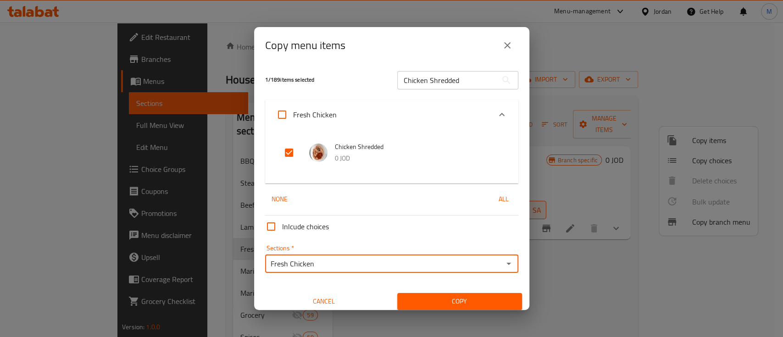
click at [445, 301] on span "Copy" at bounding box center [460, 301] width 110 height 11
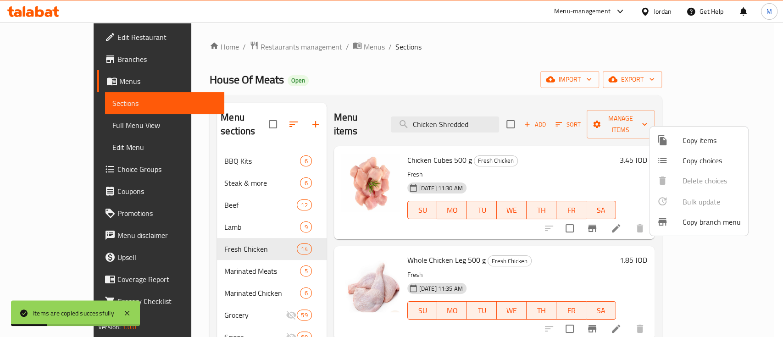
click at [564, 83] on div at bounding box center [391, 168] width 783 height 337
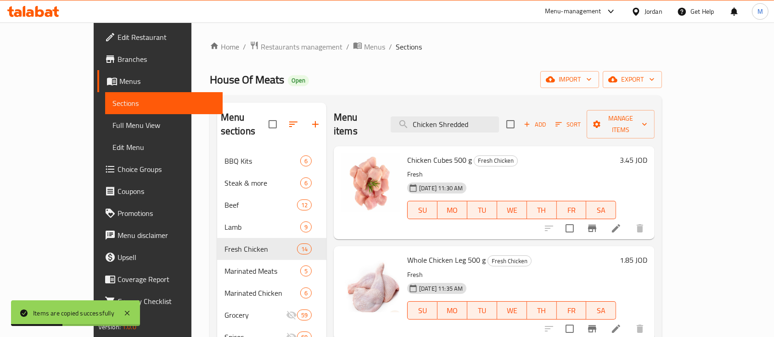
drag, startPoint x: 499, startPoint y: 118, endPoint x: 375, endPoint y: 131, distance: 124.9
click at [375, 130] on div "Menu items Chicken Shredded Add Sort Manage items" at bounding box center [494, 125] width 321 height 44
paste input "Chicken Shredded"
type input "Chicken Shredded"
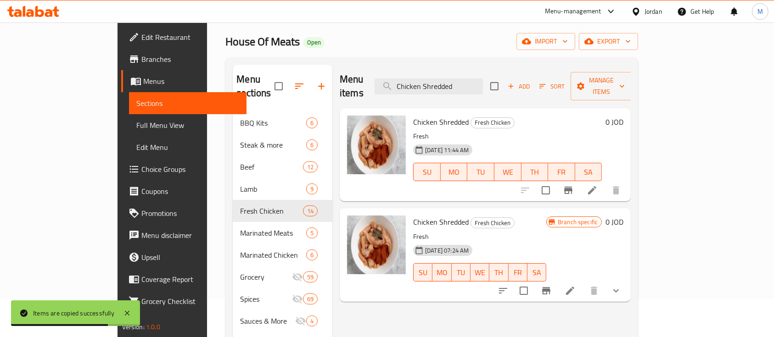
scroll to position [61, 0]
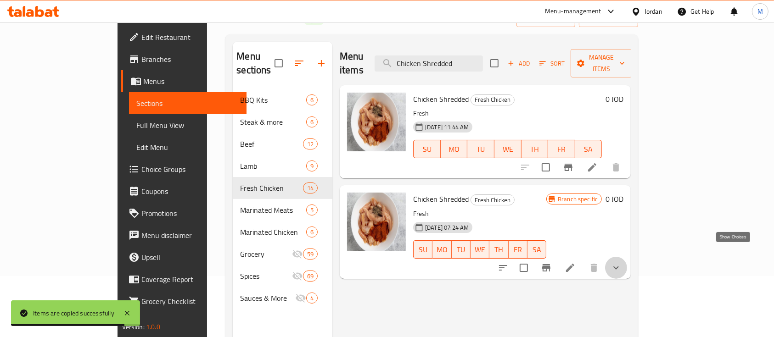
click at [621, 262] on icon "show more" at bounding box center [615, 267] width 11 height 11
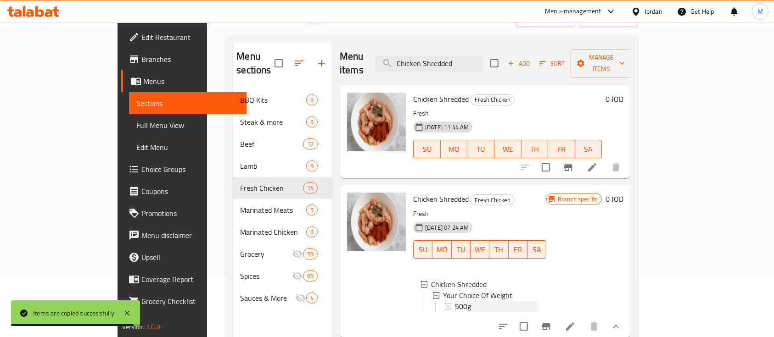
click at [489, 301] on div "500g" at bounding box center [497, 306] width 84 height 11
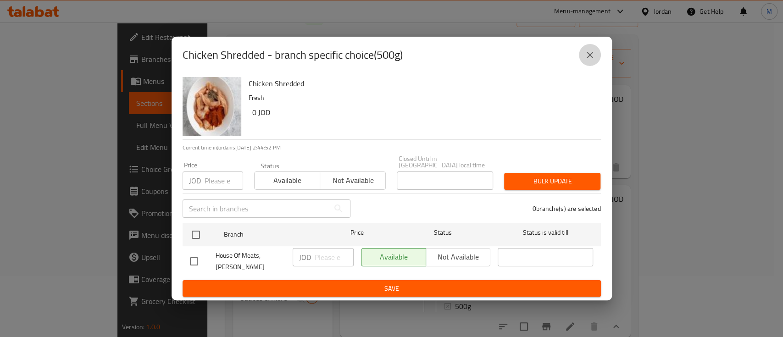
click at [592, 60] on icon "close" at bounding box center [589, 55] width 11 height 11
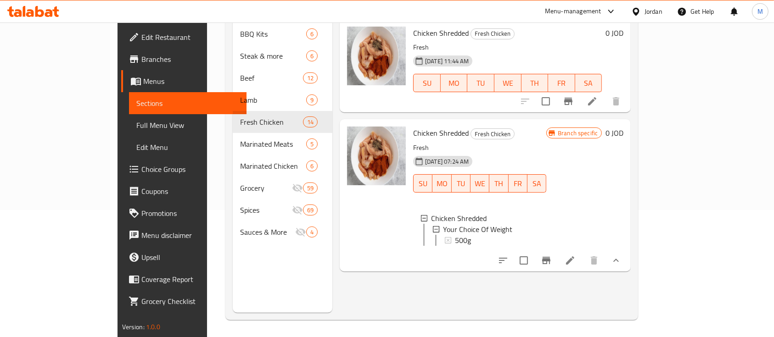
scroll to position [128, 0]
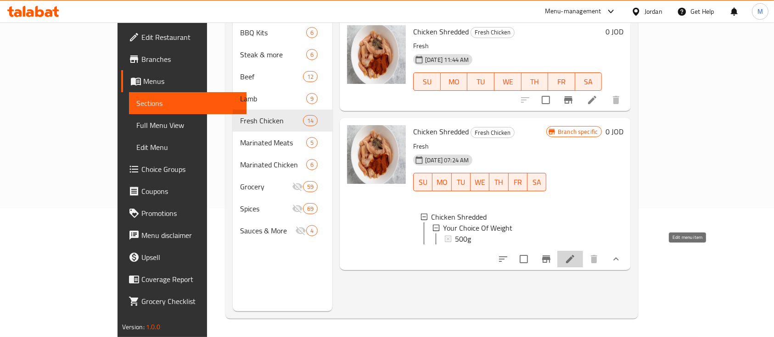
click at [575, 256] on icon at bounding box center [569, 259] width 11 height 11
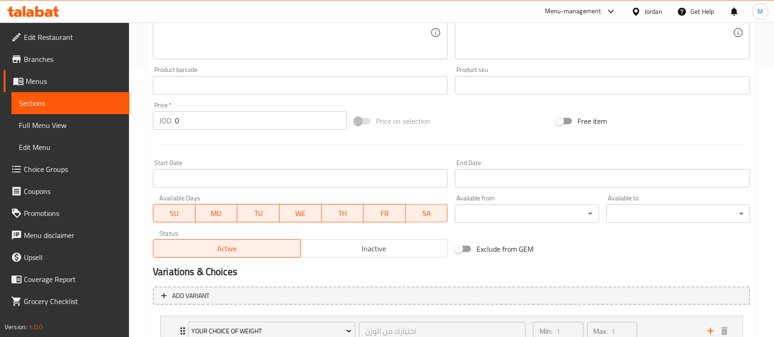
scroll to position [306, 0]
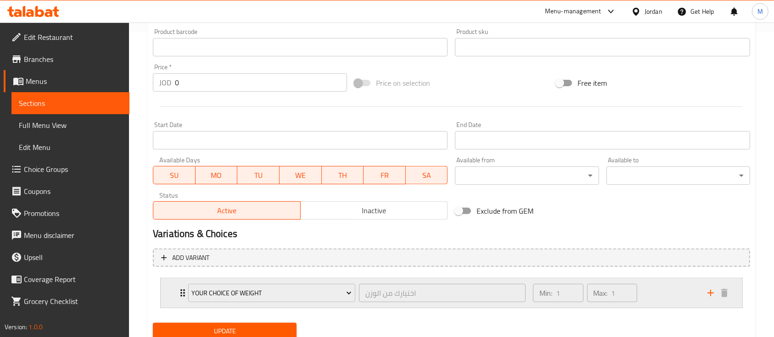
click at [181, 286] on div "Your Choice Of Weight اختيارك من الوزن ​ Min: 1 ​ Max: 1 ​" at bounding box center [454, 292] width 554 height 29
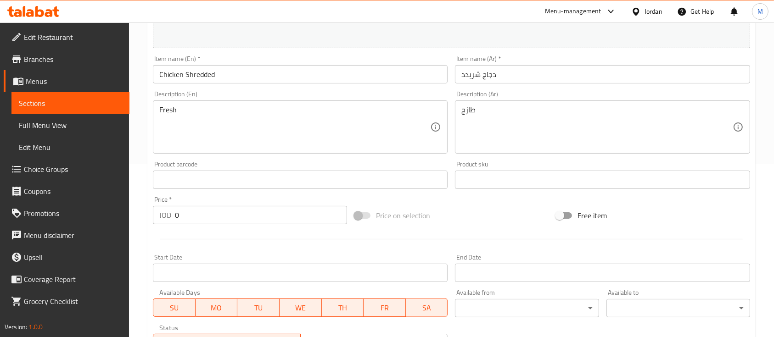
scroll to position [0, 0]
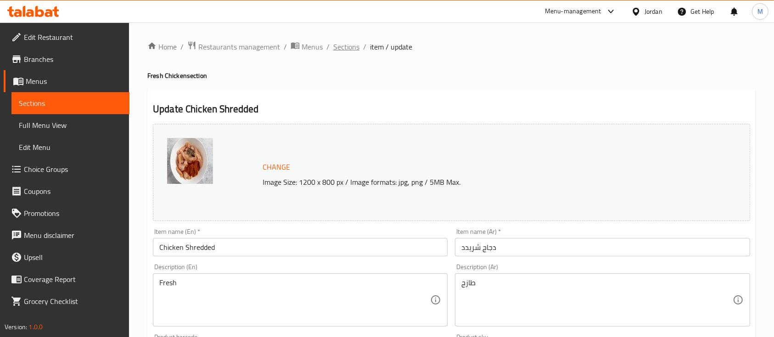
click at [352, 50] on span "Sections" at bounding box center [346, 46] width 26 height 11
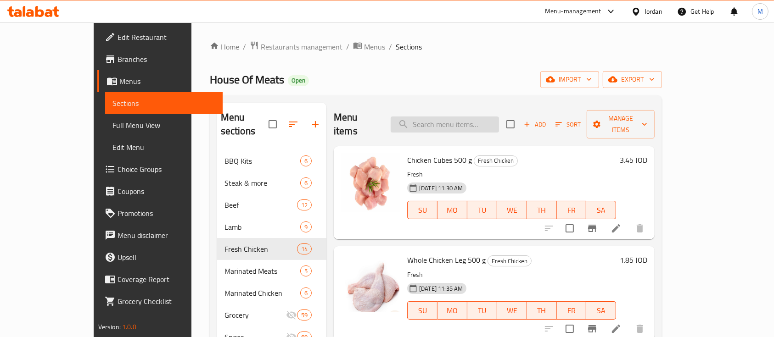
click at [456, 119] on input "search" at bounding box center [444, 125] width 108 height 16
paste input "Chicken Shredded"
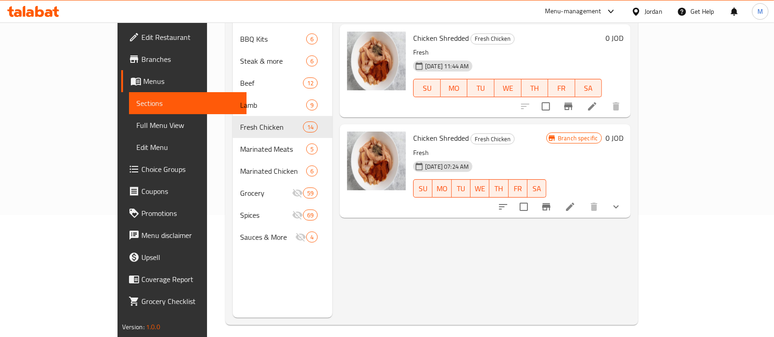
scroll to position [61, 0]
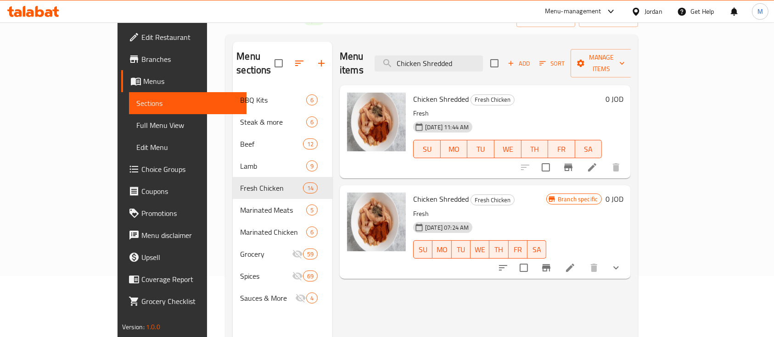
type input "Chicken Shredded"
click at [623, 93] on h6 "0 JOD" at bounding box center [614, 99] width 18 height 13
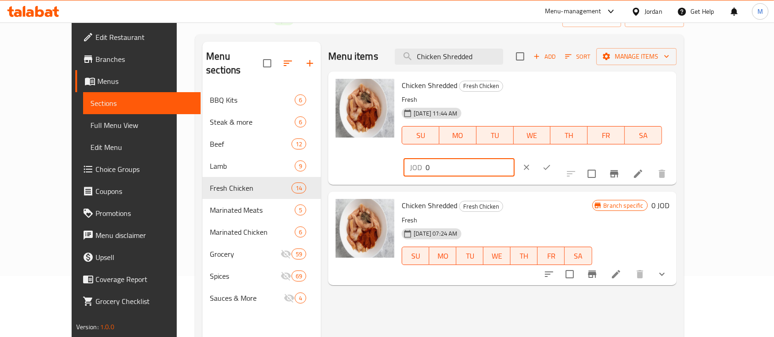
drag, startPoint x: 633, startPoint y: 94, endPoint x: 586, endPoint y: 99, distance: 47.0
click at [586, 99] on div "Chicken Shredded Fresh Chicken Fresh [DATE] 11:44 AM SU MO TU WE TH FR SA JOD 0…" at bounding box center [535, 128] width 274 height 106
type input "3.75"
click at [551, 163] on icon "ok" at bounding box center [546, 167] width 9 height 9
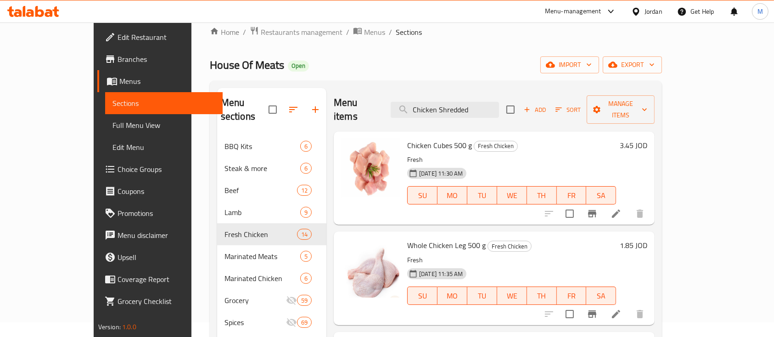
scroll to position [0, 0]
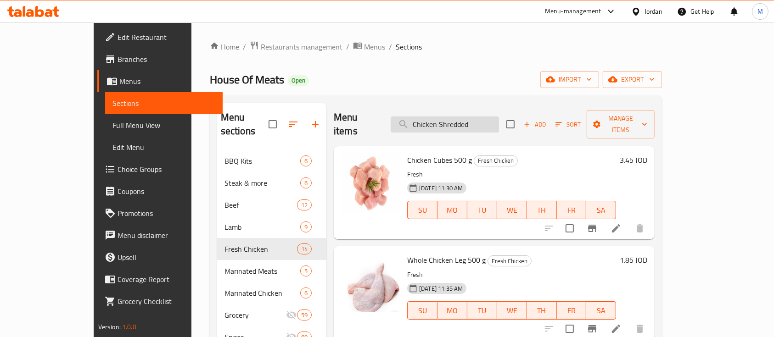
click at [486, 117] on input "Chicken Shredded" at bounding box center [444, 125] width 108 height 16
paste input "Chicken Shredded"
type input "Chicken Shredded"
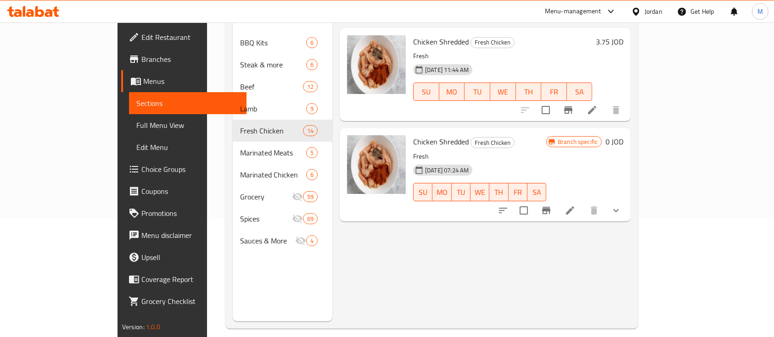
scroll to position [128, 0]
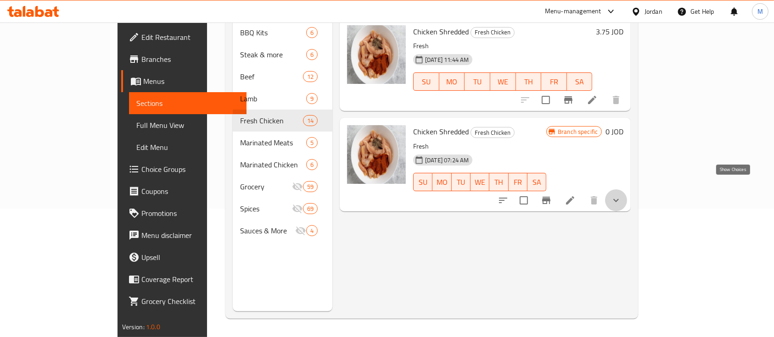
click at [621, 195] on icon "show more" at bounding box center [615, 200] width 11 height 11
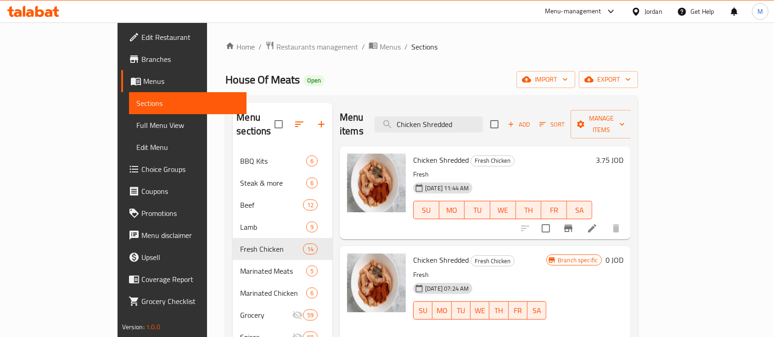
scroll to position [0, 0]
click at [605, 220] on li at bounding box center [592, 228] width 26 height 17
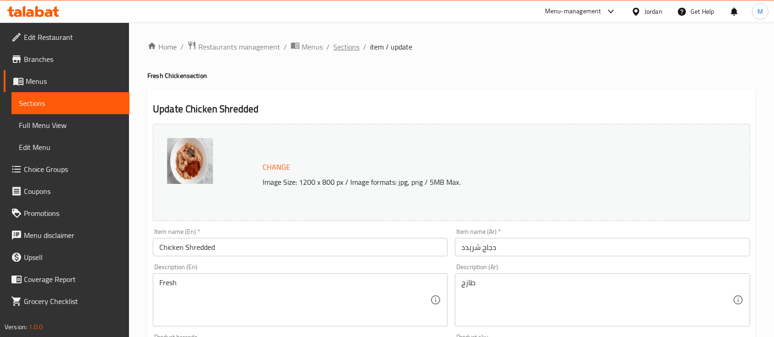
click at [352, 50] on span "Sections" at bounding box center [346, 46] width 26 height 11
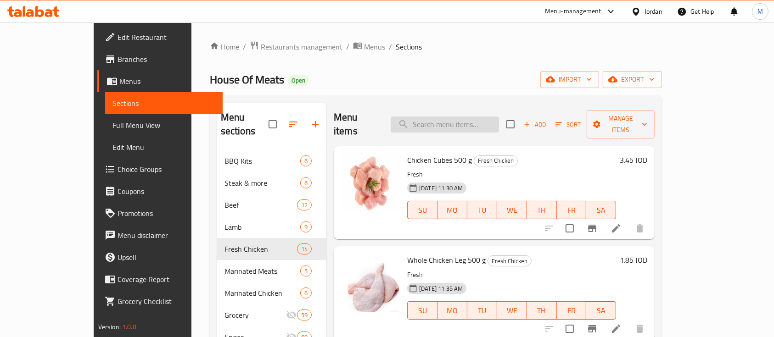
click at [472, 119] on input "search" at bounding box center [444, 125] width 108 height 16
paste input "Chicken Shredded"
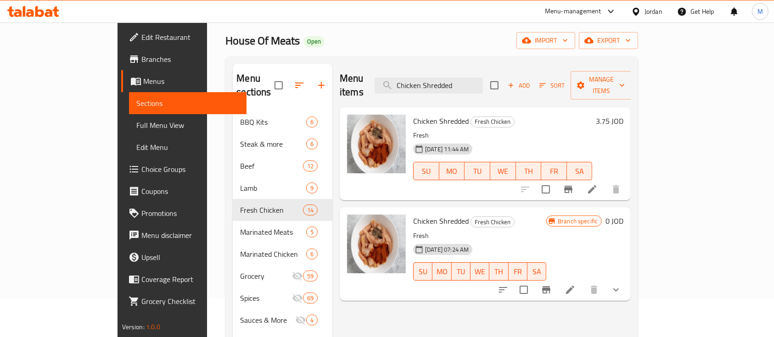
scroll to position [61, 0]
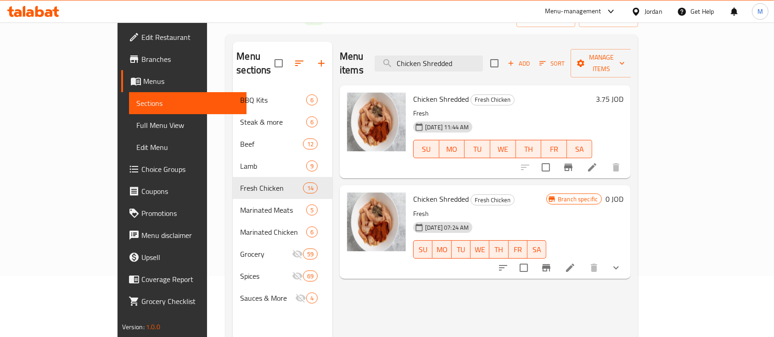
type input "Chicken Shredded"
click at [583, 260] on li at bounding box center [570, 268] width 26 height 17
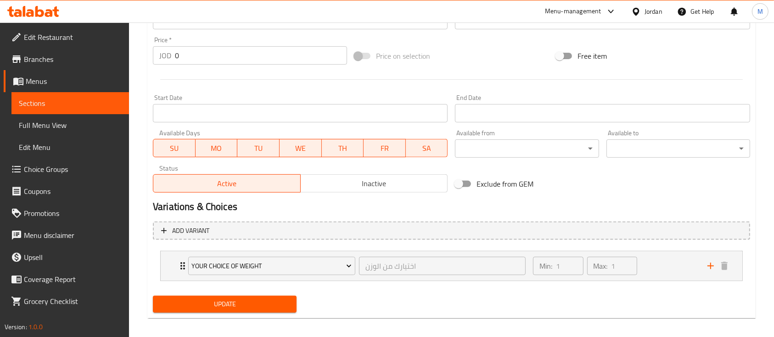
scroll to position [339, 0]
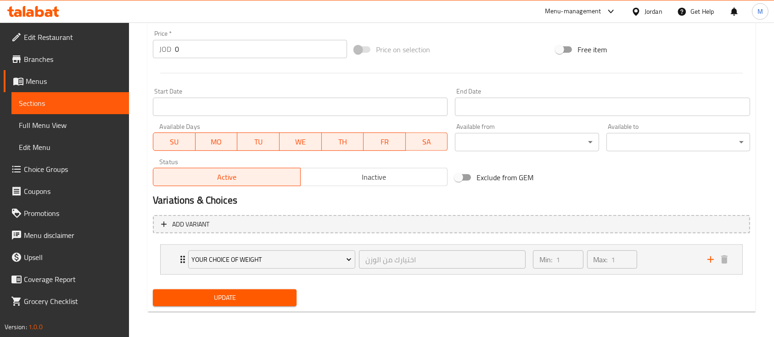
click at [396, 185] on button "Inactive" at bounding box center [374, 177] width 148 height 18
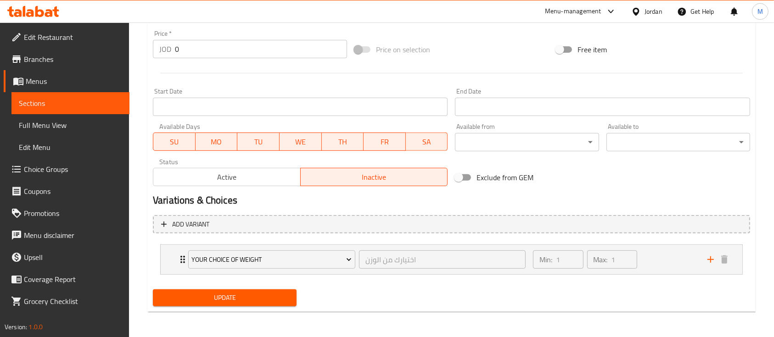
click at [272, 301] on span "Update" at bounding box center [224, 297] width 129 height 11
type textarea "طازج"
click at [292, 299] on button "Update" at bounding box center [225, 297] width 144 height 17
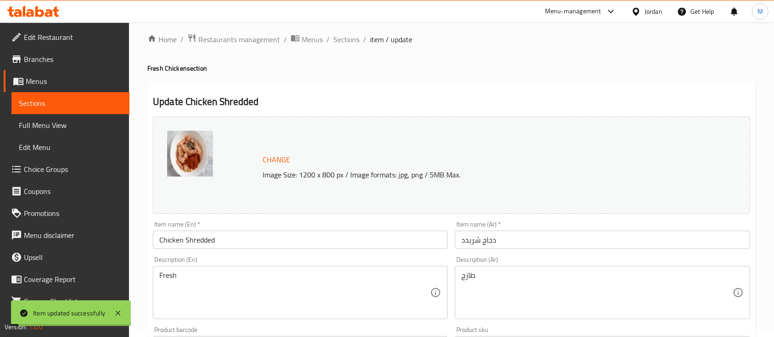
scroll to position [0, 0]
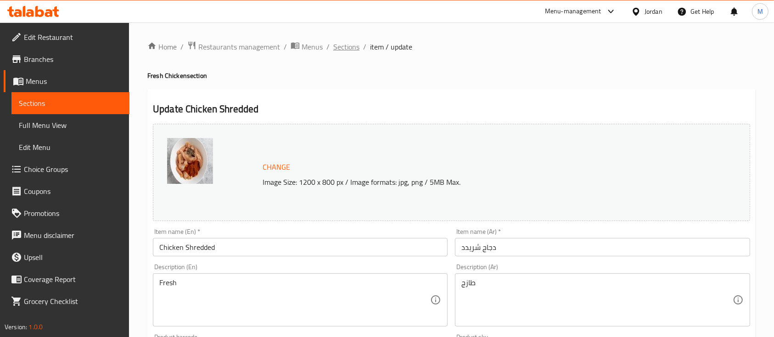
click at [348, 48] on span "Sections" at bounding box center [346, 46] width 26 height 11
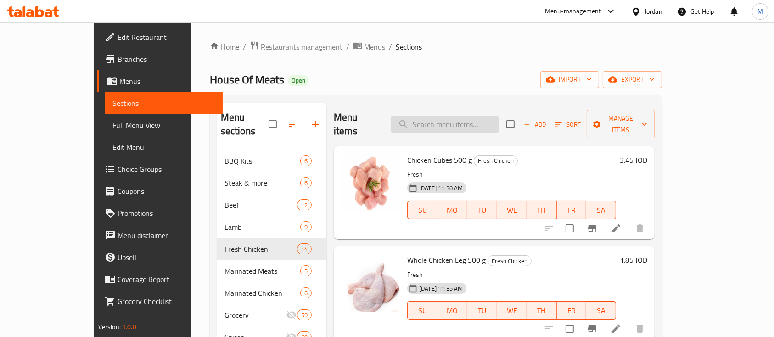
click at [481, 120] on input "search" at bounding box center [444, 125] width 108 height 16
paste input "Chicken Shredded"
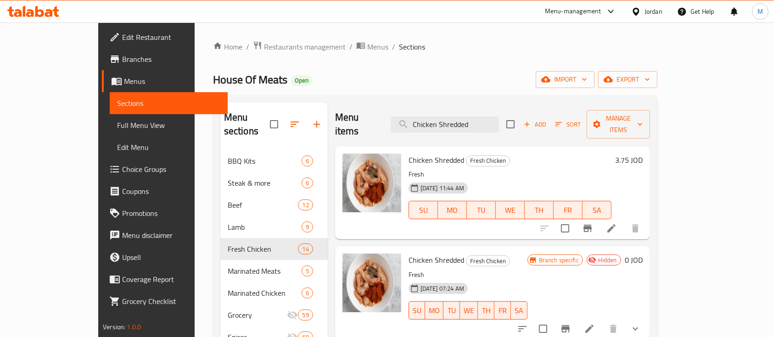
type input "Chicken Shredded"
click at [593, 223] on icon "Branch-specific-item" at bounding box center [587, 228] width 11 height 11
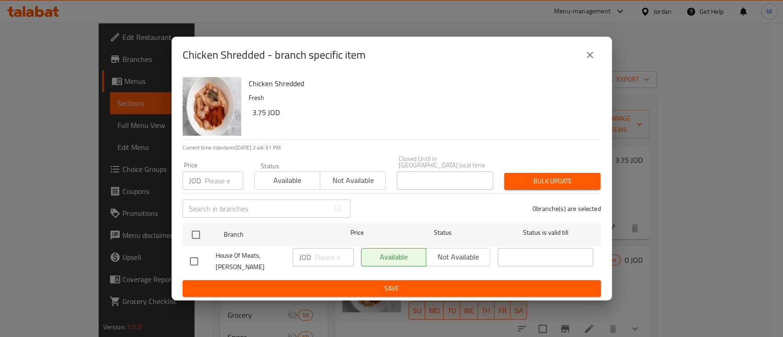
click at [592, 61] on icon "close" at bounding box center [589, 55] width 11 height 11
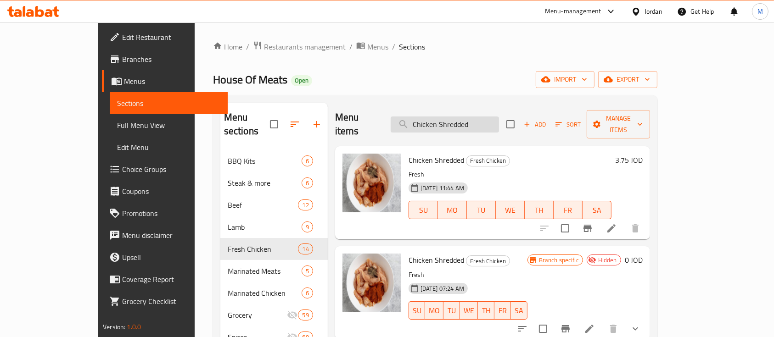
click at [495, 117] on input "Chicken Shredded" at bounding box center [444, 125] width 108 height 16
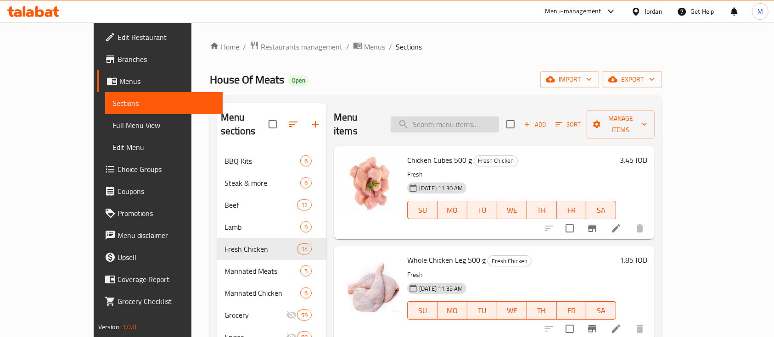
click at [462, 117] on input "search" at bounding box center [444, 125] width 108 height 16
paste input "Chicken Shredded"
type input "Chicken Shredded"
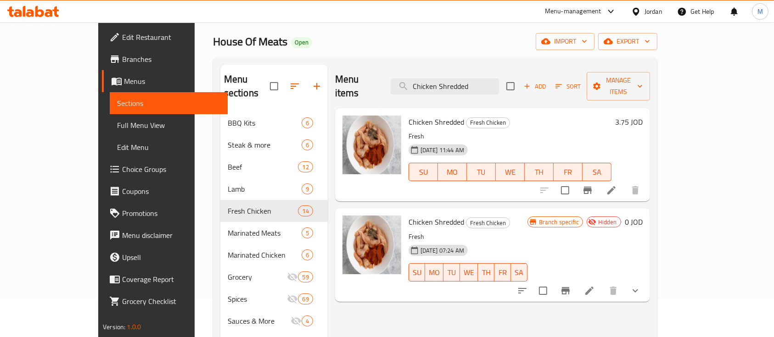
scroll to position [61, 0]
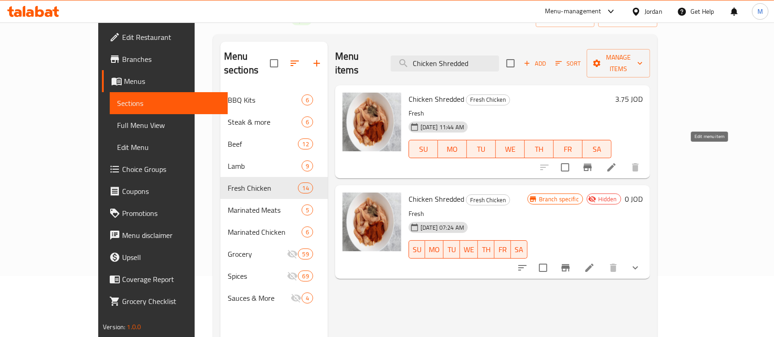
click at [617, 162] on icon at bounding box center [611, 167] width 11 height 11
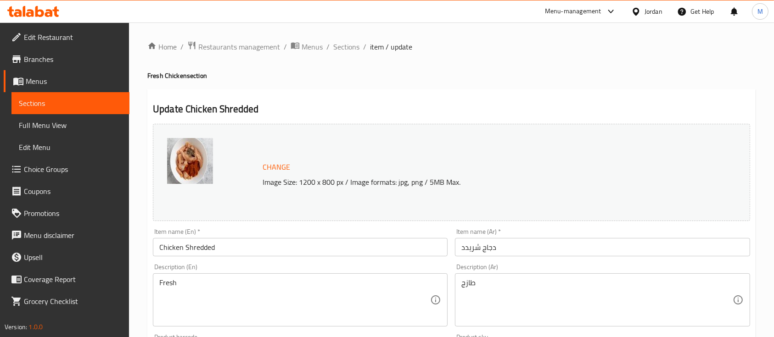
click at [242, 241] on input "Chicken Shredded" at bounding box center [300, 247] width 295 height 18
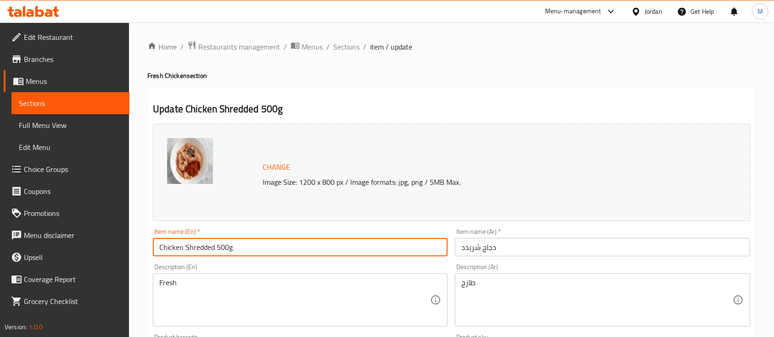
type input "Chicken Shredded 500g"
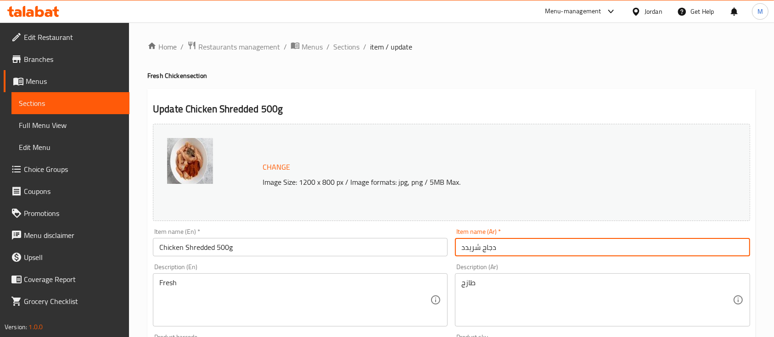
click at [562, 247] on input "دجاج شريدد" at bounding box center [602, 247] width 295 height 18
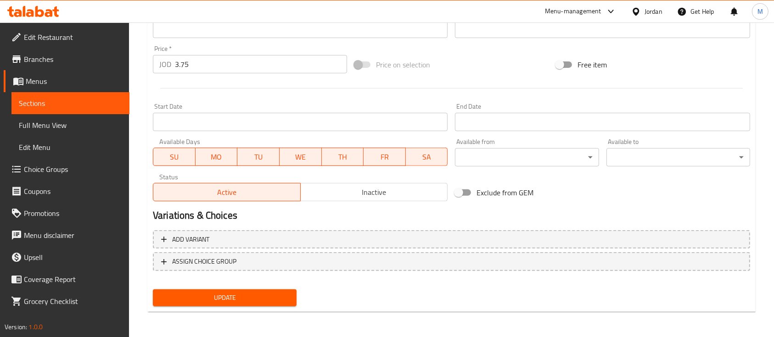
type input "دجاج شريدد 500غم"
click at [250, 297] on span "Update" at bounding box center [224, 297] width 129 height 11
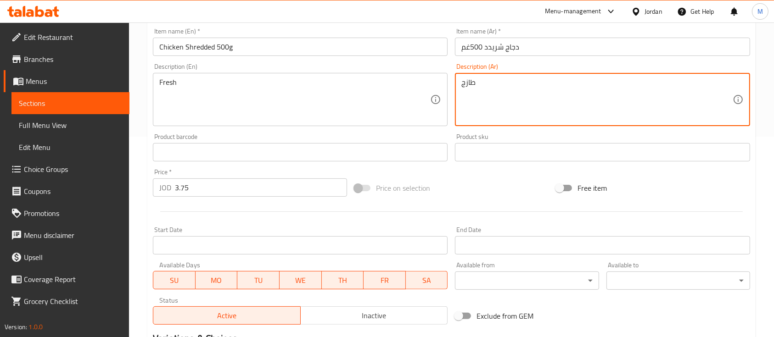
scroll to position [324, 0]
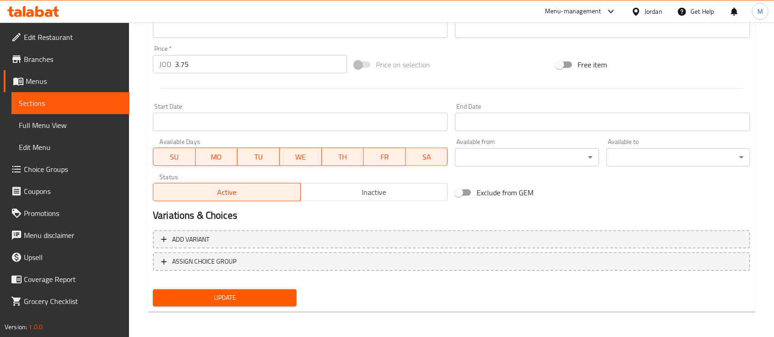
type textarea "طازج"
click at [256, 280] on nav at bounding box center [451, 278] width 597 height 7
click at [251, 298] on span "Update" at bounding box center [224, 297] width 129 height 11
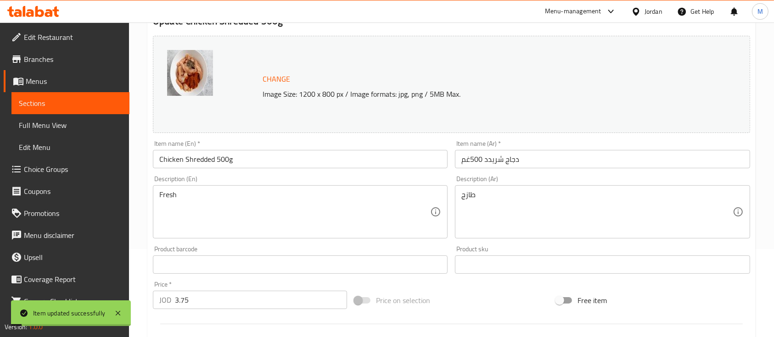
scroll to position [0, 0]
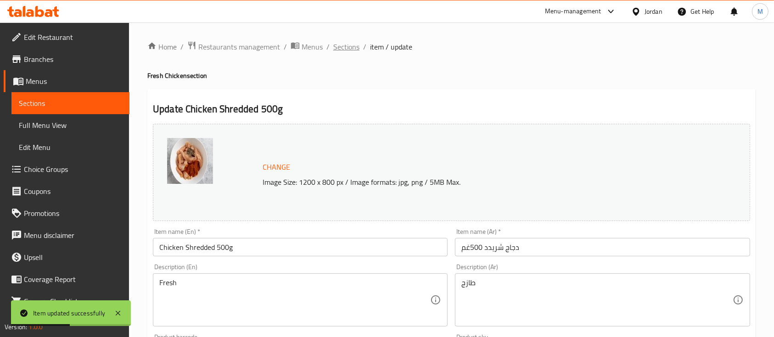
click at [350, 43] on span "Sections" at bounding box center [346, 46] width 26 height 11
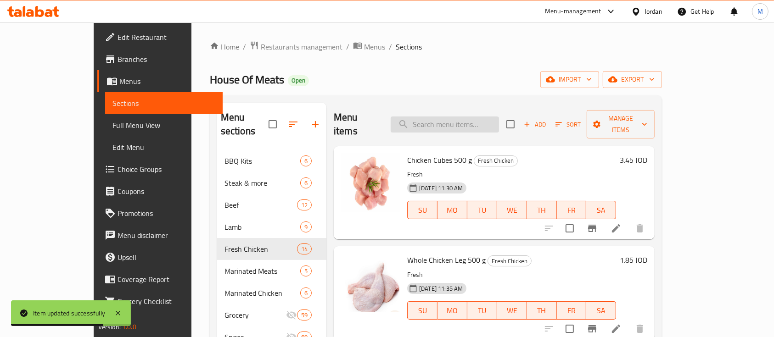
click at [490, 117] on input "search" at bounding box center [444, 125] width 108 height 16
paste input "Chicken Shredded"
type input "Chicken Shredded"
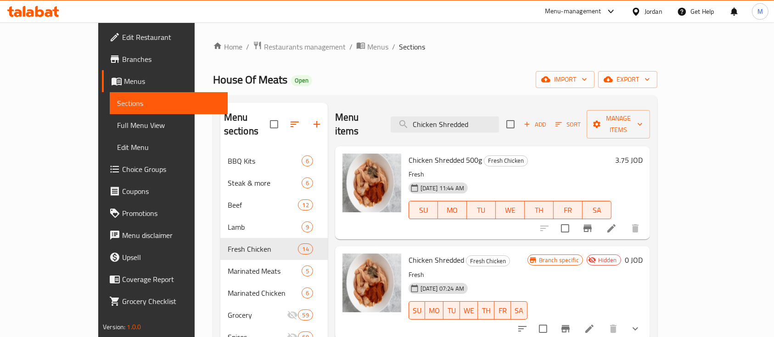
drag, startPoint x: 507, startPoint y: 118, endPoint x: 415, endPoint y: 121, distance: 91.8
click at [415, 121] on div "Menu items Chicken Shredded Add Sort Manage items" at bounding box center [492, 125] width 315 height 44
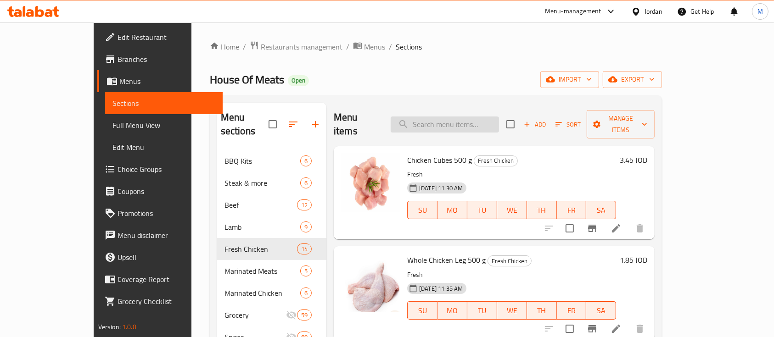
click at [458, 117] on input "search" at bounding box center [444, 125] width 108 height 16
drag, startPoint x: 471, startPoint y: 80, endPoint x: 488, endPoint y: 50, distance: 34.3
click at [471, 79] on div "House Of Meats Open import export" at bounding box center [436, 79] width 452 height 17
click at [506, 59] on div "Home / Restaurants management / Menus / Sections House Of Meats Open import exp…" at bounding box center [436, 244] width 452 height 406
click at [481, 123] on input "search" at bounding box center [444, 125] width 108 height 16
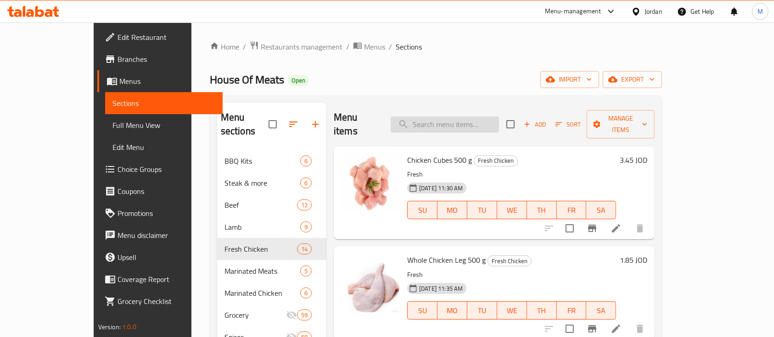
paste input "Breaded Qarshala Beef Escalope"
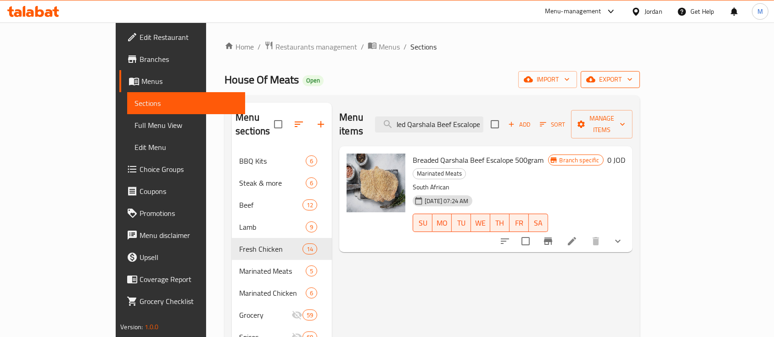
type input "Breaded Qarshala Beef Escalope"
click at [632, 84] on span "export" at bounding box center [610, 79] width 45 height 11
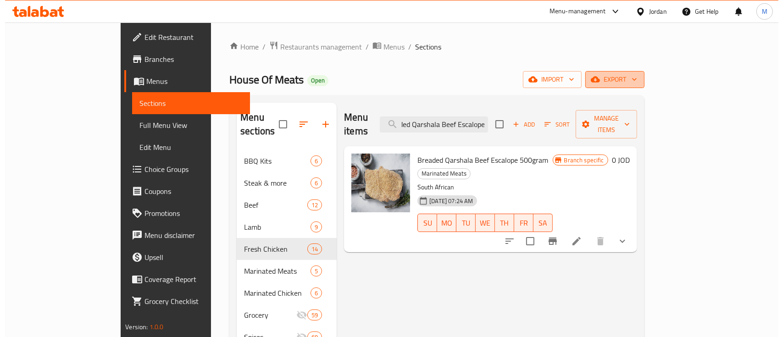
scroll to position [0, 0]
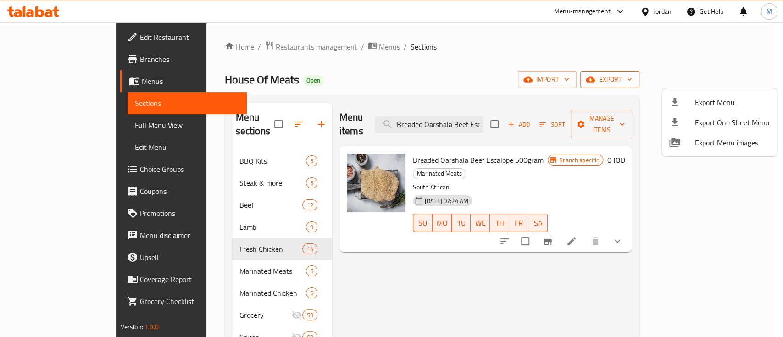
click at [736, 84] on div at bounding box center [391, 168] width 783 height 337
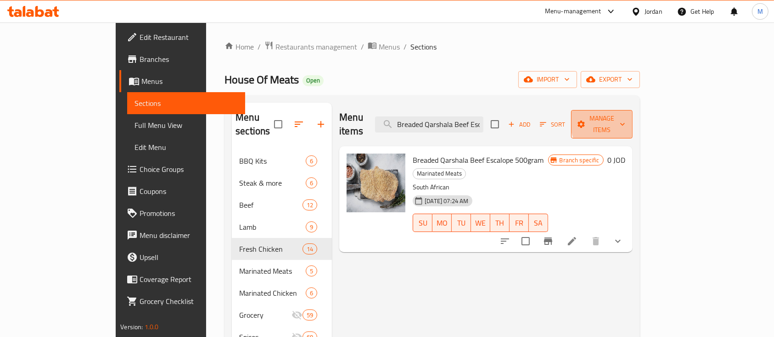
click at [625, 119] on span "Manage items" at bounding box center [601, 124] width 47 height 23
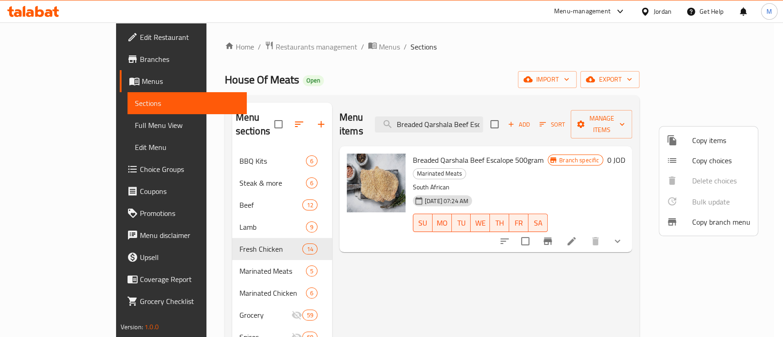
click at [723, 146] on span "Copy items" at bounding box center [721, 140] width 58 height 11
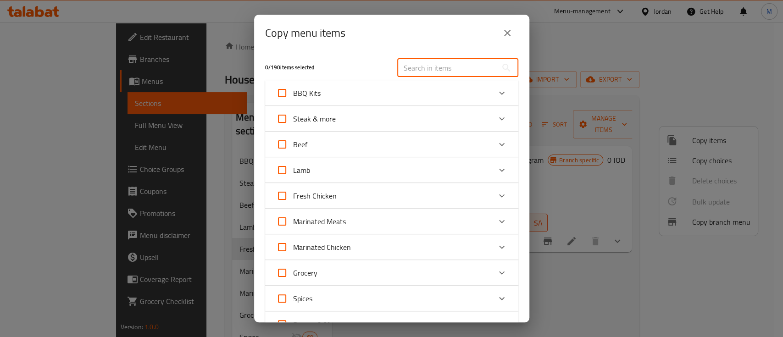
click at [430, 67] on input "text" at bounding box center [447, 68] width 100 height 18
paste input "Breaded Qarshala Beef Escalope"
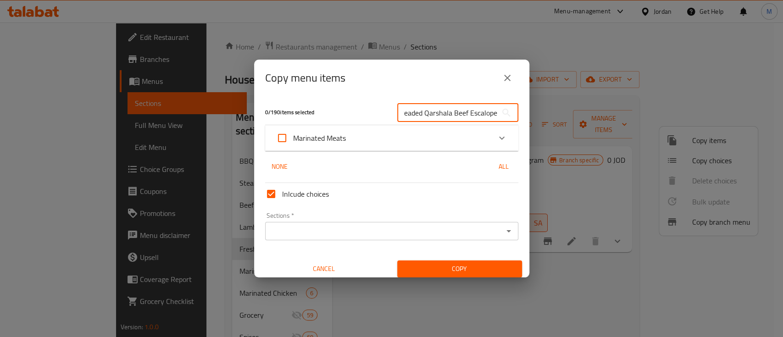
type input "Breaded Qarshala Beef Escalope"
click at [273, 197] on input "Inlcude choices" at bounding box center [271, 194] width 22 height 22
checkbox input "false"
click at [493, 131] on div "Expand" at bounding box center [502, 138] width 22 height 22
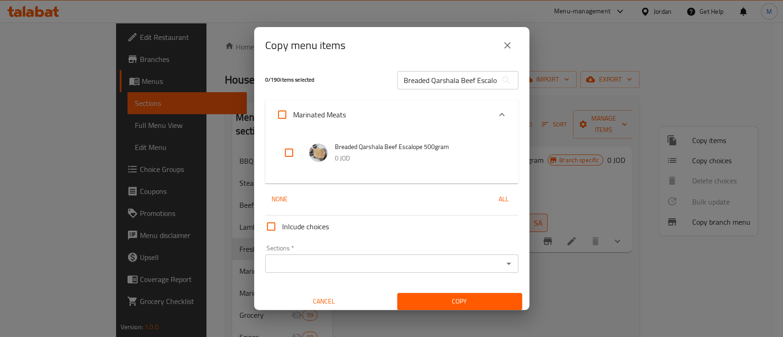
click at [289, 153] on input "checkbox" at bounding box center [289, 153] width 22 height 22
checkbox input "true"
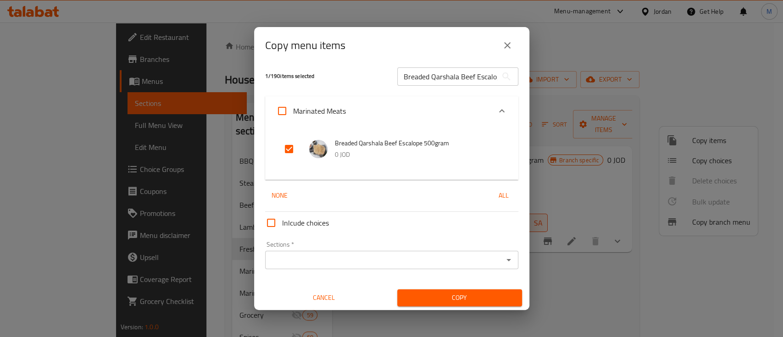
scroll to position [5, 0]
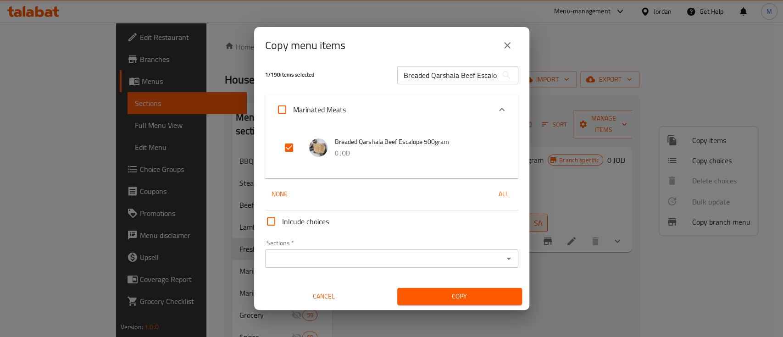
click at [320, 258] on input "Sections   *" at bounding box center [384, 258] width 233 height 13
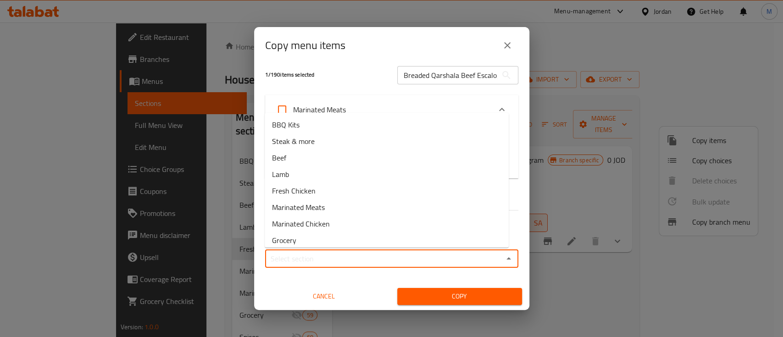
click at [323, 258] on input "Sections   *" at bounding box center [384, 258] width 233 height 13
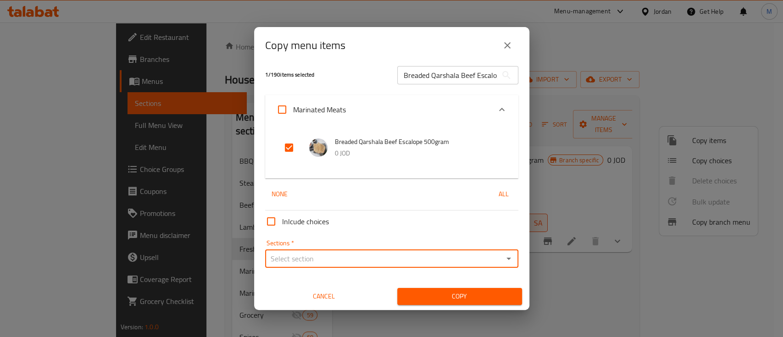
click at [323, 258] on input "Sections   *" at bounding box center [384, 258] width 233 height 13
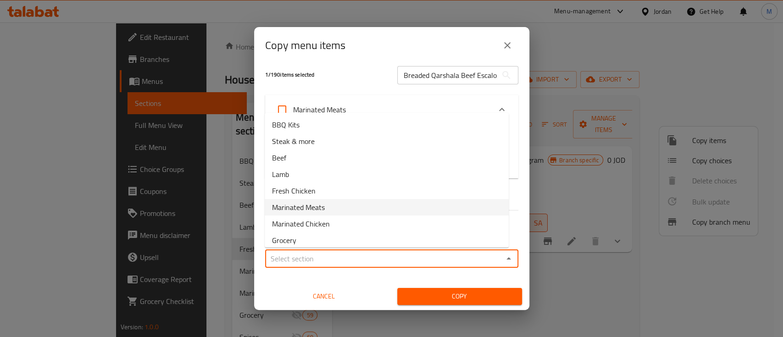
click at [337, 211] on li "Marinated Meats" at bounding box center [387, 207] width 244 height 17
type input "Marinated Meats"
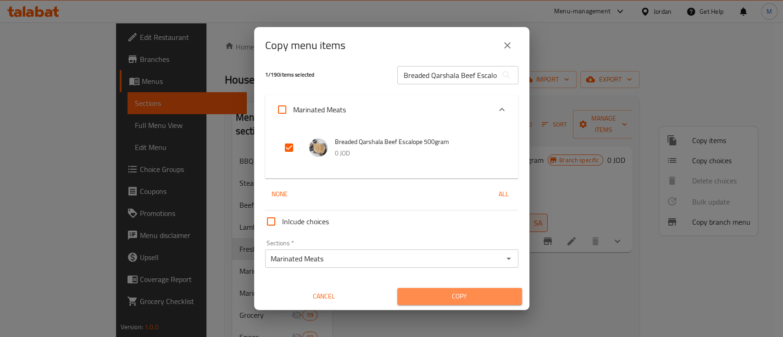
click at [468, 298] on span "Copy" at bounding box center [460, 296] width 110 height 11
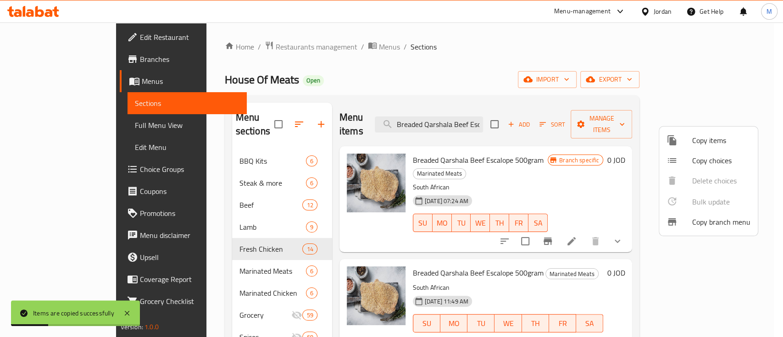
click at [596, 267] on div at bounding box center [391, 168] width 783 height 337
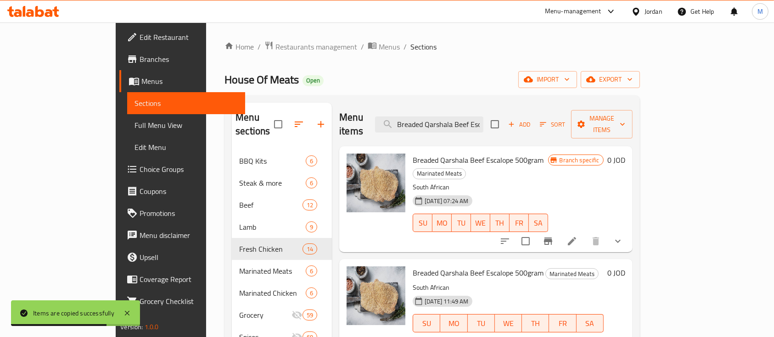
click at [584, 233] on li at bounding box center [572, 241] width 26 height 17
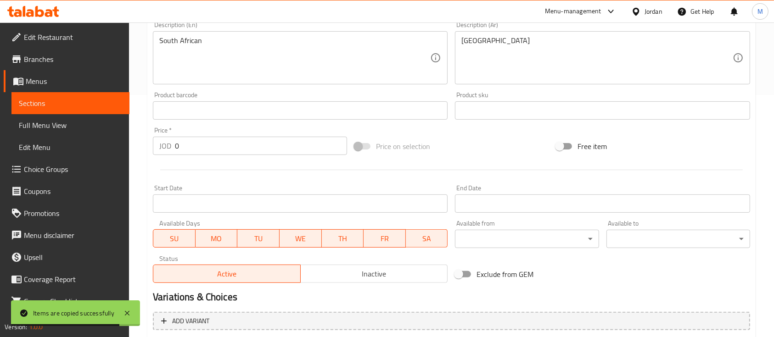
scroll to position [339, 0]
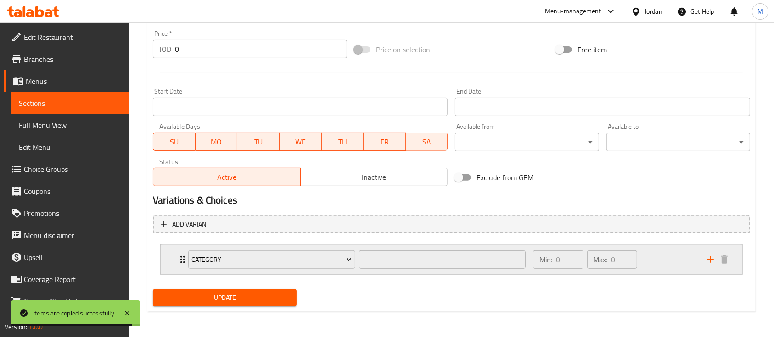
click at [175, 254] on div "Category ​ Min: 0 ​ Max: 0 ​" at bounding box center [451, 259] width 581 height 29
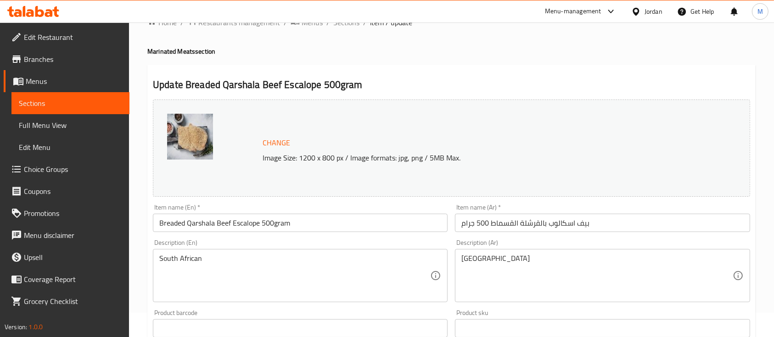
scroll to position [0, 0]
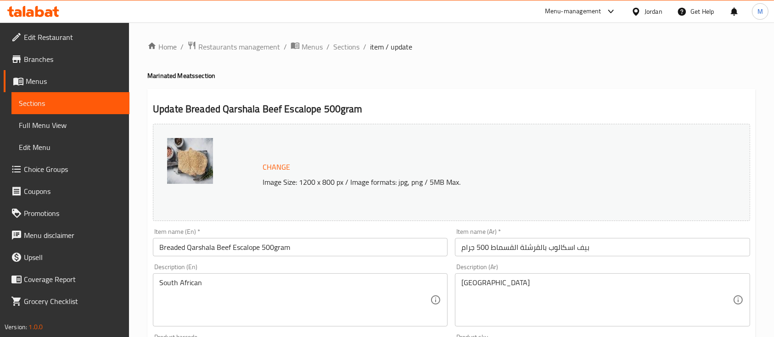
drag, startPoint x: 338, startPoint y: 47, endPoint x: 356, endPoint y: 68, distance: 27.4
click at [338, 47] on span "Sections" at bounding box center [346, 46] width 26 height 11
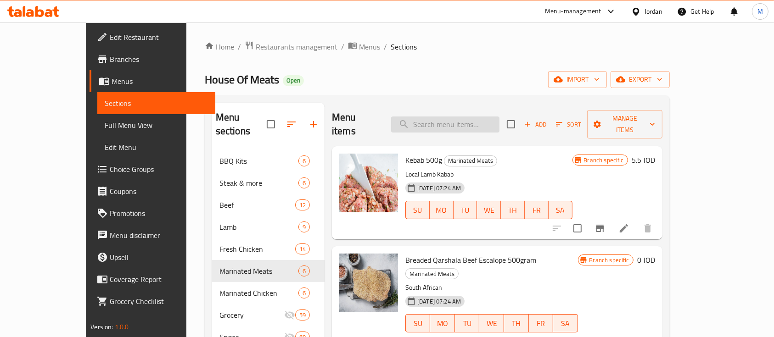
click at [491, 119] on input "search" at bounding box center [445, 125] width 108 height 16
paste input "Breaded Qarshala Beef Escalope"
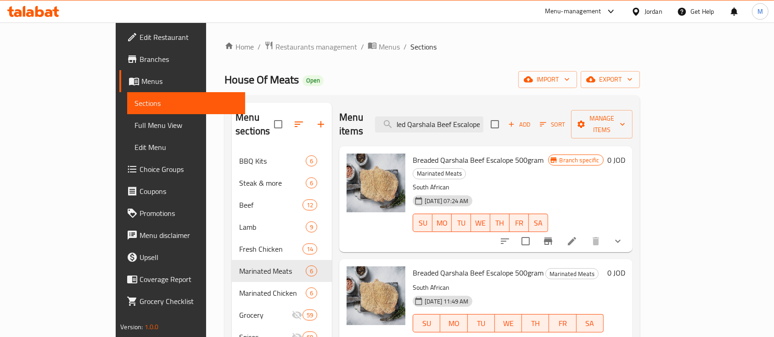
type input "Breaded Qarshala Beef Escalope"
click at [625, 267] on h6 "0 JOD" at bounding box center [616, 273] width 18 height 13
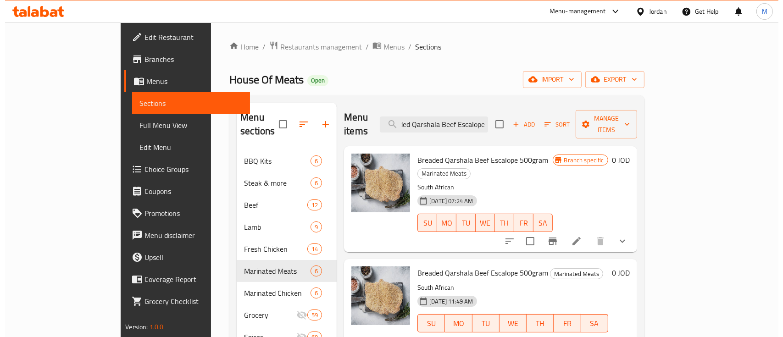
scroll to position [0, 0]
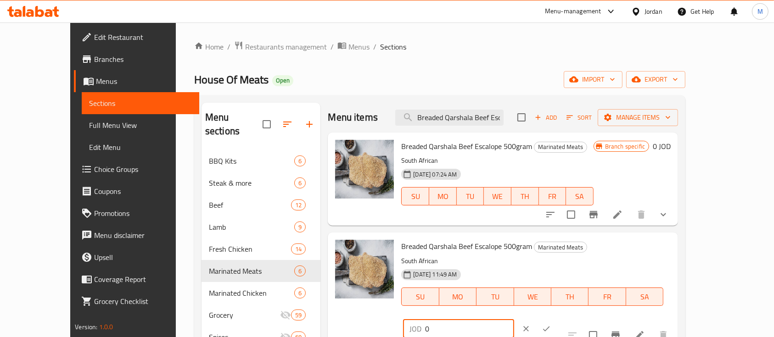
drag, startPoint x: 650, startPoint y: 251, endPoint x: 589, endPoint y: 259, distance: 61.5
click at [589, 258] on div "Breaded Qarshala Beef Escalope 500gram Marinated Meats South African [DATE] 11:…" at bounding box center [535, 289] width 277 height 106
type input "6.75"
click at [551, 324] on icon "ok" at bounding box center [545, 328] width 9 height 9
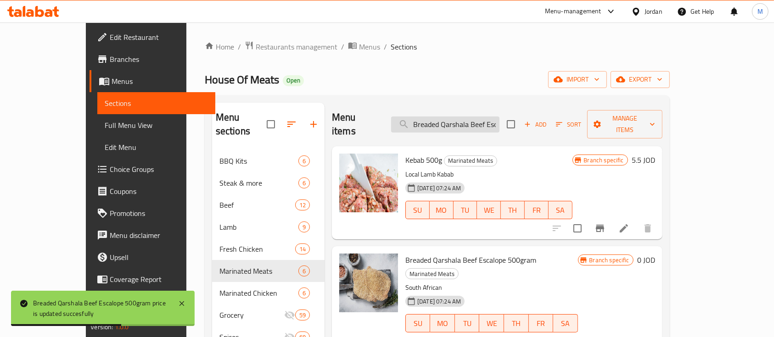
click at [490, 117] on input "Breaded Qarshala Beef Escalope" at bounding box center [445, 125] width 108 height 16
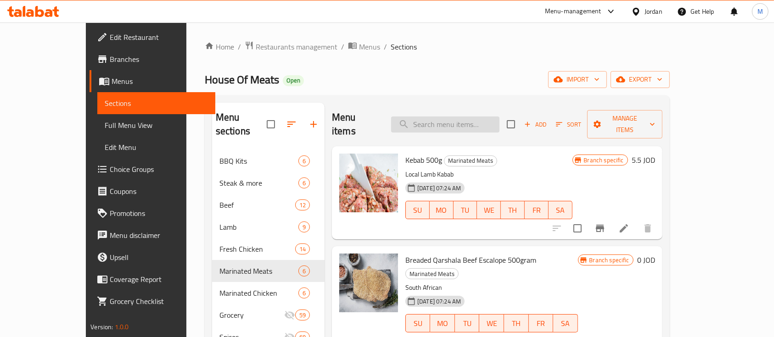
paste input "Meat Balls"
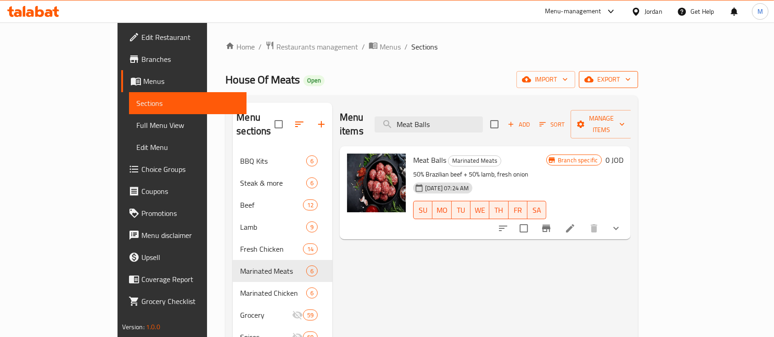
click at [630, 78] on span "export" at bounding box center [608, 79] width 45 height 11
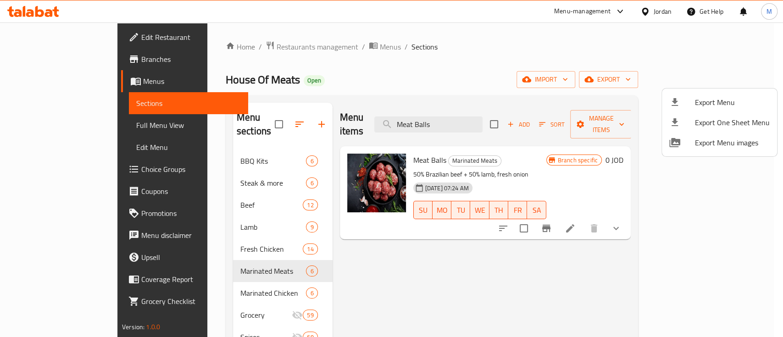
click at [494, 123] on div at bounding box center [391, 168] width 783 height 337
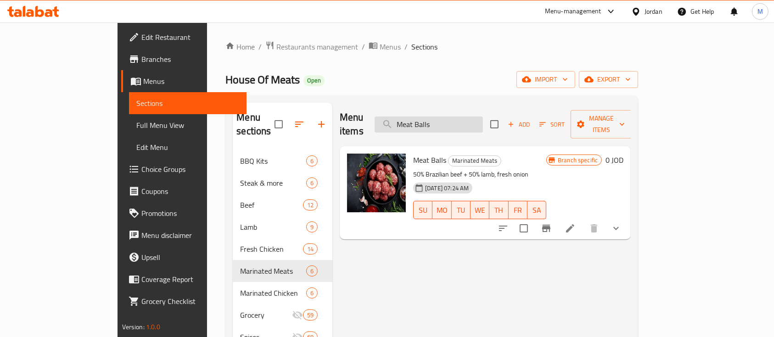
click at [483, 122] on input "Meat Balls" at bounding box center [428, 125] width 108 height 16
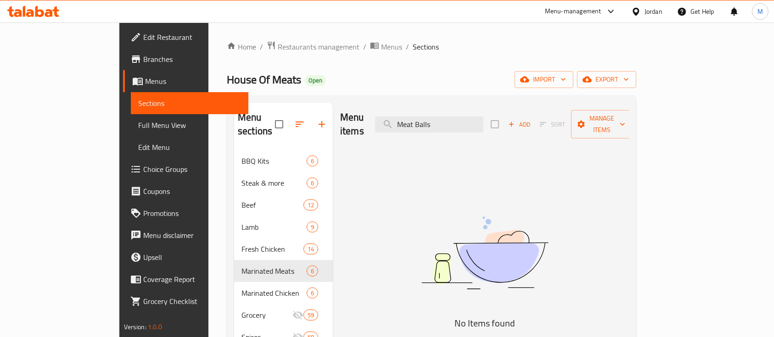
type input "Meat Balls"
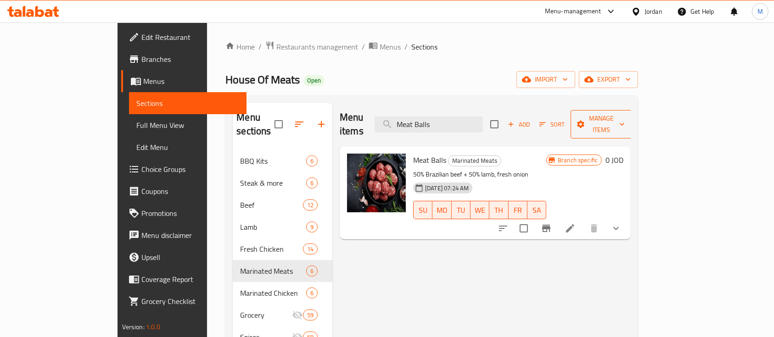
click at [624, 119] on span "Manage items" at bounding box center [601, 124] width 47 height 23
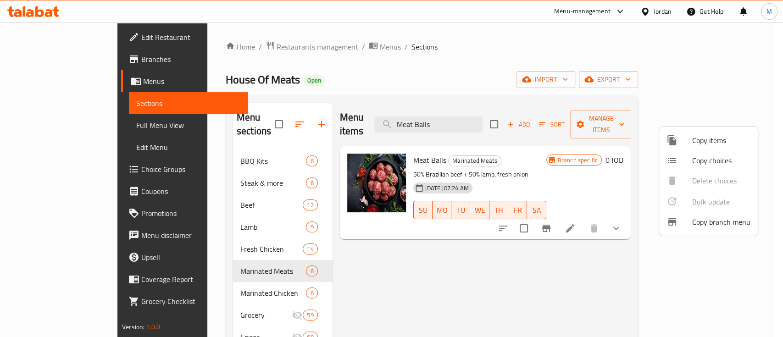
click at [534, 85] on div at bounding box center [391, 168] width 783 height 337
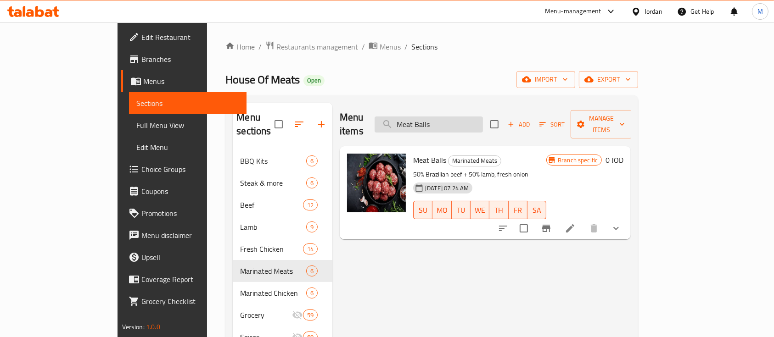
click at [483, 117] on input "Meat Balls" at bounding box center [428, 125] width 108 height 16
click at [624, 120] on span "Manage items" at bounding box center [601, 124] width 47 height 23
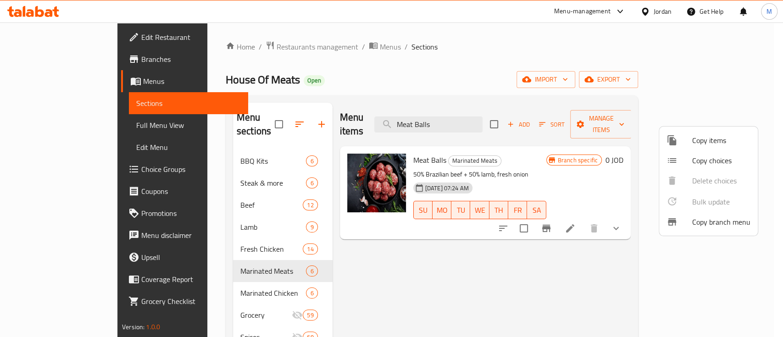
click at [726, 146] on span "Copy items" at bounding box center [721, 140] width 58 height 11
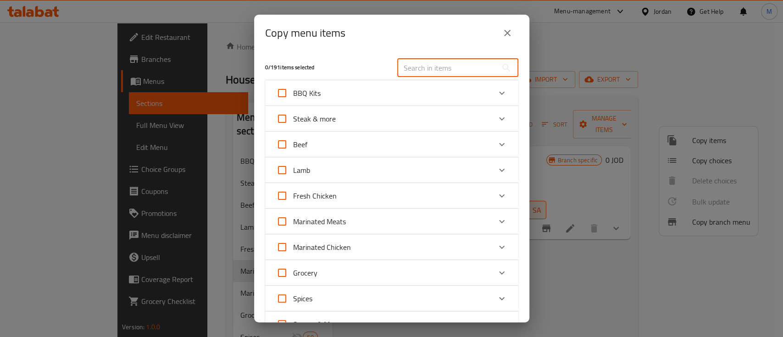
click at [457, 72] on input "text" at bounding box center [447, 68] width 100 height 18
paste input "Meat Balls"
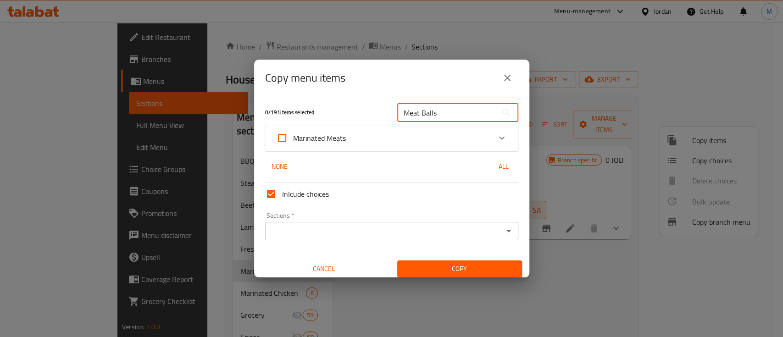
type input "Meat Balls"
click at [271, 193] on input "Inlcude choices" at bounding box center [271, 194] width 22 height 22
checkbox input "false"
click at [496, 134] on icon "Expand" at bounding box center [501, 138] width 11 height 11
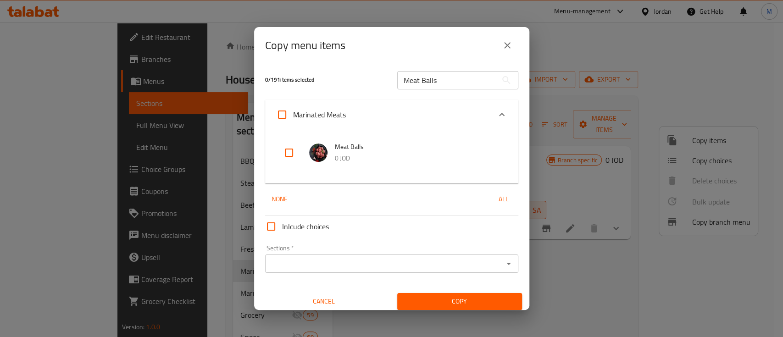
click at [295, 151] on input "checkbox" at bounding box center [289, 153] width 22 height 22
checkbox input "true"
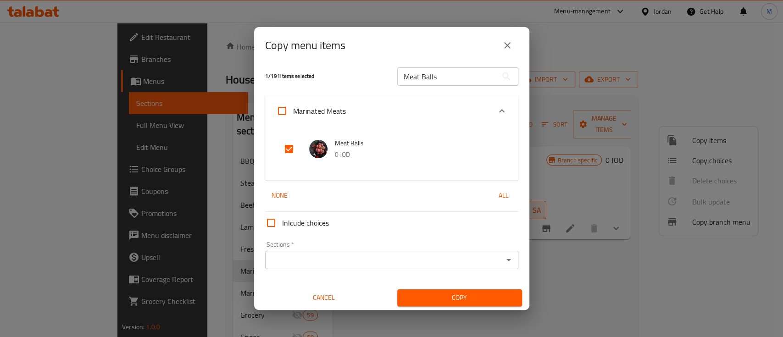
scroll to position [5, 0]
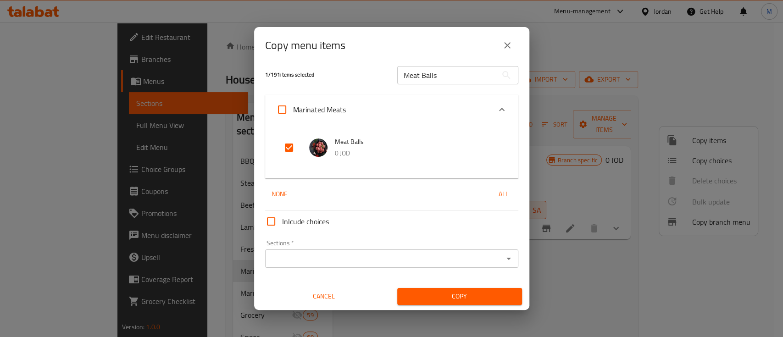
click at [340, 259] on input "Sections   *" at bounding box center [384, 258] width 233 height 13
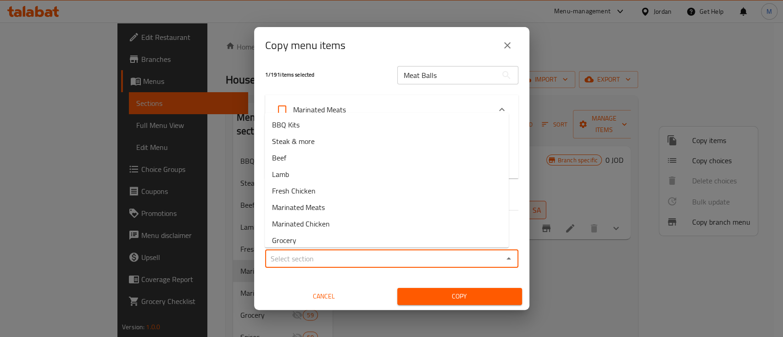
click at [340, 259] on input "Sections   *" at bounding box center [384, 258] width 233 height 13
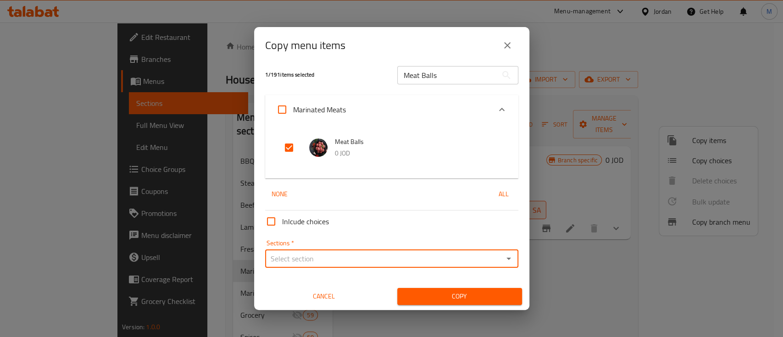
click at [340, 259] on input "Sections   *" at bounding box center [384, 258] width 233 height 13
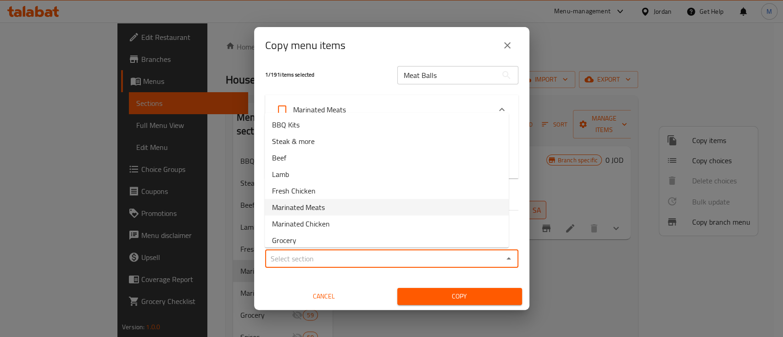
click at [339, 209] on li "Marinated Meats" at bounding box center [387, 207] width 244 height 17
type input "Marinated Meats"
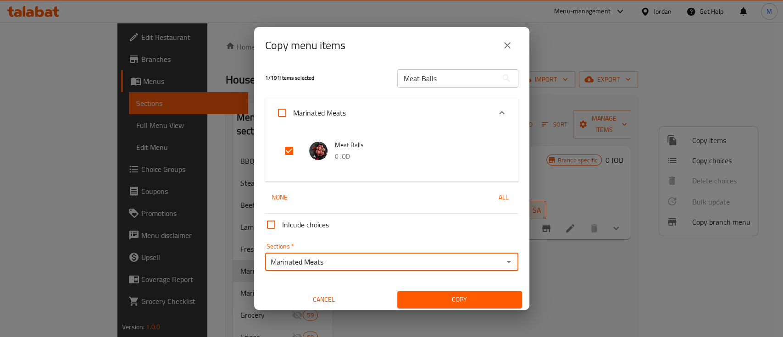
scroll to position [0, 0]
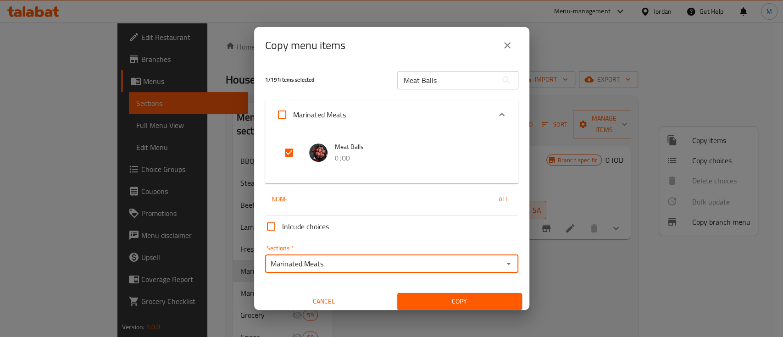
click at [461, 78] on input "Meat Balls" at bounding box center [447, 80] width 100 height 18
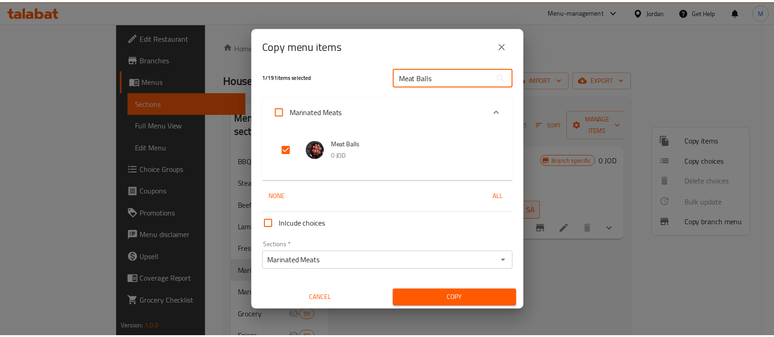
scroll to position [5, 0]
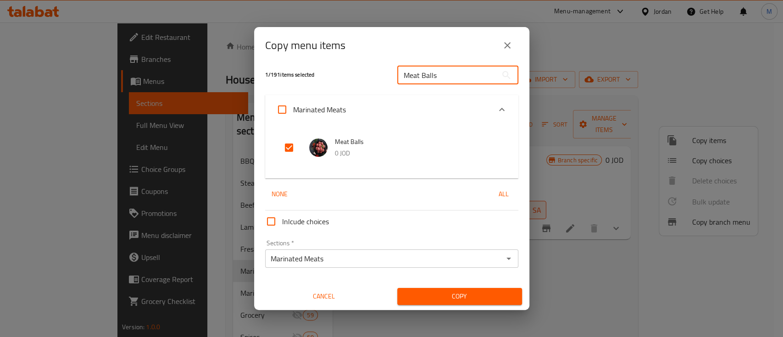
click at [463, 295] on span "Copy" at bounding box center [460, 296] width 110 height 11
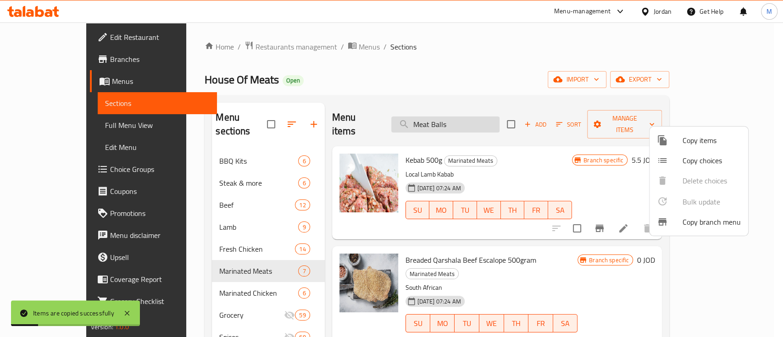
drag, startPoint x: 485, startPoint y: 117, endPoint x: 480, endPoint y: 117, distance: 5.0
click at [480, 117] on div at bounding box center [391, 168] width 783 height 337
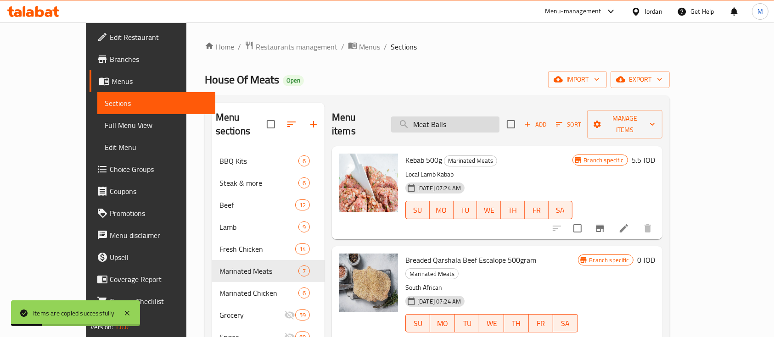
click at [480, 117] on input "Meat Balls" at bounding box center [445, 125] width 108 height 16
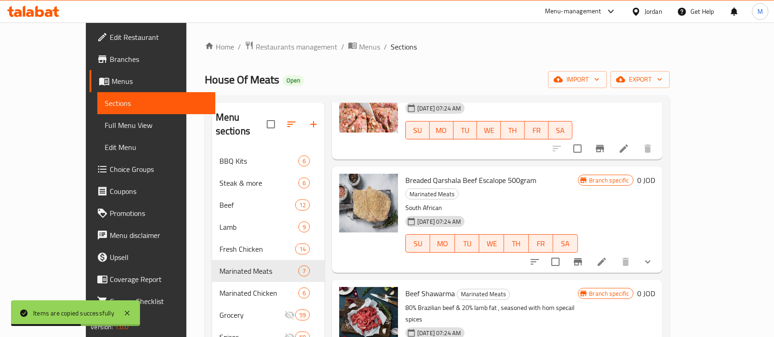
scroll to position [0, 0]
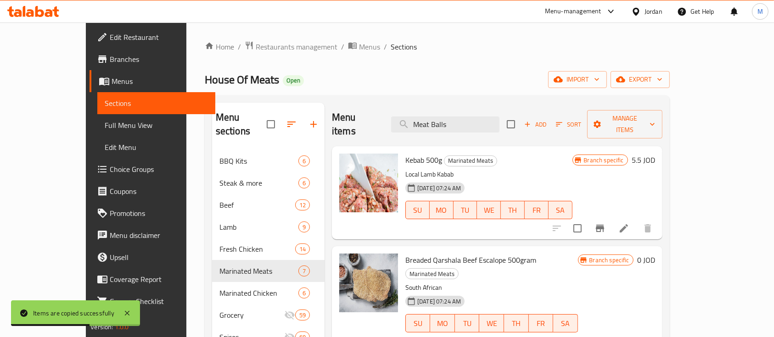
drag, startPoint x: 457, startPoint y: 122, endPoint x: 404, endPoint y: 127, distance: 53.0
click at [404, 127] on div "Menu items Meat Balls Add Sort Manage items" at bounding box center [497, 125] width 330 height 44
paste input "Meat Balls"
type input "Meat Balls"
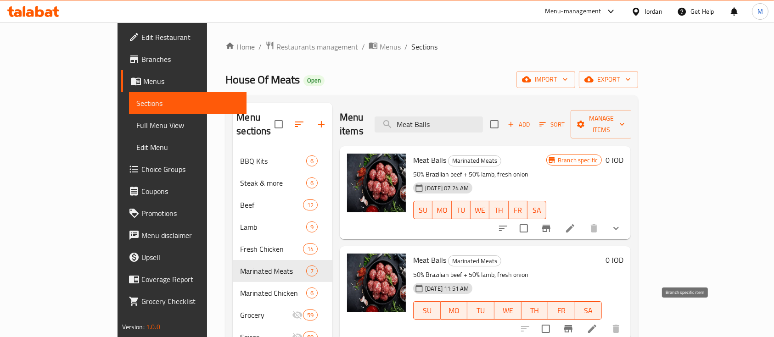
click at [572, 325] on icon "Branch-specific-item" at bounding box center [568, 328] width 8 height 7
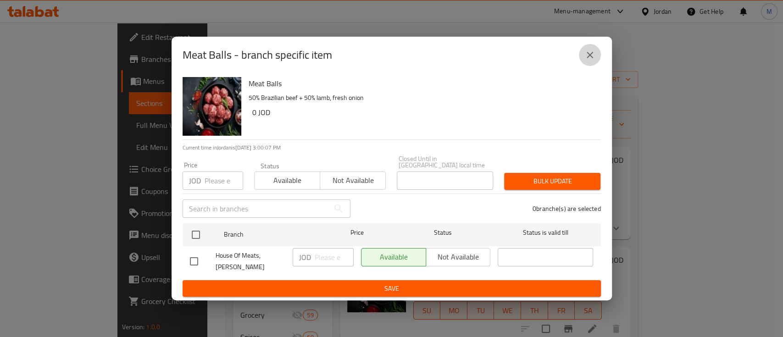
click at [592, 64] on button "close" at bounding box center [590, 55] width 22 height 22
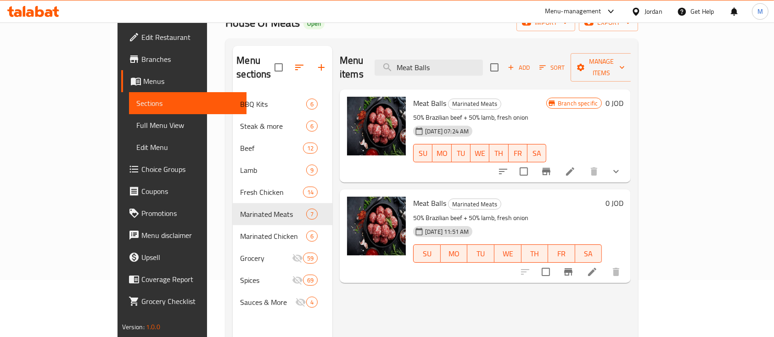
scroll to position [61, 0]
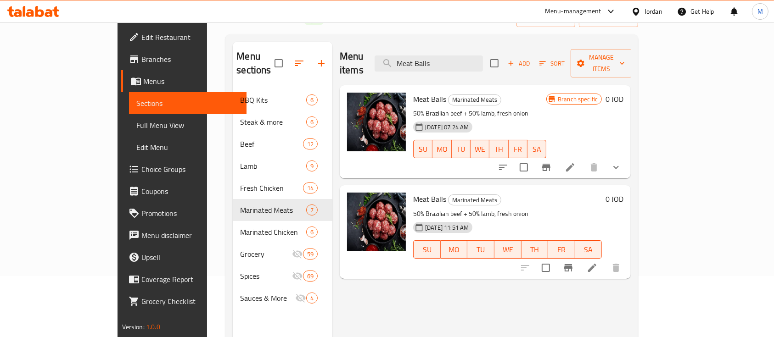
click at [605, 260] on li at bounding box center [592, 268] width 26 height 17
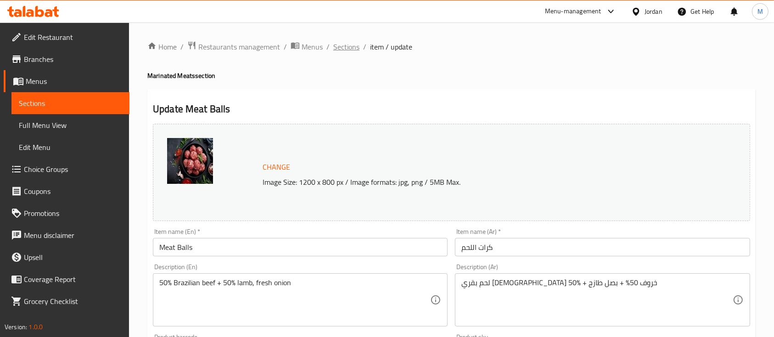
click at [345, 50] on span "Sections" at bounding box center [346, 46] width 26 height 11
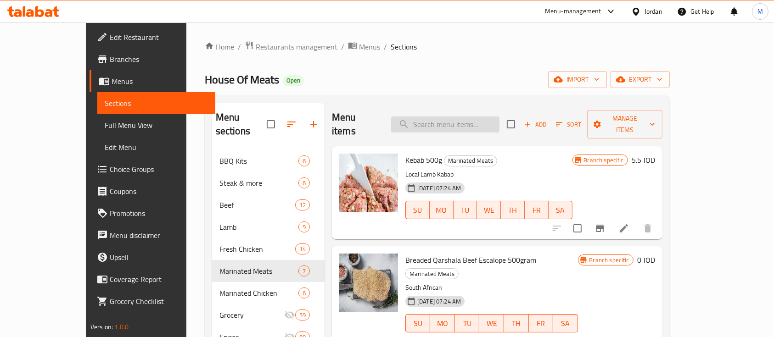
click at [472, 117] on input "search" at bounding box center [445, 125] width 108 height 16
click at [499, 121] on input "search" at bounding box center [445, 125] width 108 height 16
paste input "Meat Balls"
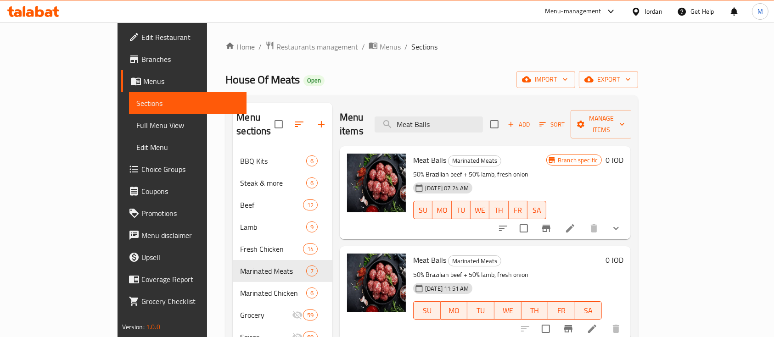
type input "Meat Balls"
click at [627, 219] on button "show more" at bounding box center [616, 228] width 22 height 22
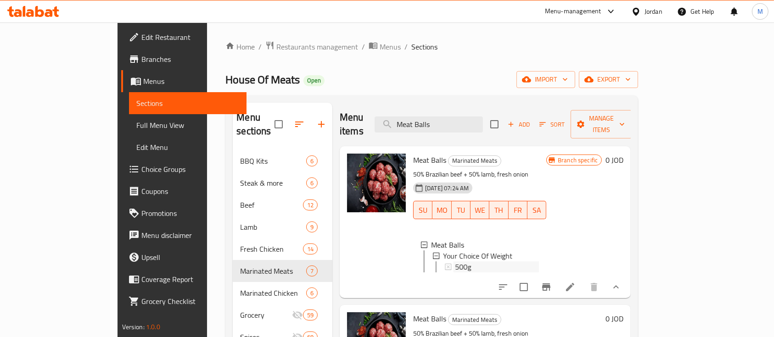
click at [455, 262] on div "500g" at bounding box center [497, 267] width 84 height 11
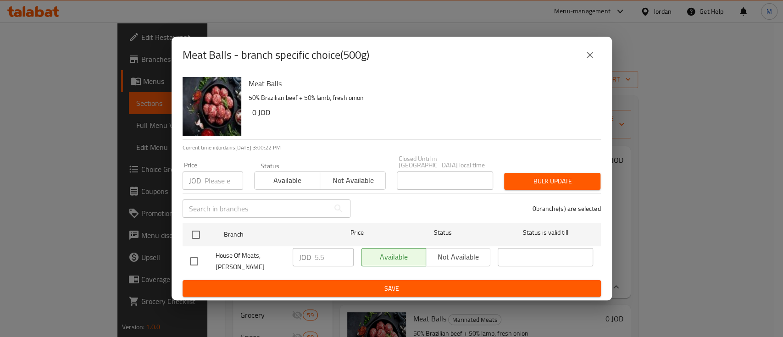
click at [595, 65] on button "close" at bounding box center [590, 55] width 22 height 22
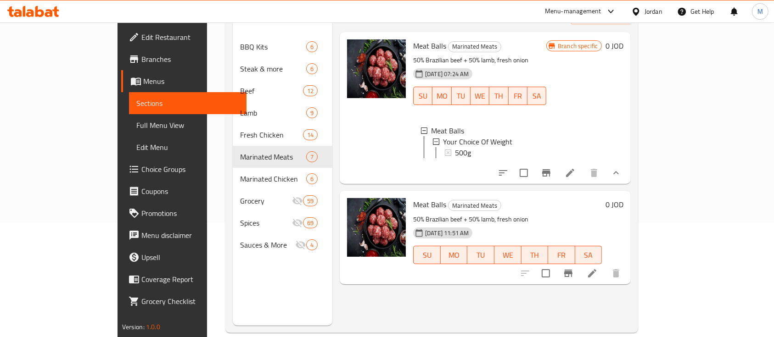
scroll to position [122, 0]
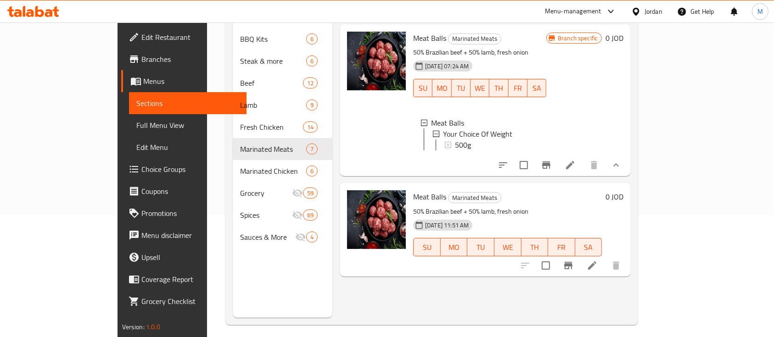
click at [583, 160] on li at bounding box center [570, 165] width 26 height 17
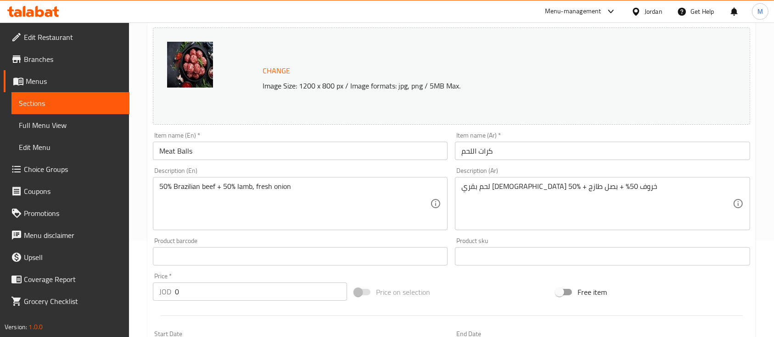
scroll to position [318, 0]
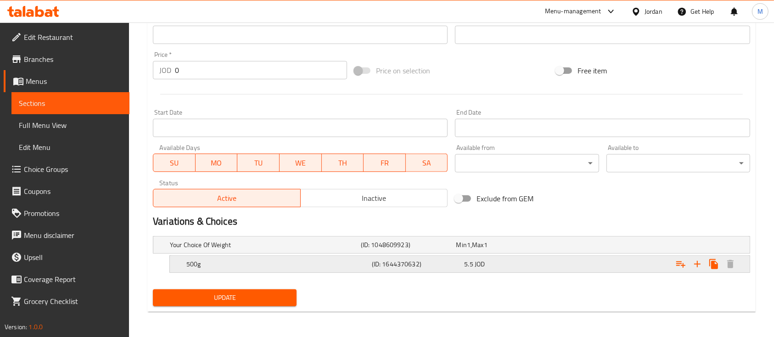
click at [377, 255] on div "500g (ID: 1644370632) 5.5 JOD" at bounding box center [462, 264] width 556 height 20
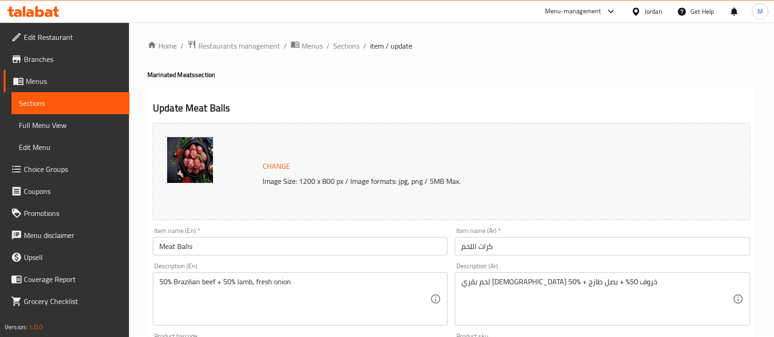
scroll to position [0, 0]
drag, startPoint x: 352, startPoint y: 48, endPoint x: 405, endPoint y: 64, distance: 55.0
click at [354, 49] on span "Sections" at bounding box center [346, 46] width 26 height 11
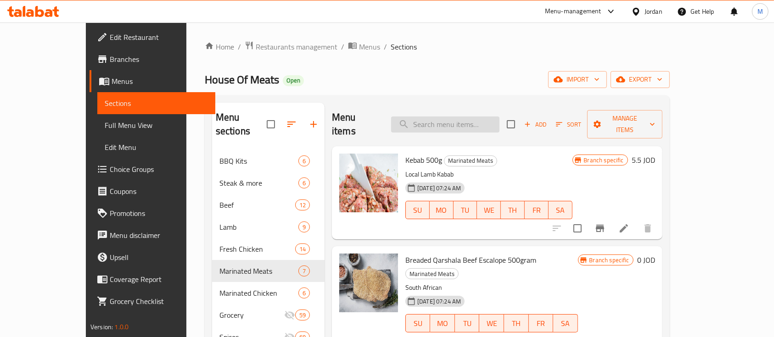
click at [456, 117] on input "search" at bounding box center [445, 125] width 108 height 16
paste input "Meat Balls"
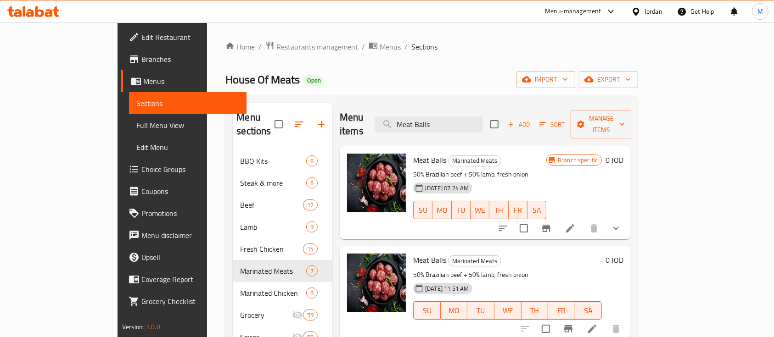
scroll to position [122, 0]
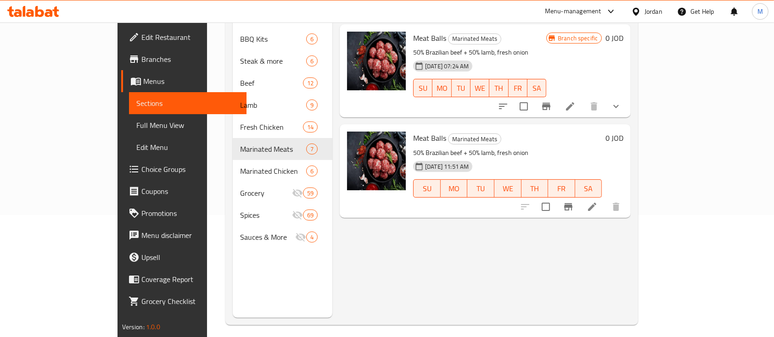
type input "Meat Balls"
click at [623, 132] on h6 "0 JOD" at bounding box center [614, 138] width 18 height 13
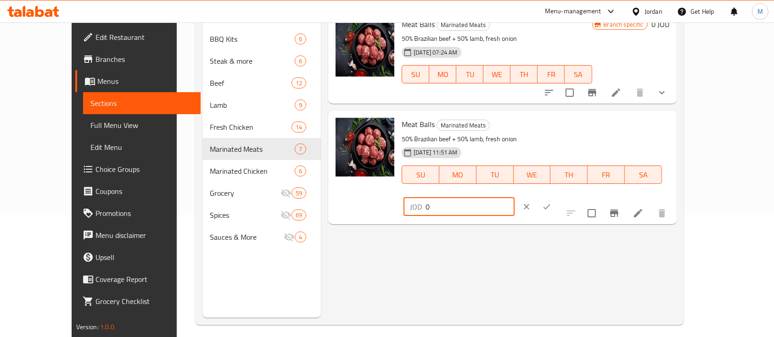
drag, startPoint x: 639, startPoint y: 131, endPoint x: 579, endPoint y: 135, distance: 60.3
click at [579, 135] on div "Meat Balls Marinated Meats 50% Brazilian beef + 50% lamb, fresh onion [DATE] 11…" at bounding box center [535, 167] width 274 height 106
type input "5"
type input "5.5"
click at [557, 197] on button "ok" at bounding box center [546, 207] width 20 height 20
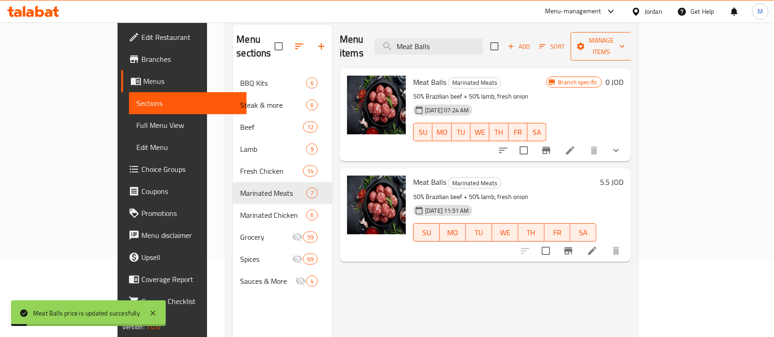
scroll to position [0, 0]
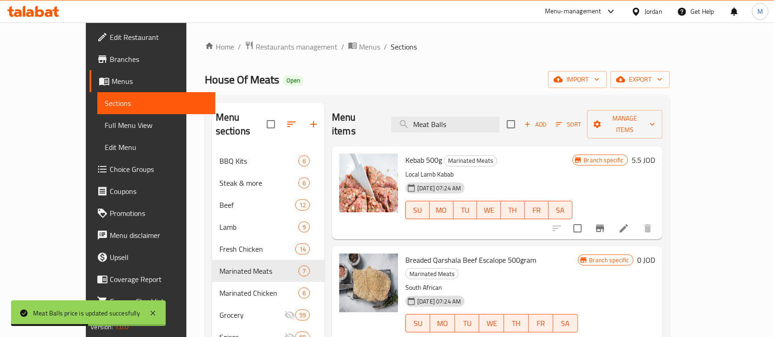
drag, startPoint x: 479, startPoint y: 123, endPoint x: 409, endPoint y: 127, distance: 69.9
click at [410, 127] on div "Menu items Meat Balls Add Sort Manage items" at bounding box center [497, 125] width 330 height 44
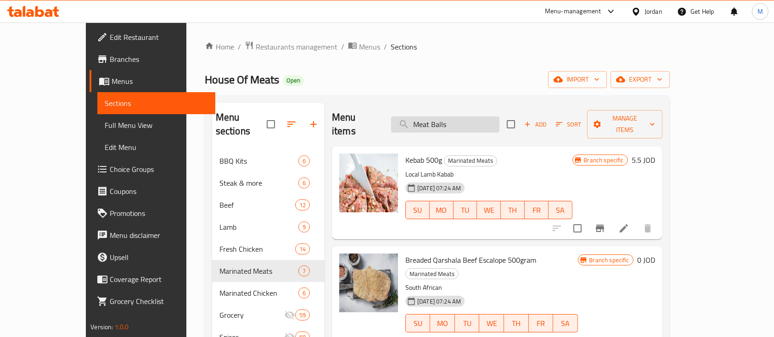
click at [486, 117] on input "Meat Balls" at bounding box center [445, 125] width 108 height 16
paste input "search"
drag, startPoint x: 469, startPoint y: 117, endPoint x: 410, endPoint y: 123, distance: 59.5
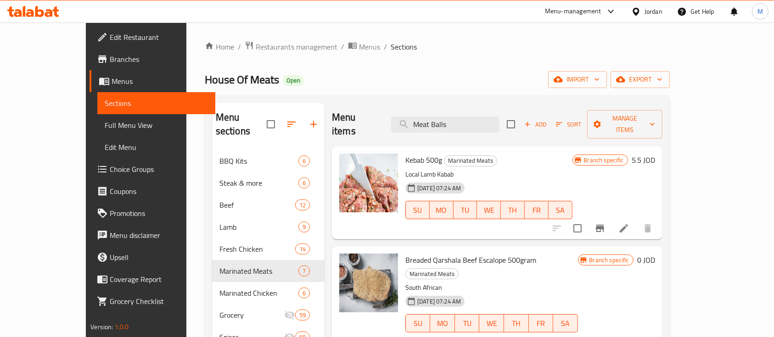
click at [412, 123] on div "Menu items Meat Balls Add Sort Manage items" at bounding box center [497, 125] width 330 height 44
click at [480, 86] on div "House Of Meats Open import export" at bounding box center [437, 79] width 465 height 17
click at [481, 119] on input "search" at bounding box center [445, 125] width 108 height 16
paste input "Meat Balls"
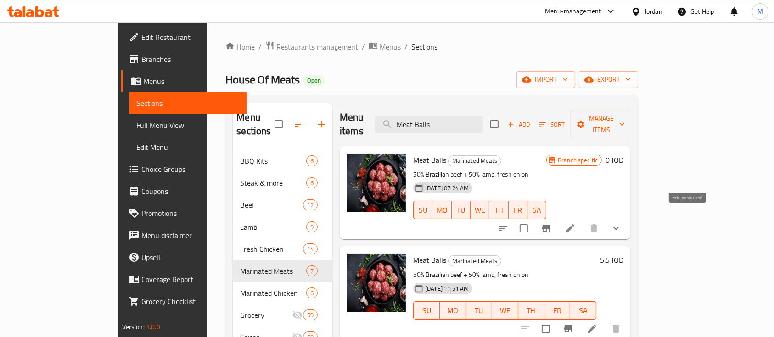
type input "Meat Balls"
click at [575, 223] on icon at bounding box center [569, 228] width 11 height 11
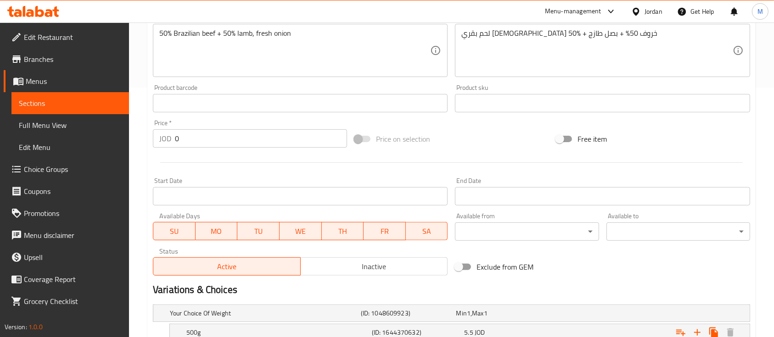
scroll to position [306, 0]
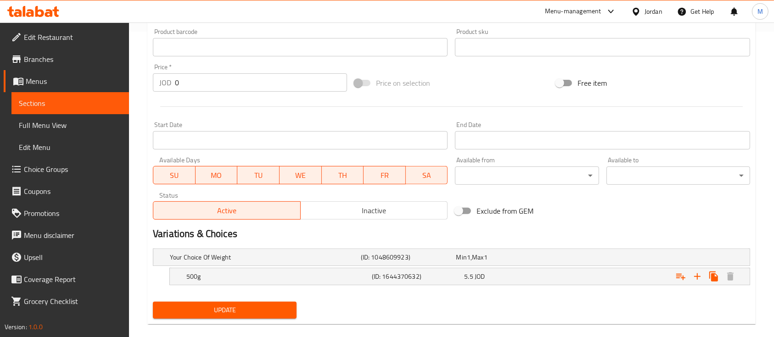
click at [379, 213] on span "Inactive" at bounding box center [374, 210] width 140 height 13
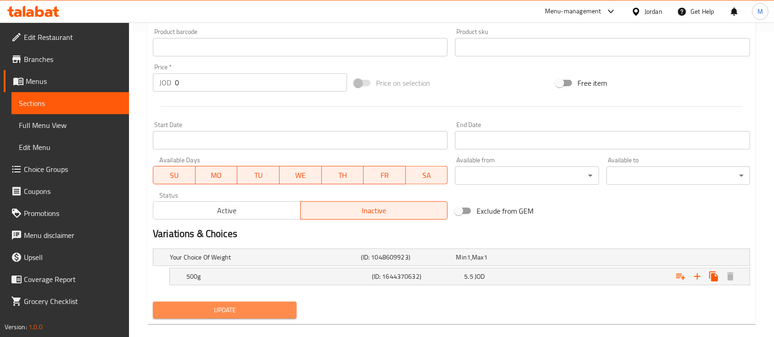
click at [269, 302] on button "Update" at bounding box center [225, 310] width 144 height 17
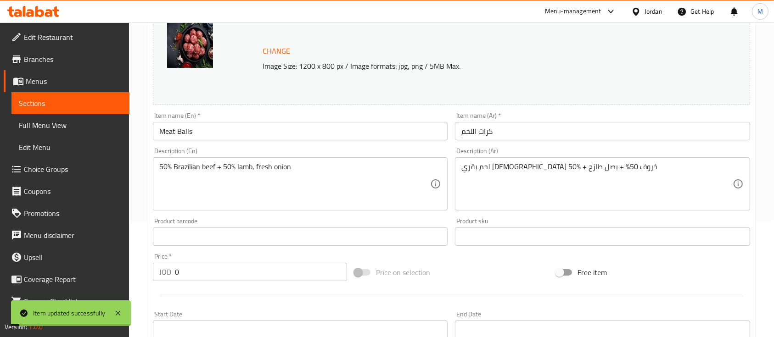
scroll to position [0, 0]
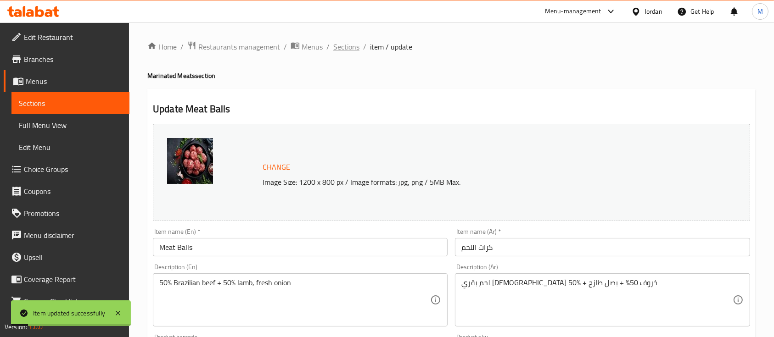
click at [356, 52] on span "Sections" at bounding box center [346, 46] width 26 height 11
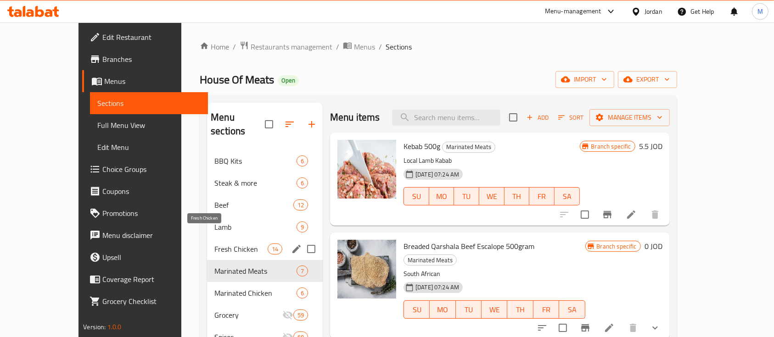
click at [216, 244] on span "Fresh Chicken" at bounding box center [240, 249] width 53 height 11
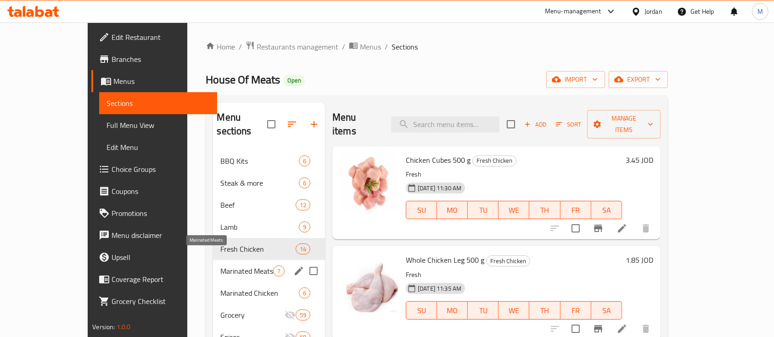
click at [220, 266] on span "Marinated Meats" at bounding box center [246, 271] width 52 height 11
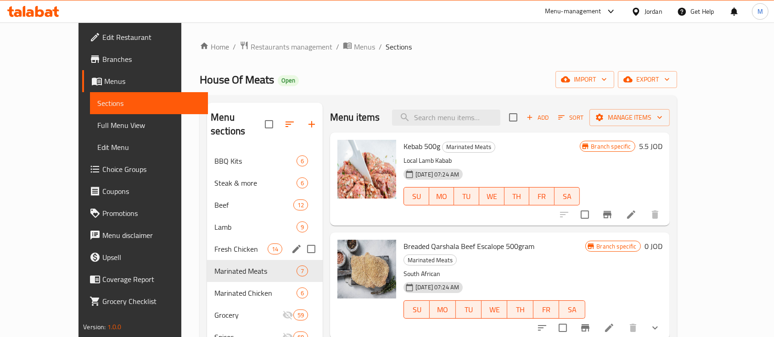
click at [217, 244] on div "Fresh Chicken 14" at bounding box center [265, 249] width 116 height 22
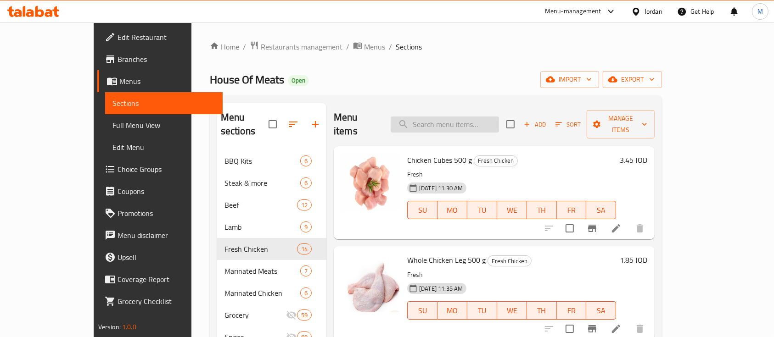
click at [492, 117] on input "search" at bounding box center [444, 125] width 108 height 16
paste input "Boneless Chicken Breast"
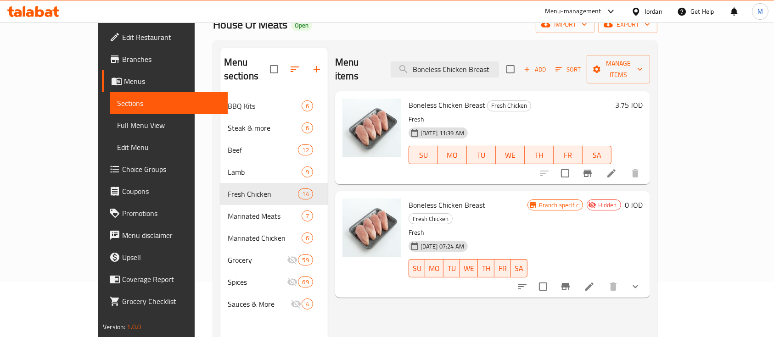
scroll to position [61, 0]
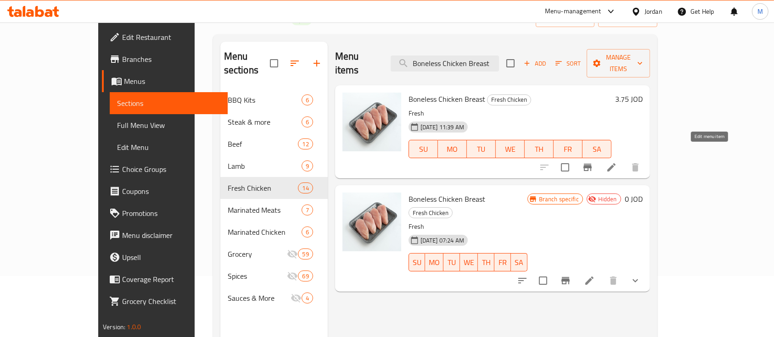
type input "Boneless Chicken Breast"
click at [617, 162] on icon at bounding box center [611, 167] width 11 height 11
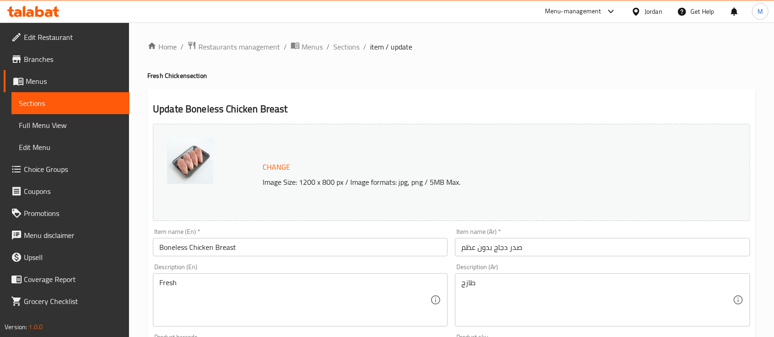
click at [297, 244] on input "Boneless Chicken Breast" at bounding box center [300, 247] width 295 height 18
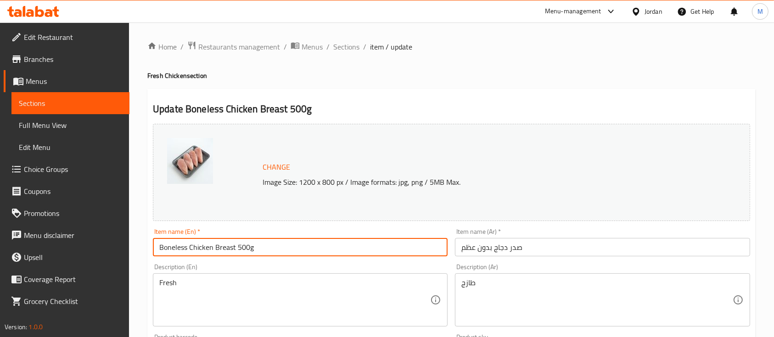
type input "Boneless Chicken Breast 500g"
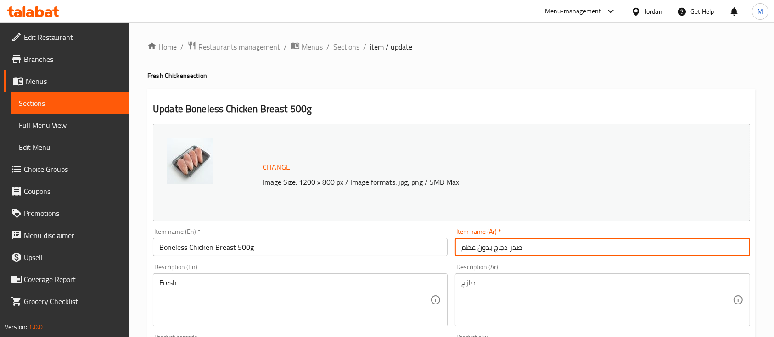
click at [613, 250] on input "صدر دجاج بدون عظم" at bounding box center [602, 247] width 295 height 18
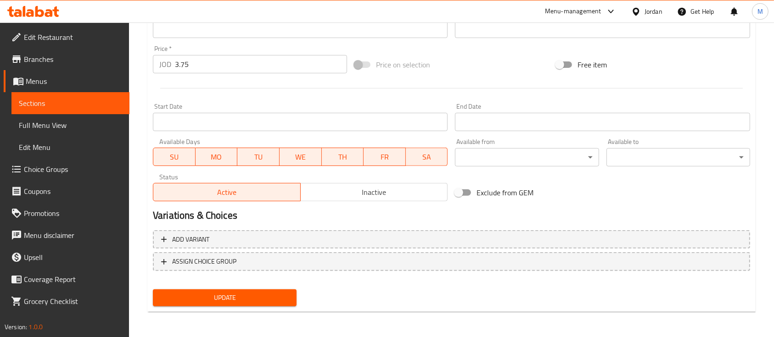
type input "صدر دجاج بدون عظم 500غم"
click at [245, 299] on span "Update" at bounding box center [224, 297] width 129 height 11
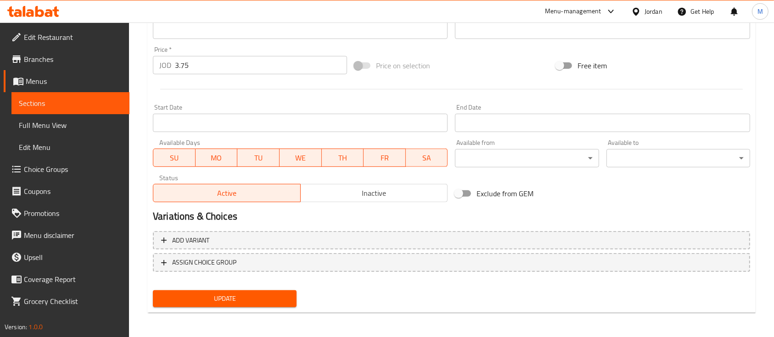
scroll to position [324, 0]
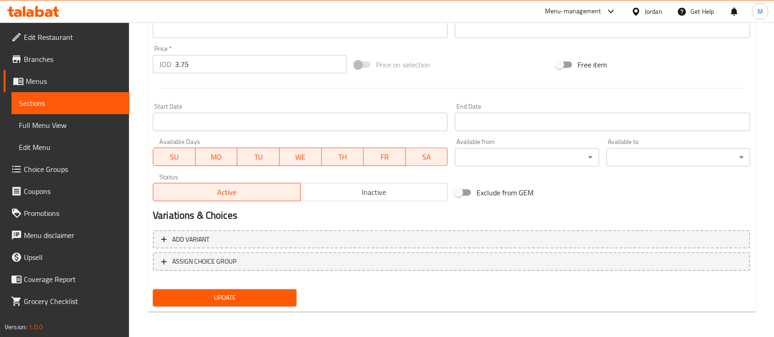
type textarea "طازج"
click at [274, 293] on span "Update" at bounding box center [224, 297] width 129 height 11
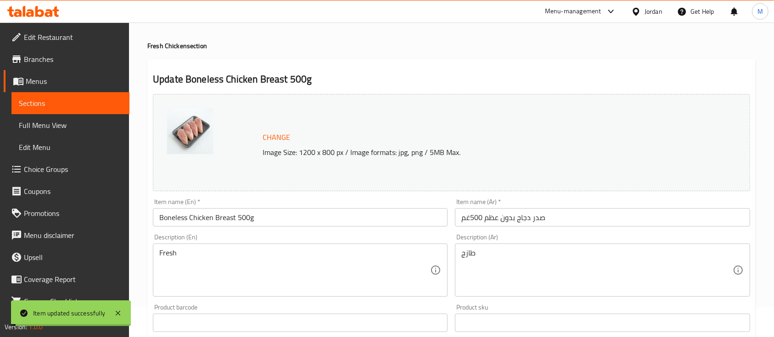
scroll to position [0, 0]
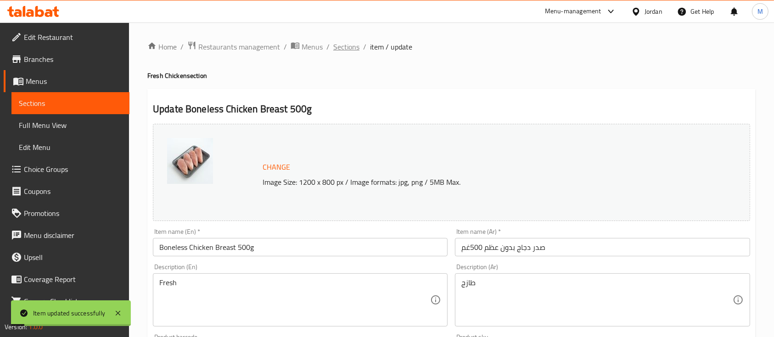
click at [355, 47] on span "Sections" at bounding box center [346, 46] width 26 height 11
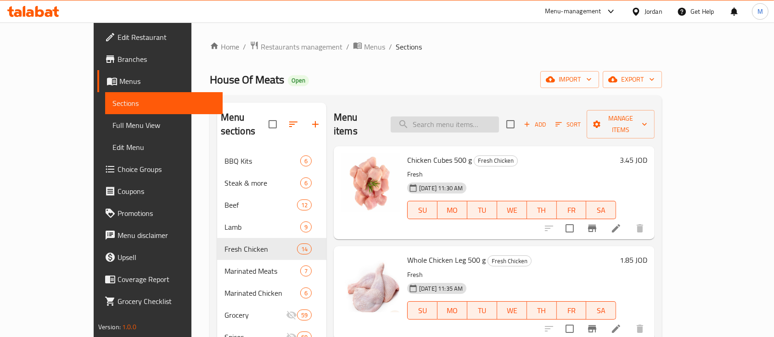
click at [441, 117] on input "search" at bounding box center [444, 125] width 108 height 16
paste input "Boneless Chicken Breast"
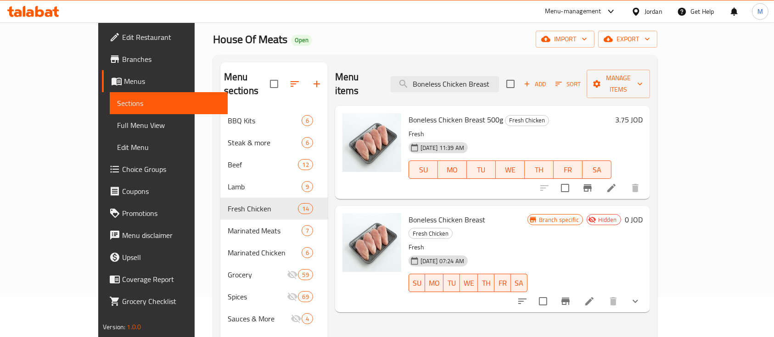
scroll to position [61, 0]
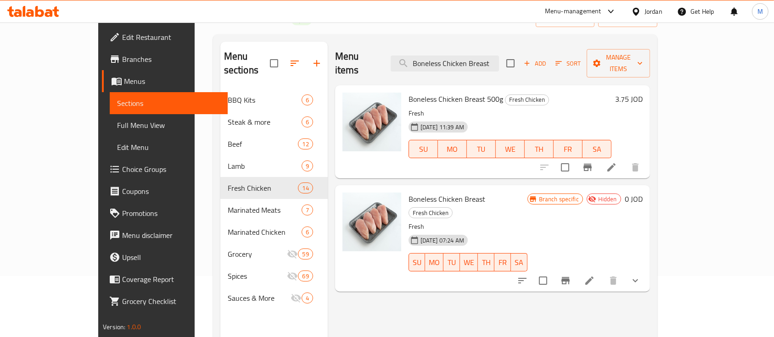
click at [646, 270] on button "show more" at bounding box center [635, 281] width 22 height 22
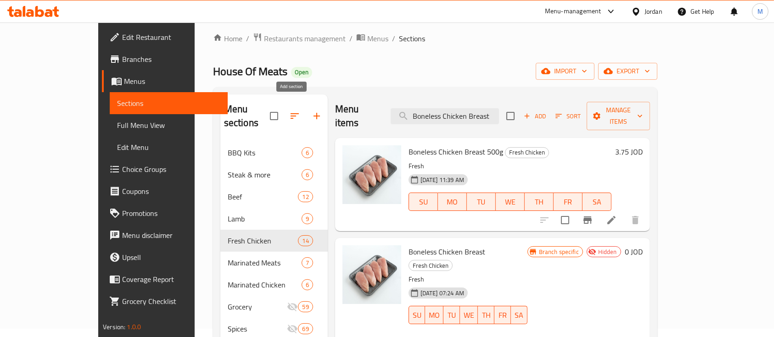
scroll to position [0, 0]
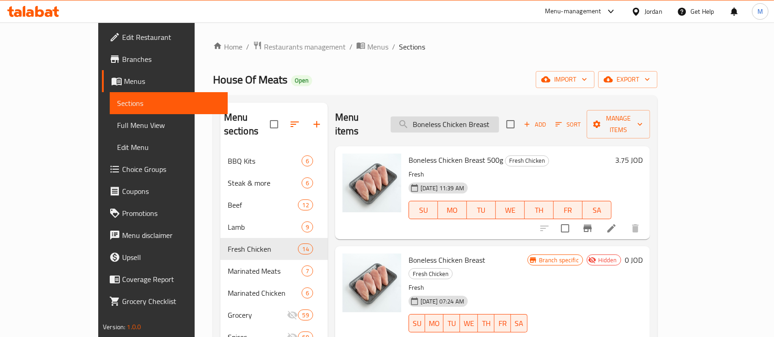
click at [463, 117] on input "Boneless Chicken Breast" at bounding box center [444, 125] width 108 height 16
paste input "Meat Balls"
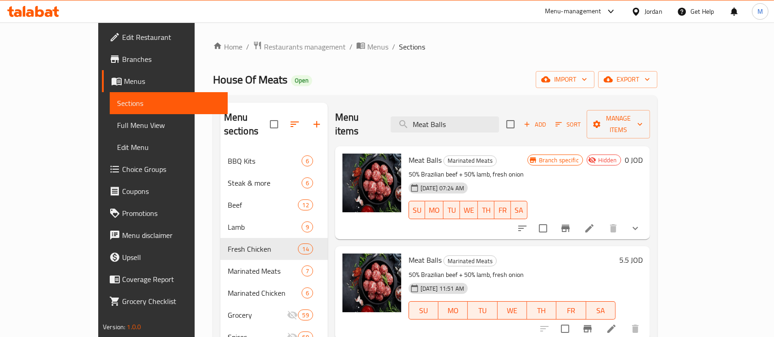
type input "Meat Balls"
click at [624, 322] on li at bounding box center [611, 329] width 26 height 17
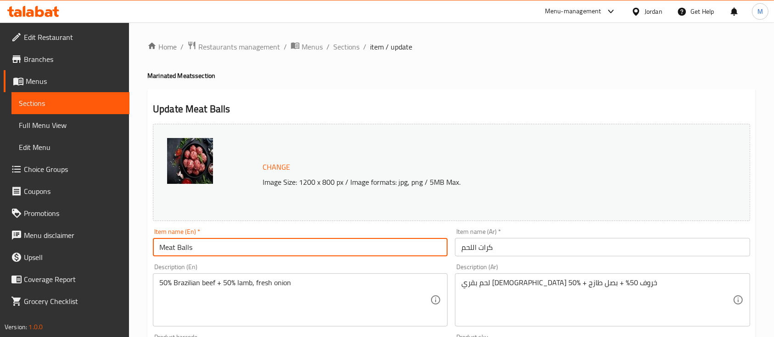
click at [270, 248] on input "Meat Balls" at bounding box center [300, 247] width 295 height 18
type input "Meat Balls 500 g"
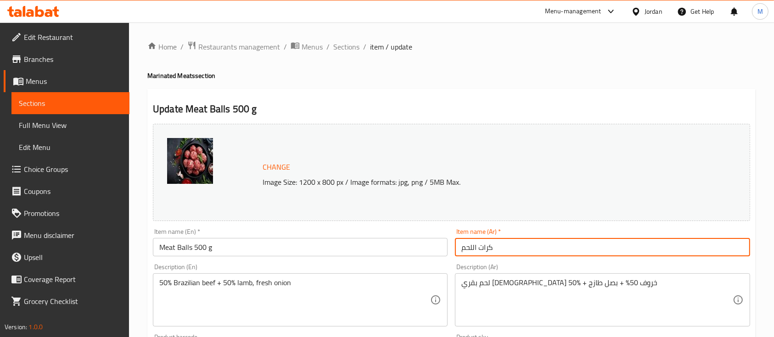
click at [508, 240] on input "كرات اللحم" at bounding box center [602, 247] width 295 height 18
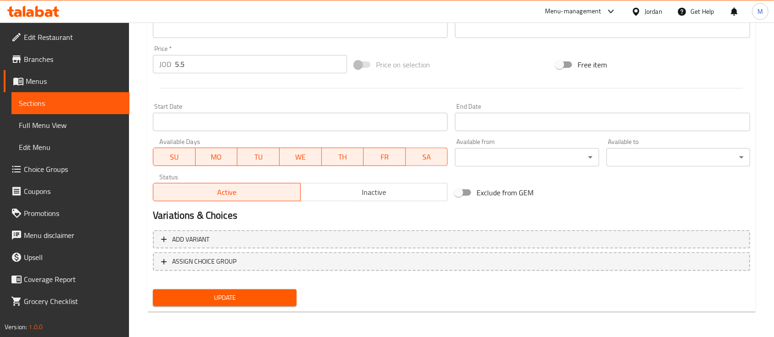
type input "كرات اللحم 500غم"
click at [291, 300] on button "Update" at bounding box center [225, 297] width 144 height 17
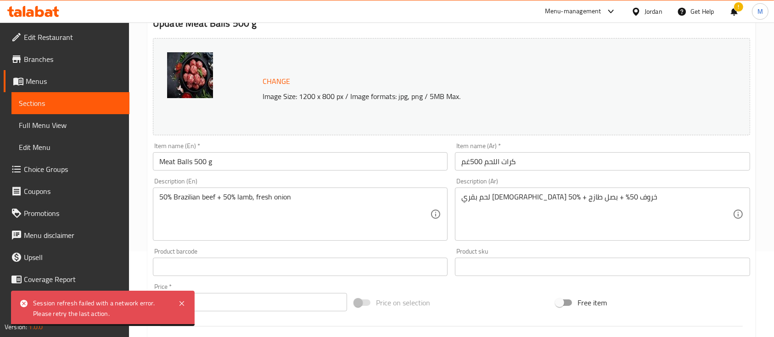
scroll to position [0, 0]
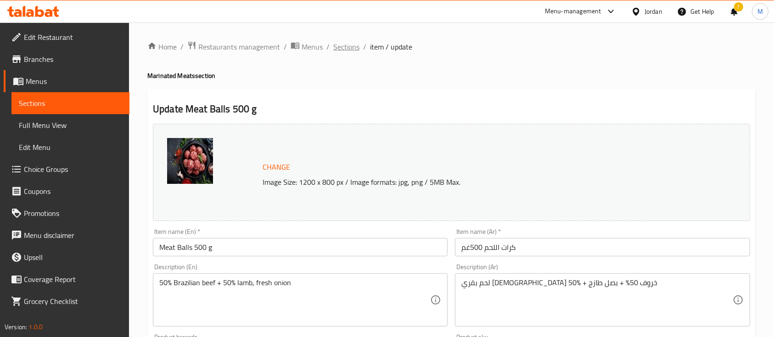
click at [349, 50] on span "Sections" at bounding box center [346, 46] width 26 height 11
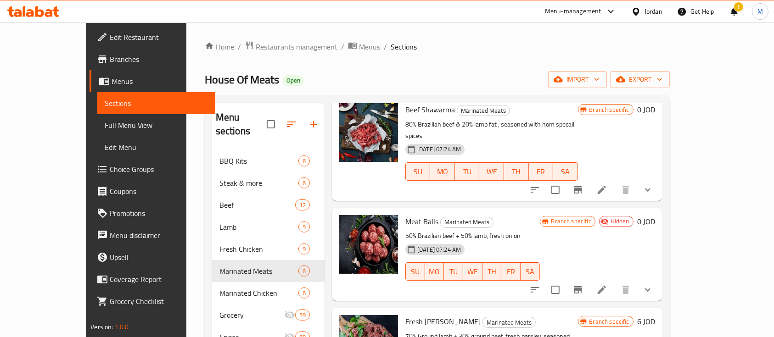
scroll to position [184, 0]
